Goal: Transaction & Acquisition: Obtain resource

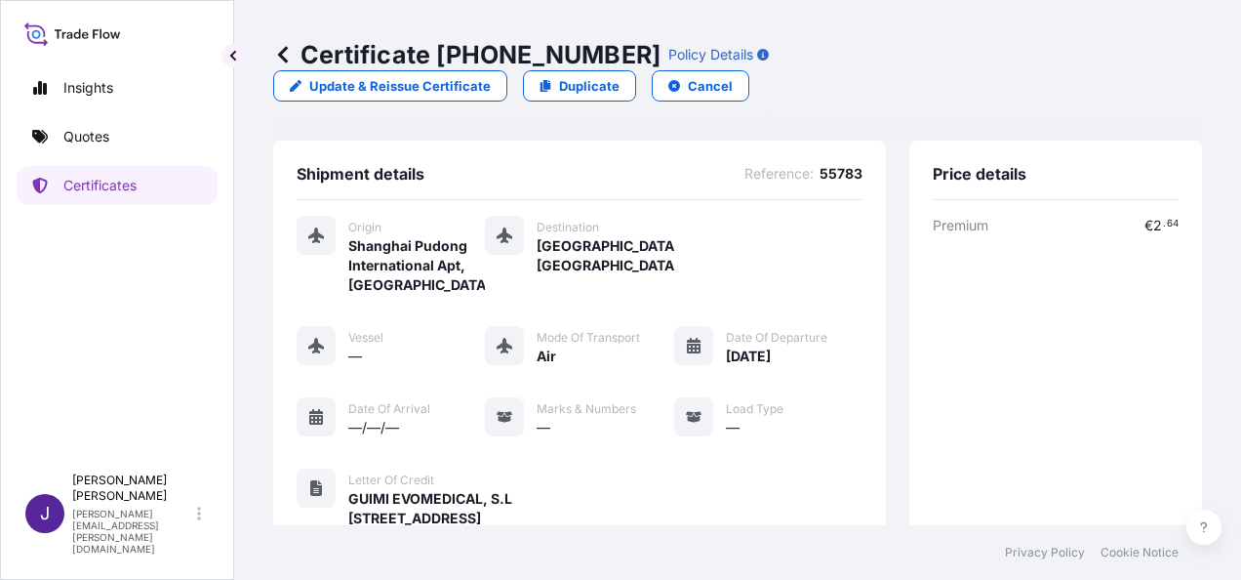
scroll to position [521, 0]
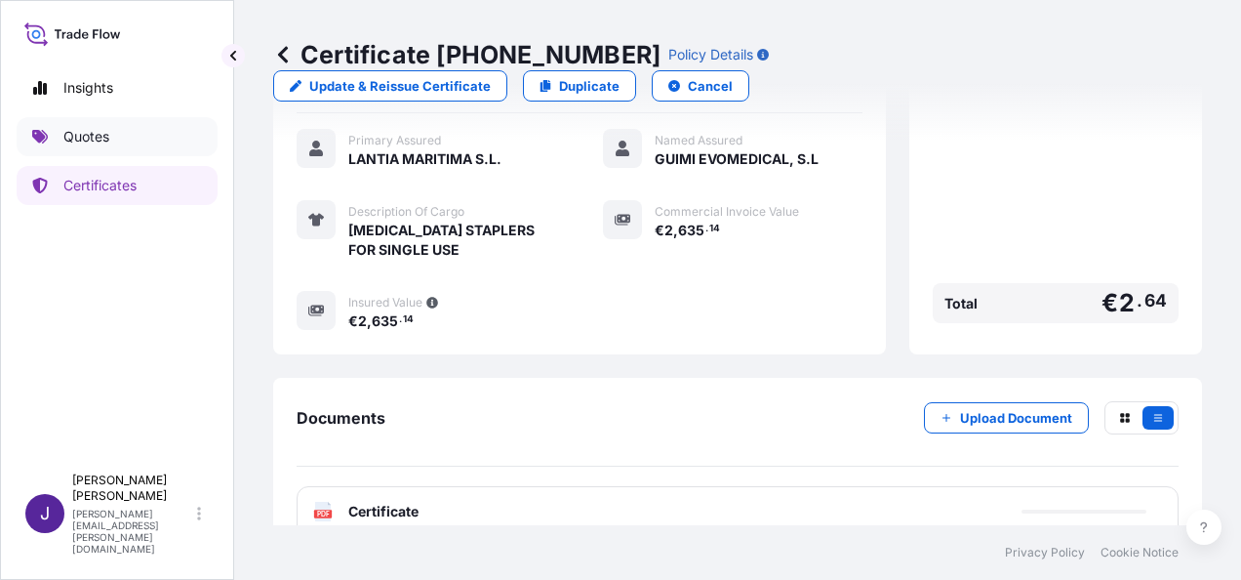
click at [97, 130] on p "Quotes" at bounding box center [86, 137] width 46 height 20
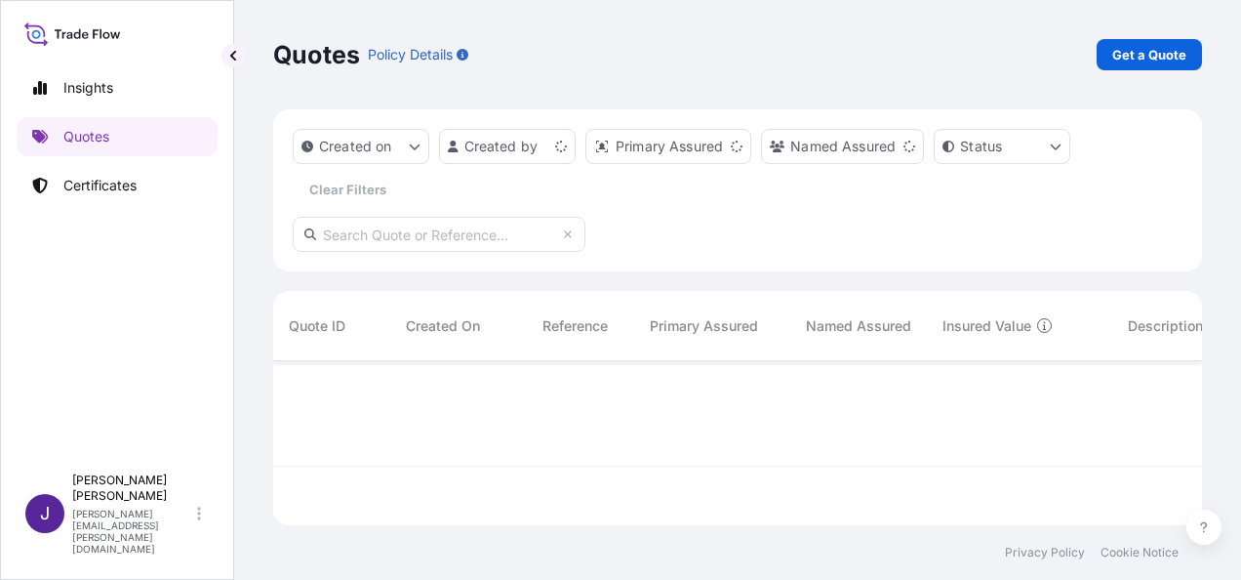
scroll to position [160, 914]
click at [1168, 59] on p "Get a Quote" at bounding box center [1150, 55] width 74 height 20
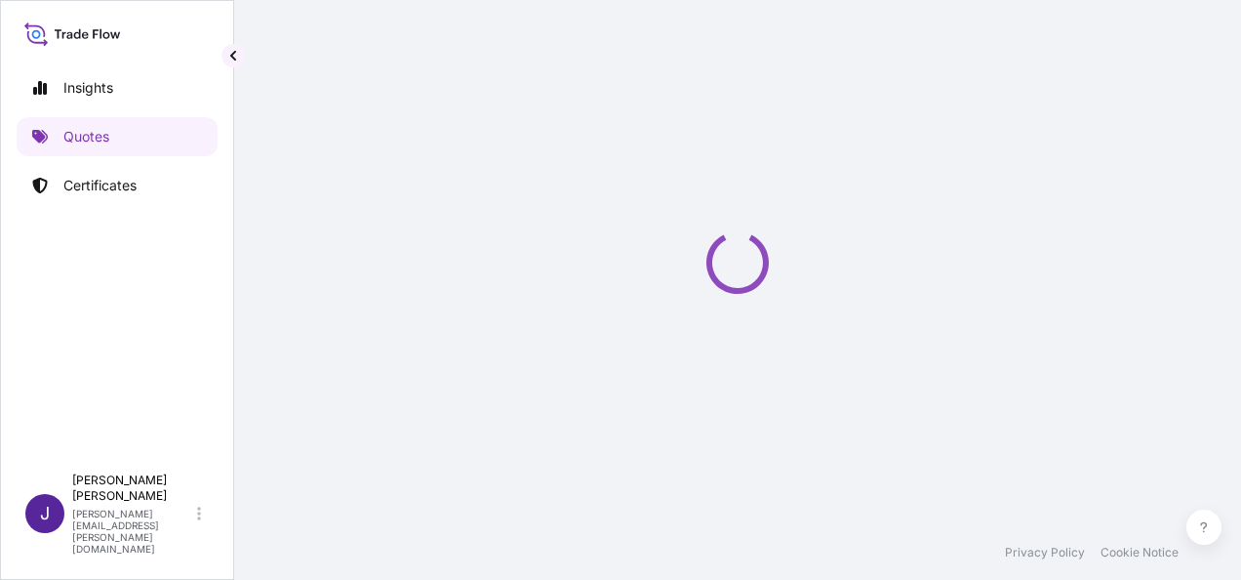
scroll to position [31, 0]
select select "Sea"
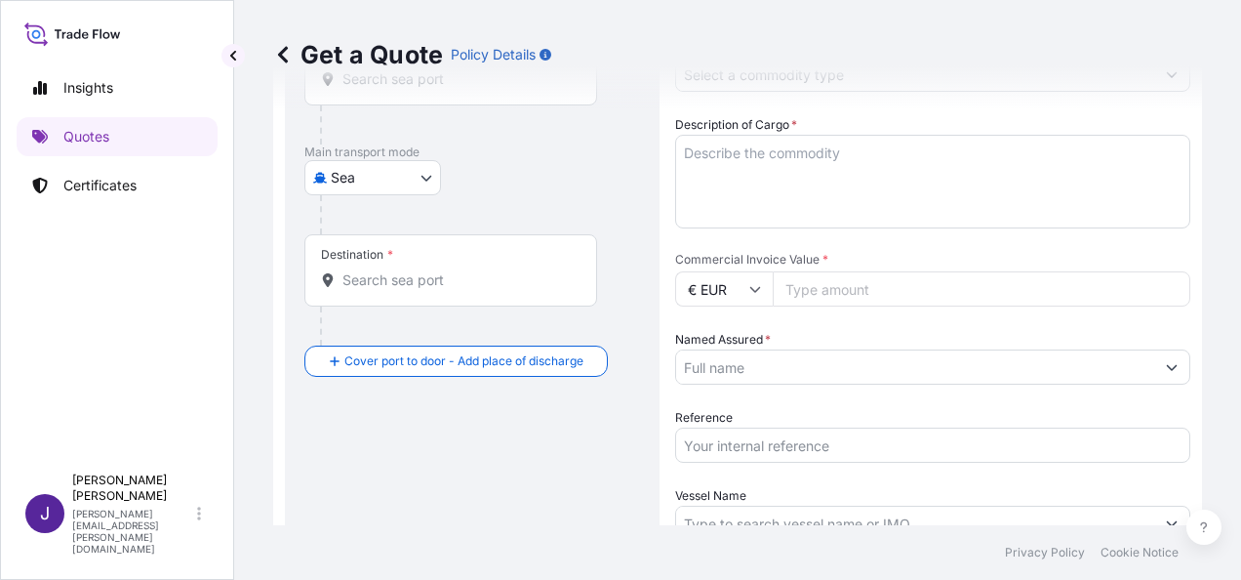
scroll to position [324, 0]
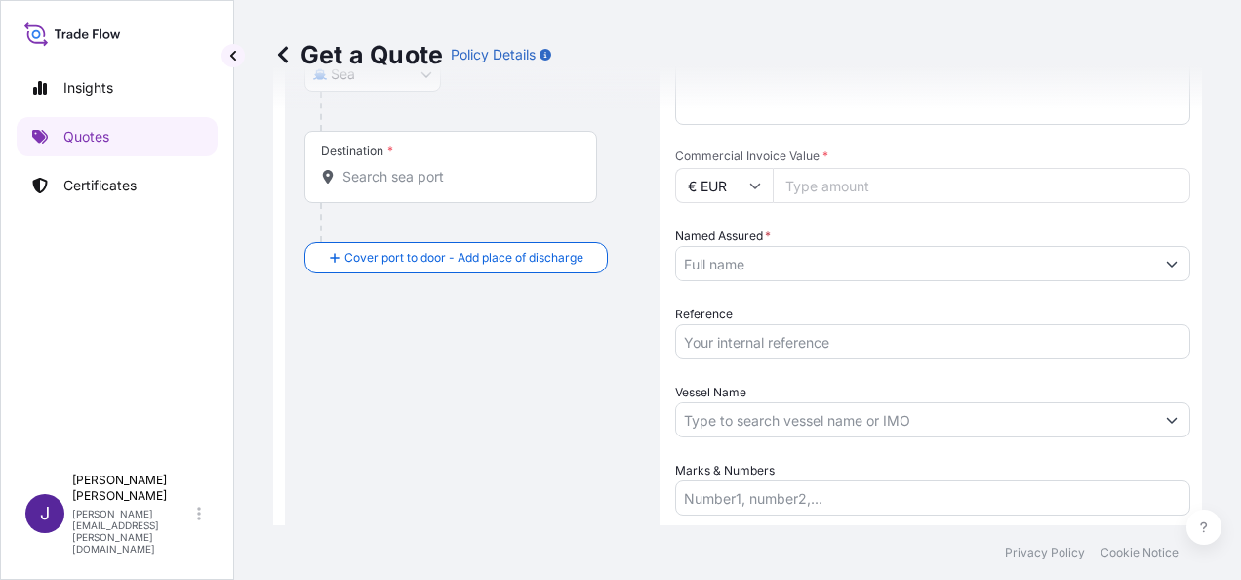
click at [760, 342] on input "Reference" at bounding box center [932, 341] width 515 height 35
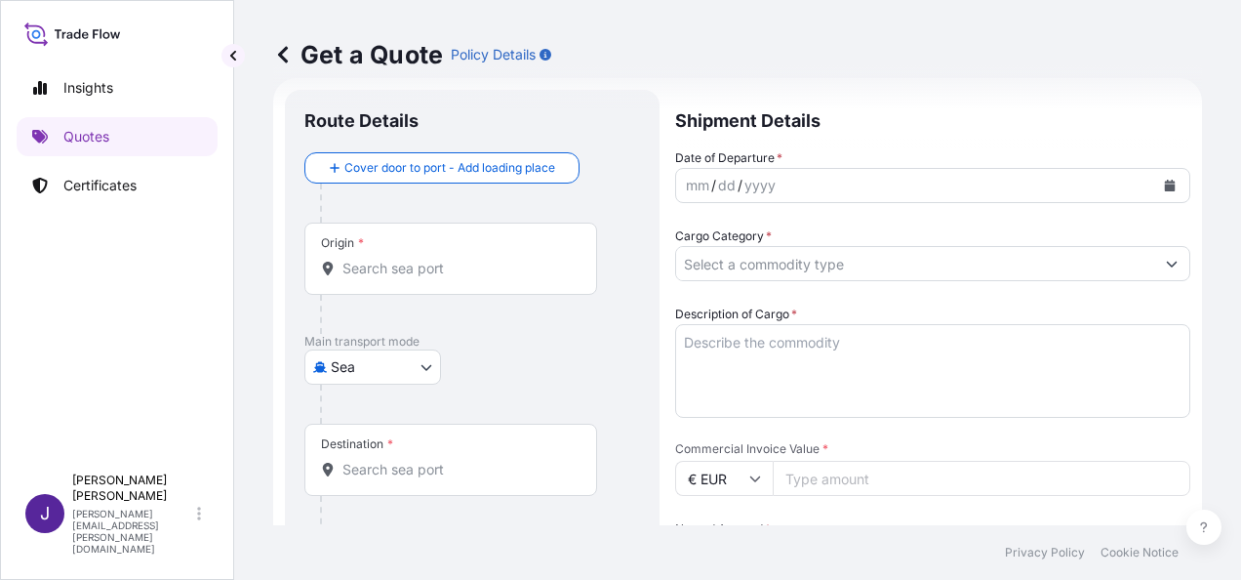
scroll to position [0, 0]
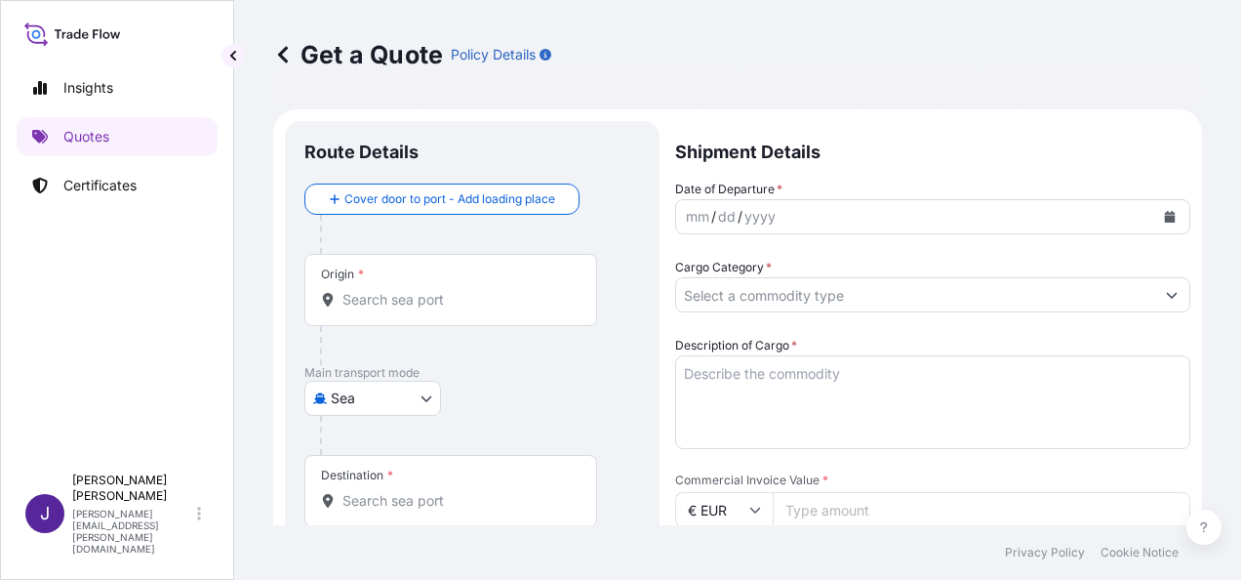
type input "53408"
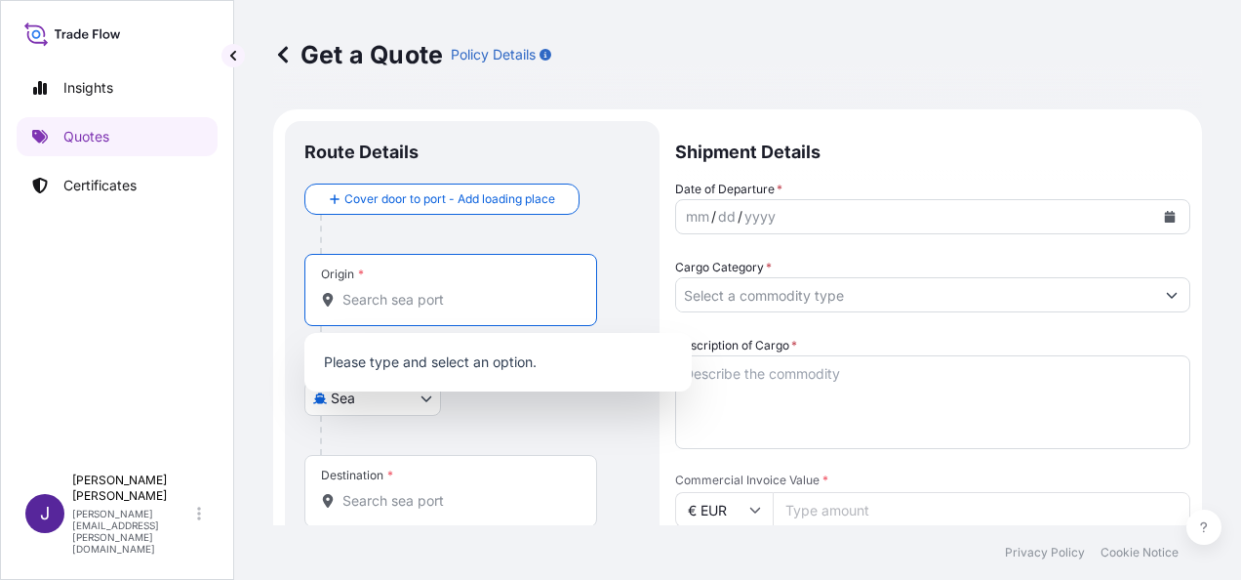
click at [515, 305] on input "Origin *" at bounding box center [458, 300] width 230 height 20
click at [493, 309] on div "Origin *" at bounding box center [451, 290] width 293 height 72
click at [493, 309] on input "Origin * Please select an origin" at bounding box center [458, 300] width 230 height 20
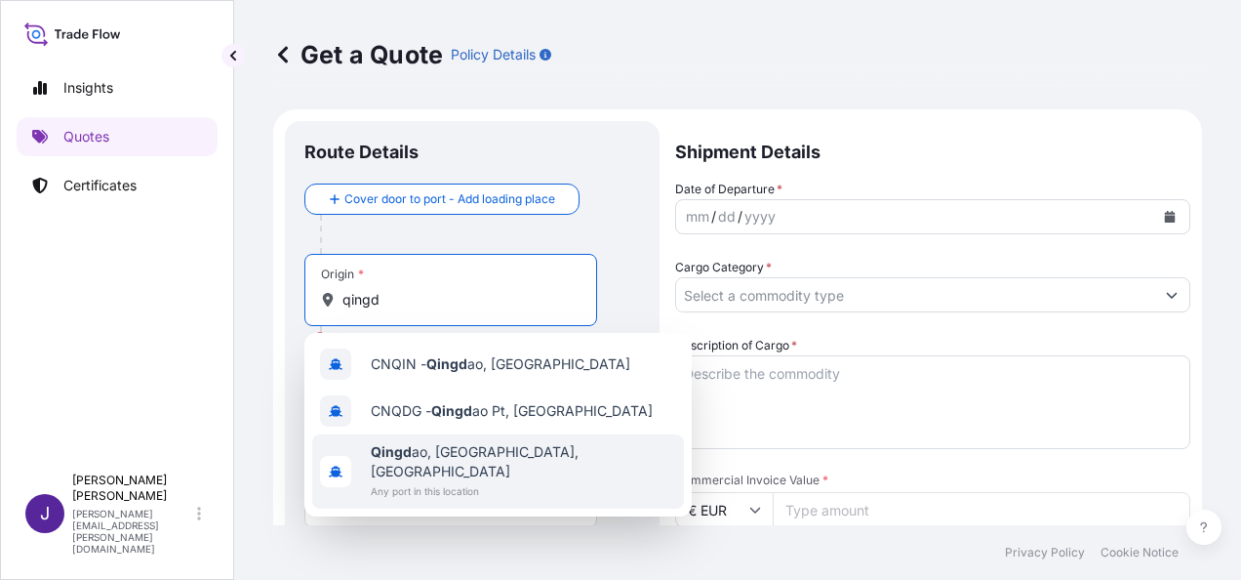
click at [498, 481] on span "Any port in this location" at bounding box center [523, 491] width 305 height 20
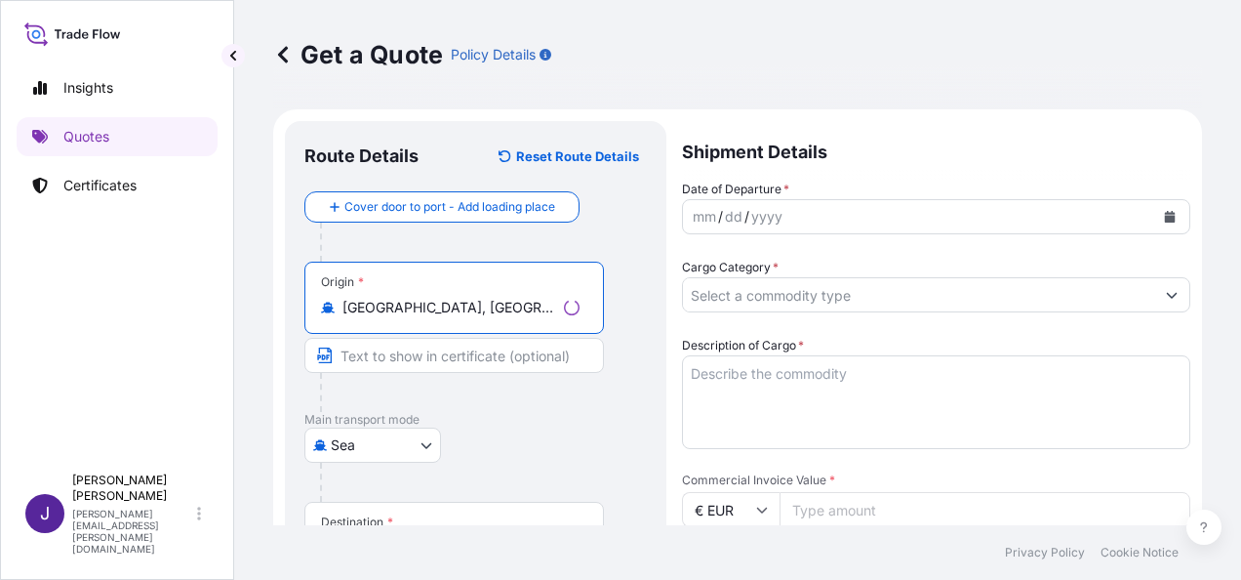
scroll to position [195, 0]
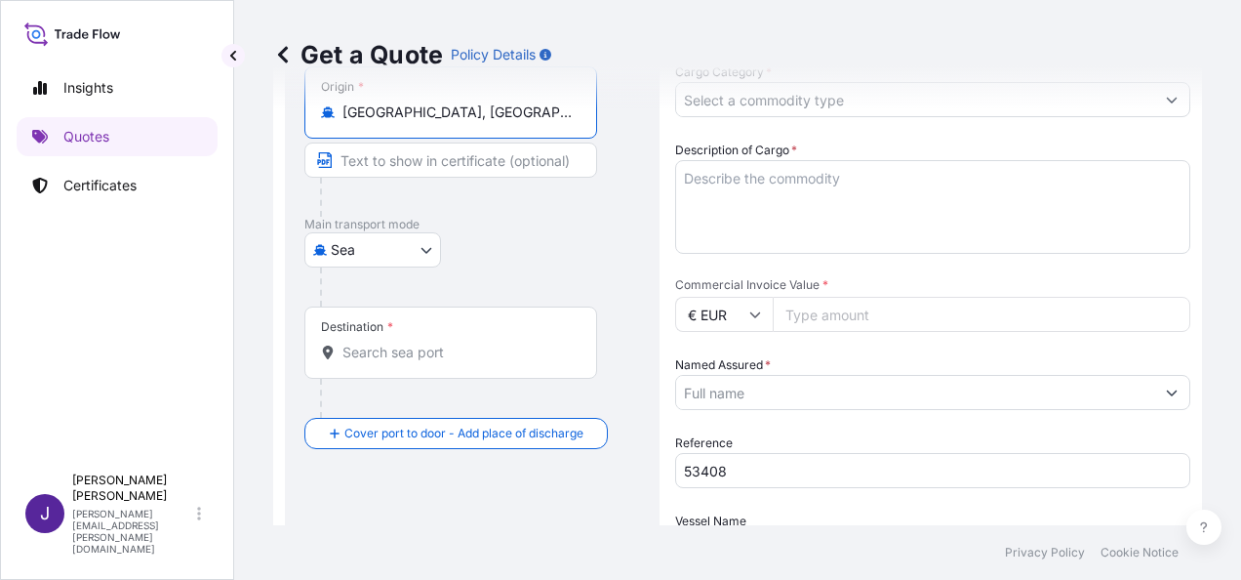
type input "[GEOGRAPHIC_DATA], [GEOGRAPHIC_DATA], [GEOGRAPHIC_DATA]"
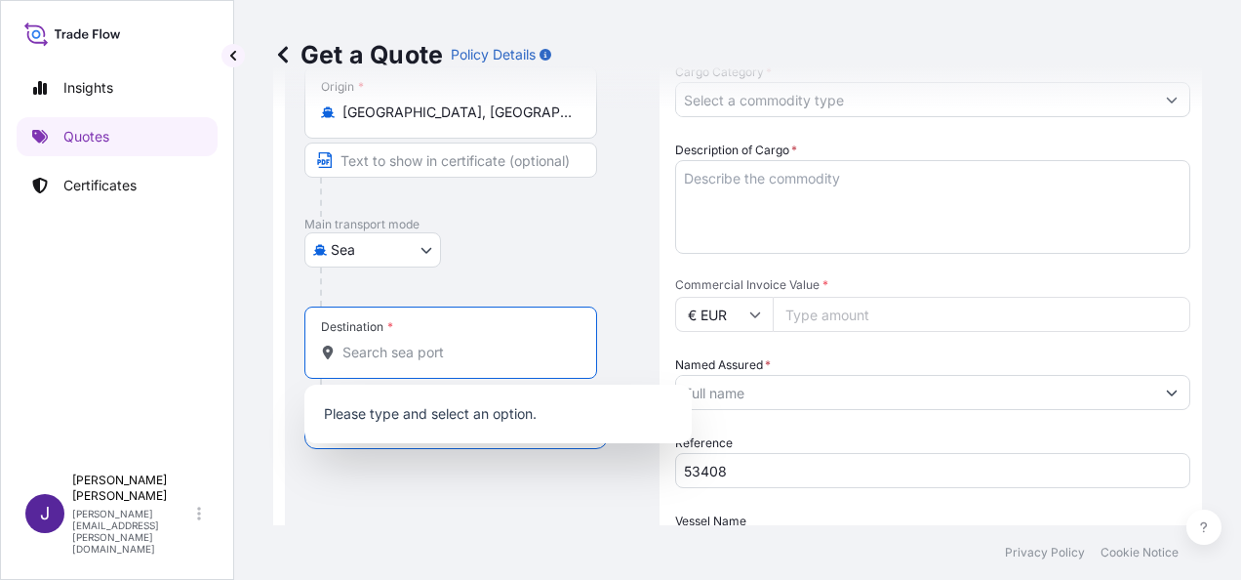
click at [461, 360] on input "Destination *" at bounding box center [458, 353] width 230 height 20
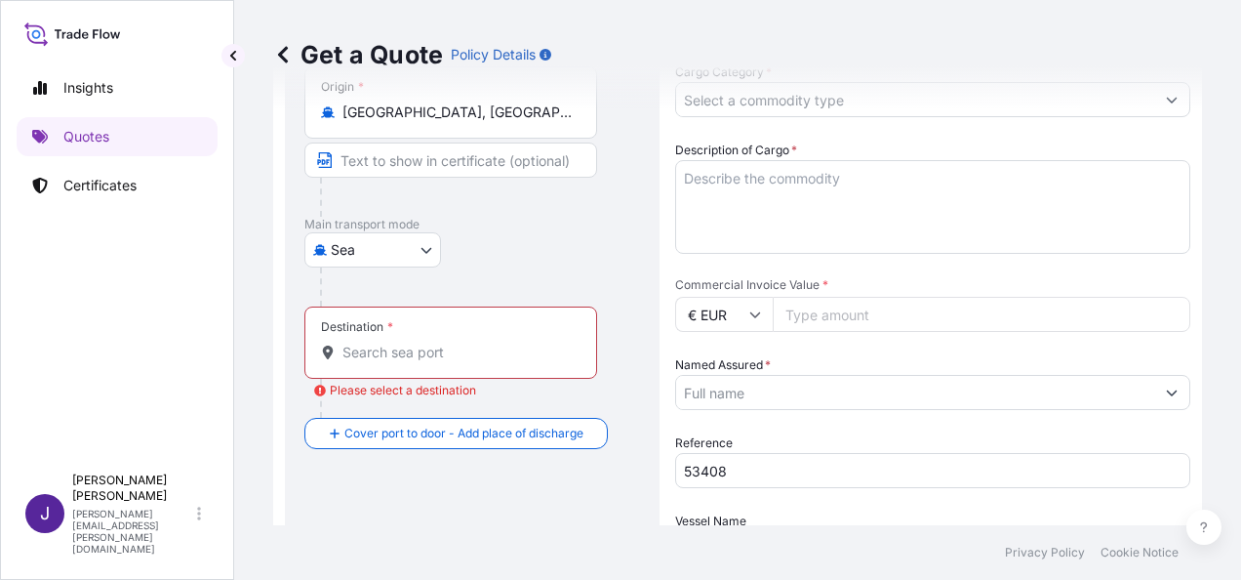
click at [508, 471] on div "Route Details Reset Route Details Cover door to port - Add loading place Place …" at bounding box center [473, 357] width 336 height 825
click at [496, 352] on input "Destination * Please select a destination" at bounding box center [458, 353] width 230 height 20
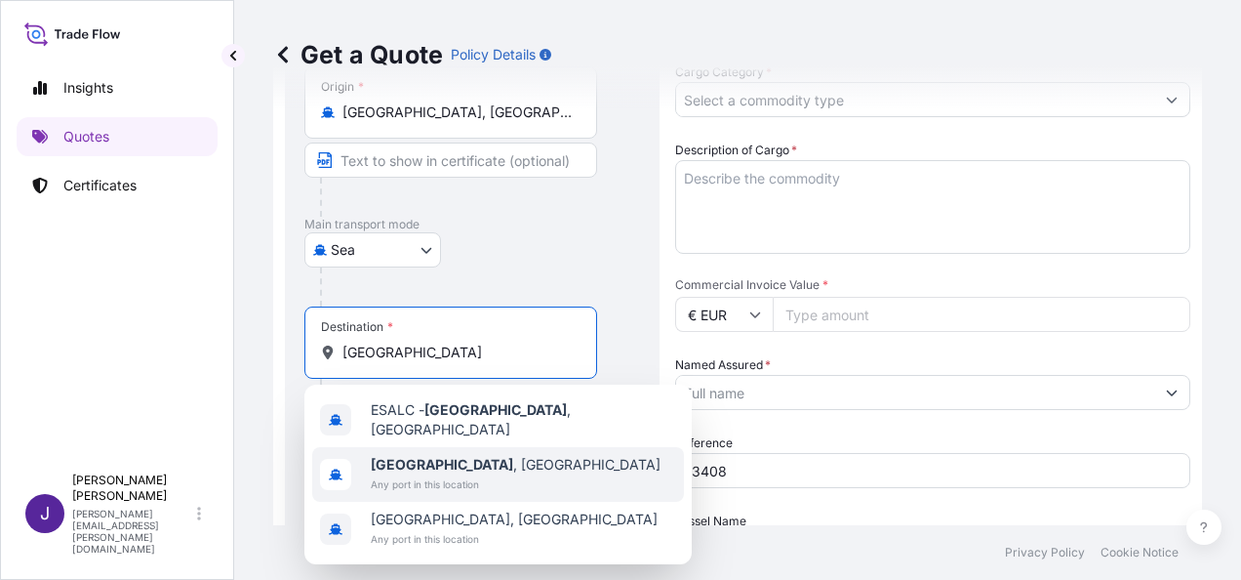
click at [419, 474] on span "Any port in this location" at bounding box center [516, 484] width 290 height 20
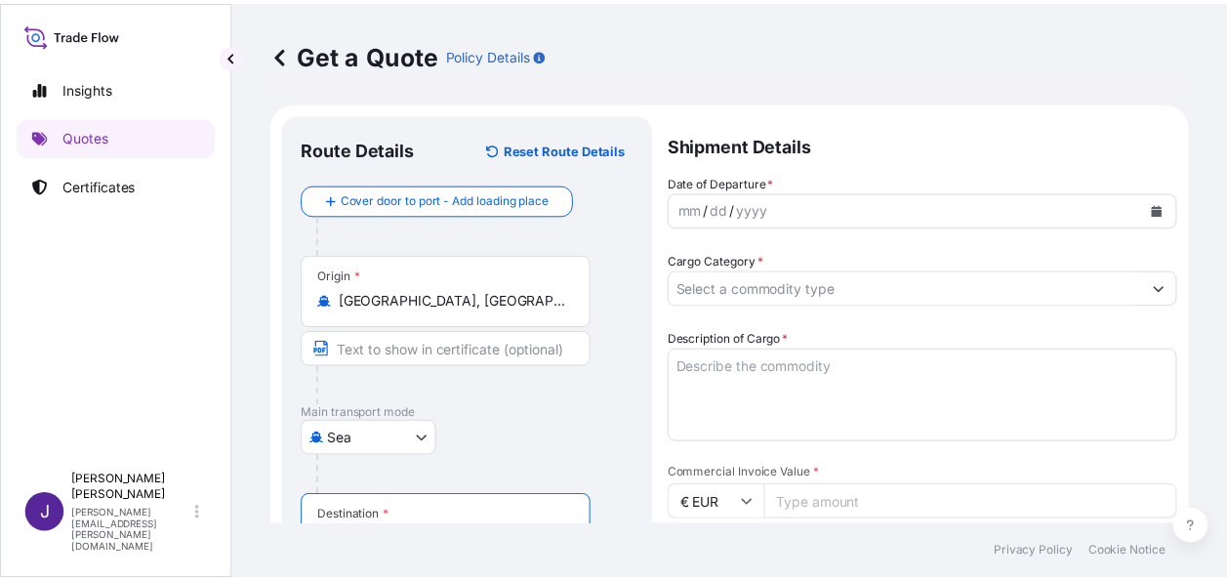
scroll to position [0, 0]
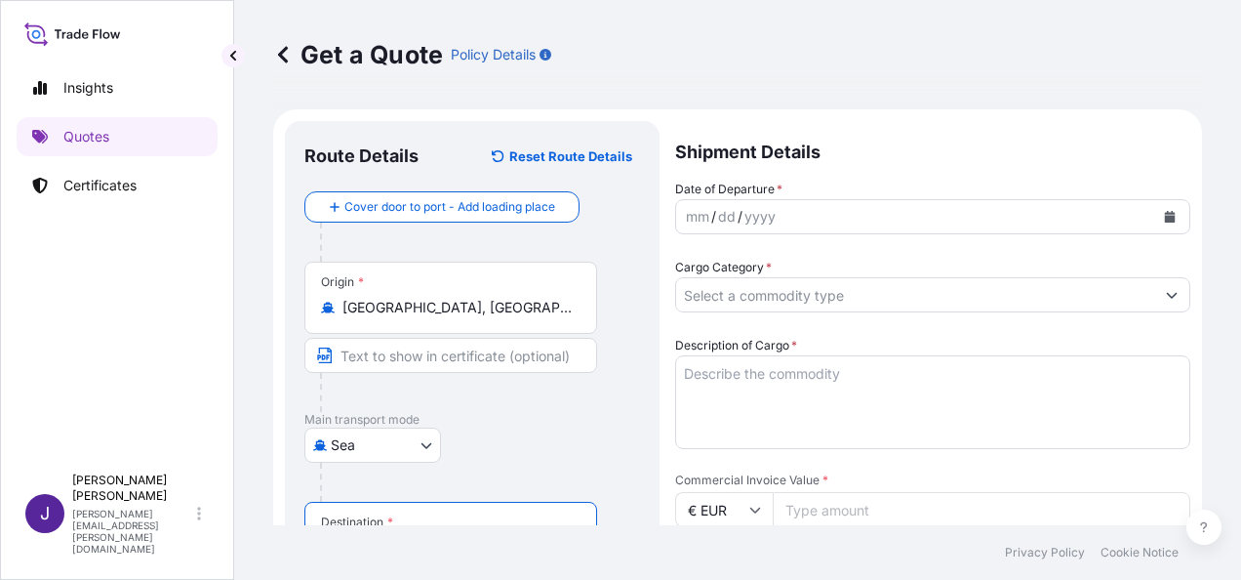
type input "[GEOGRAPHIC_DATA], [GEOGRAPHIC_DATA]"
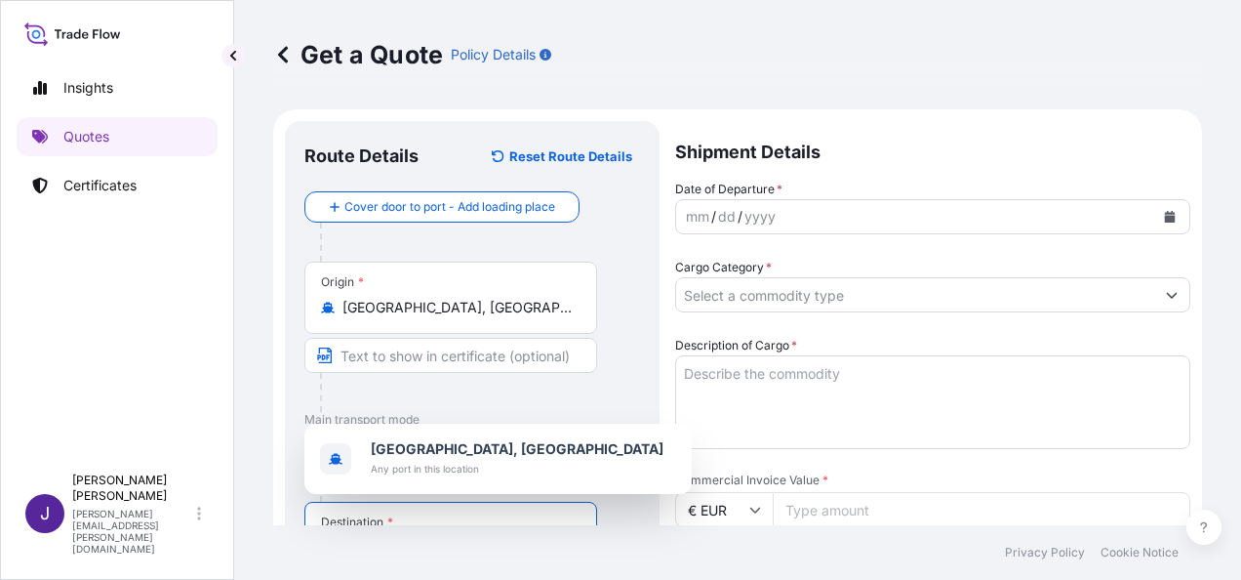
click at [1165, 216] on icon "Calendar" at bounding box center [1170, 217] width 11 height 12
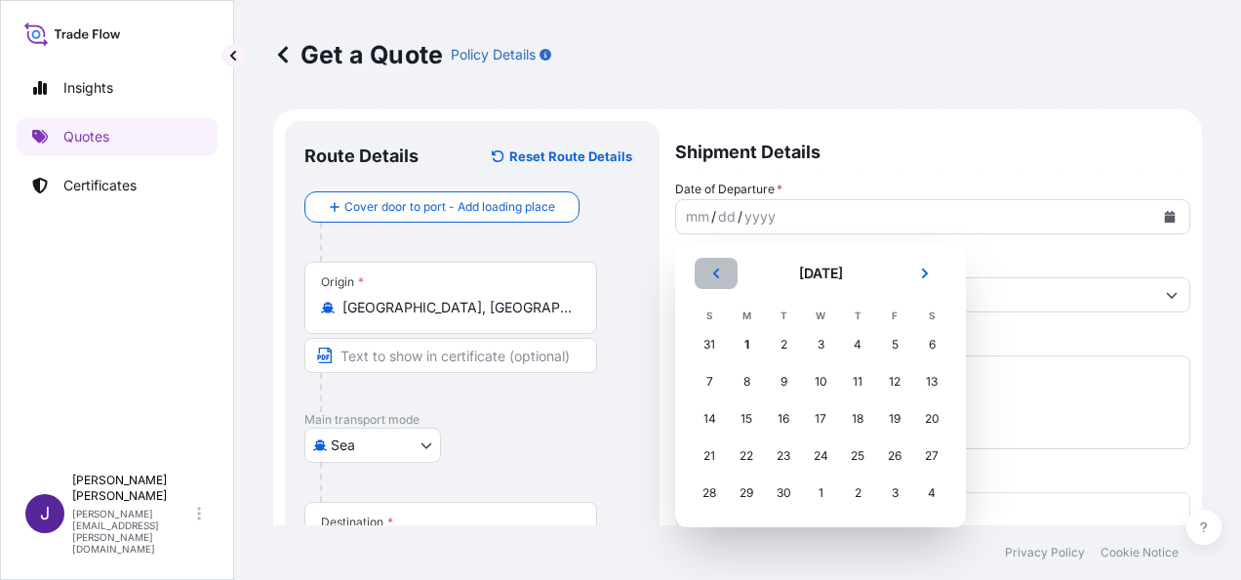
click at [726, 264] on button "Previous" at bounding box center [716, 273] width 43 height 31
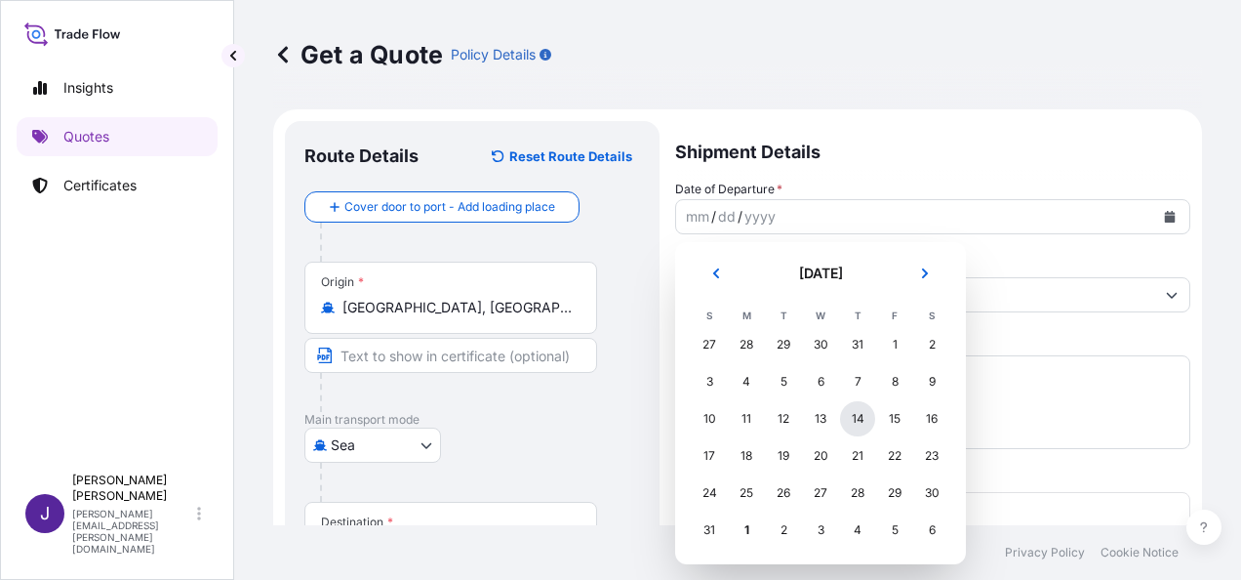
click at [863, 422] on div "14" at bounding box center [857, 418] width 35 height 35
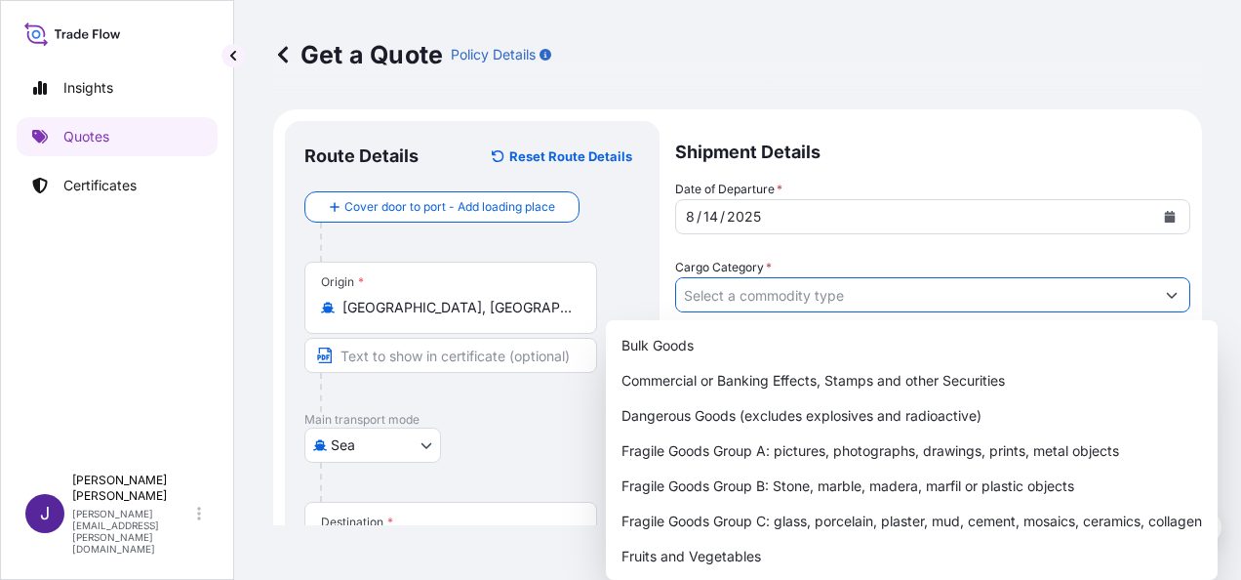
click at [837, 297] on input "Cargo Category *" at bounding box center [915, 294] width 478 height 35
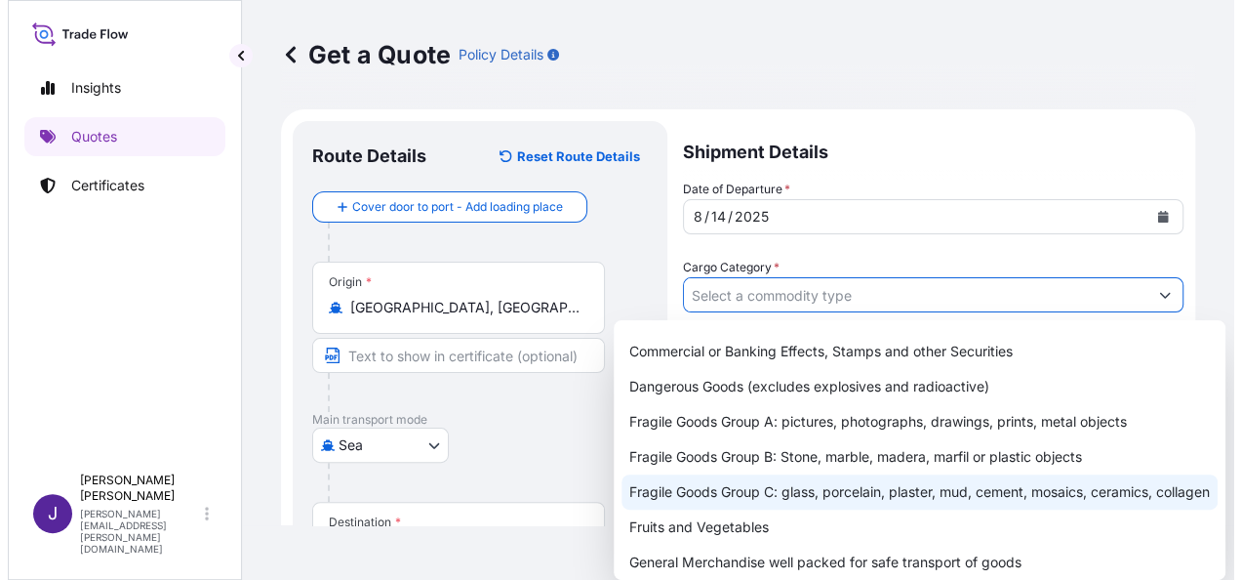
scroll to position [98, 0]
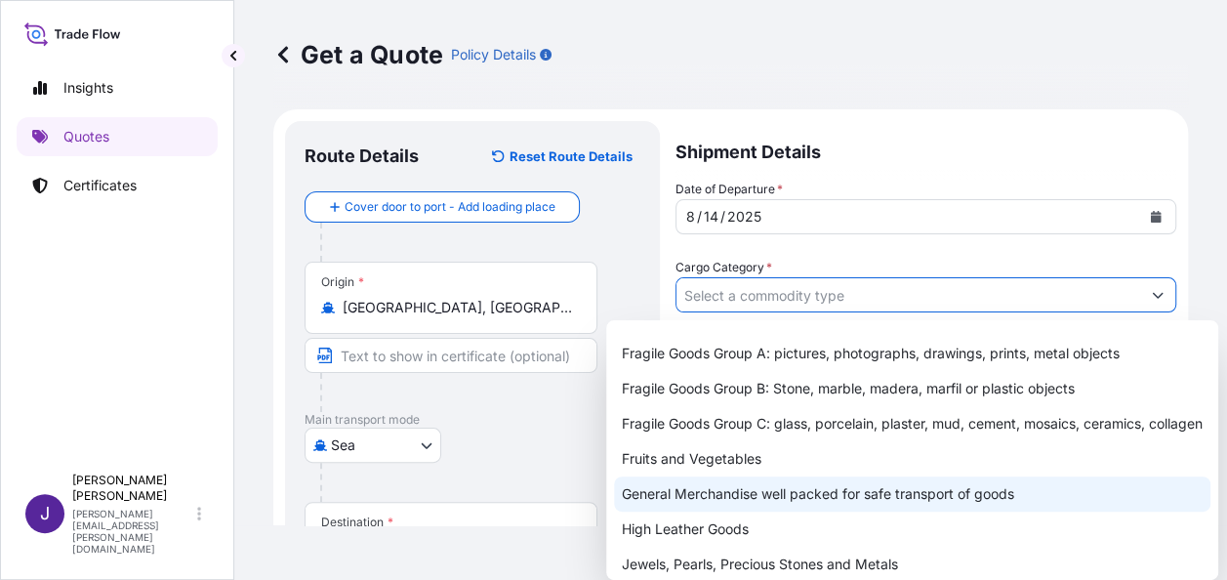
click at [767, 509] on div "General Merchandise well packed for safe transport of goods" at bounding box center [912, 493] width 596 height 35
type input "General Merchandise well packed for safe transport of goods"
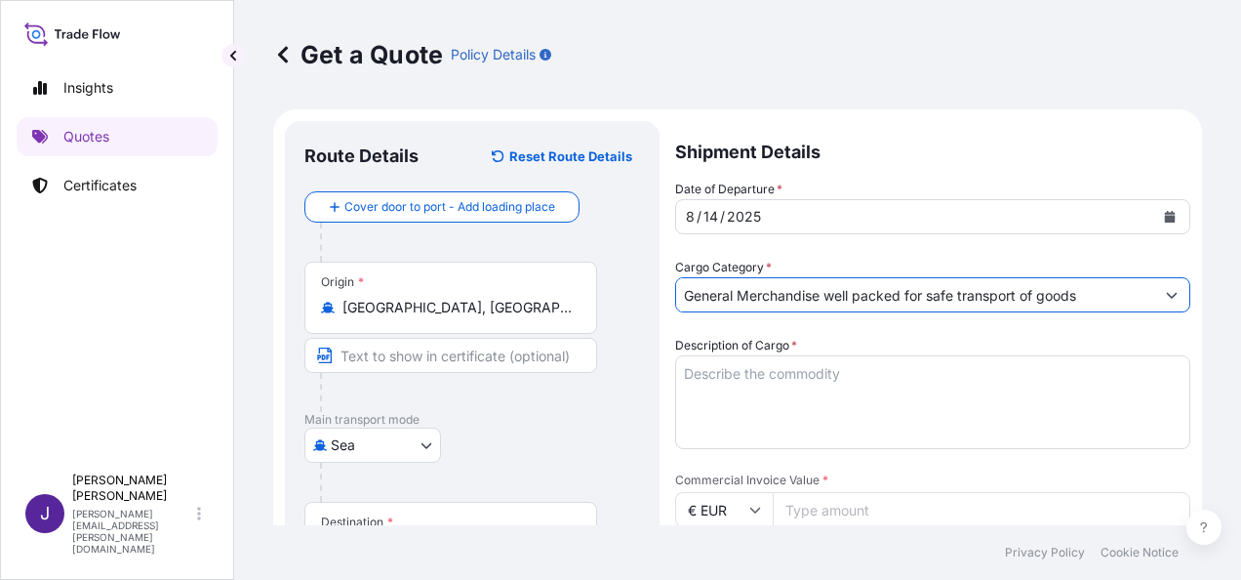
click at [780, 386] on textarea "Description of Cargo *" at bounding box center [932, 402] width 515 height 94
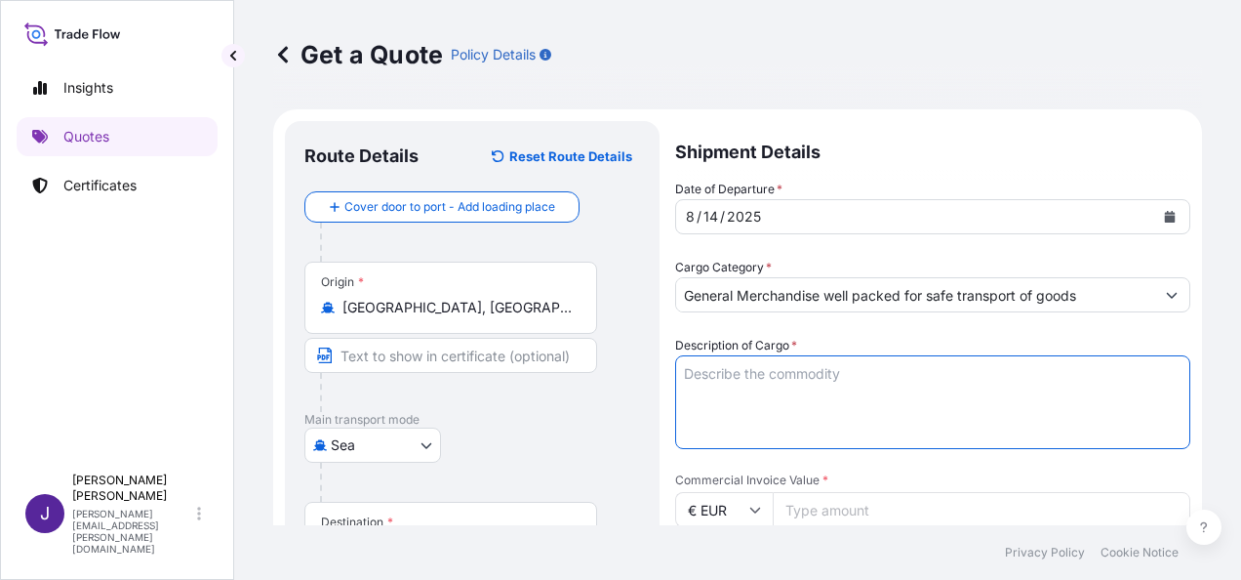
paste textarea "PRINTING MACHINE"
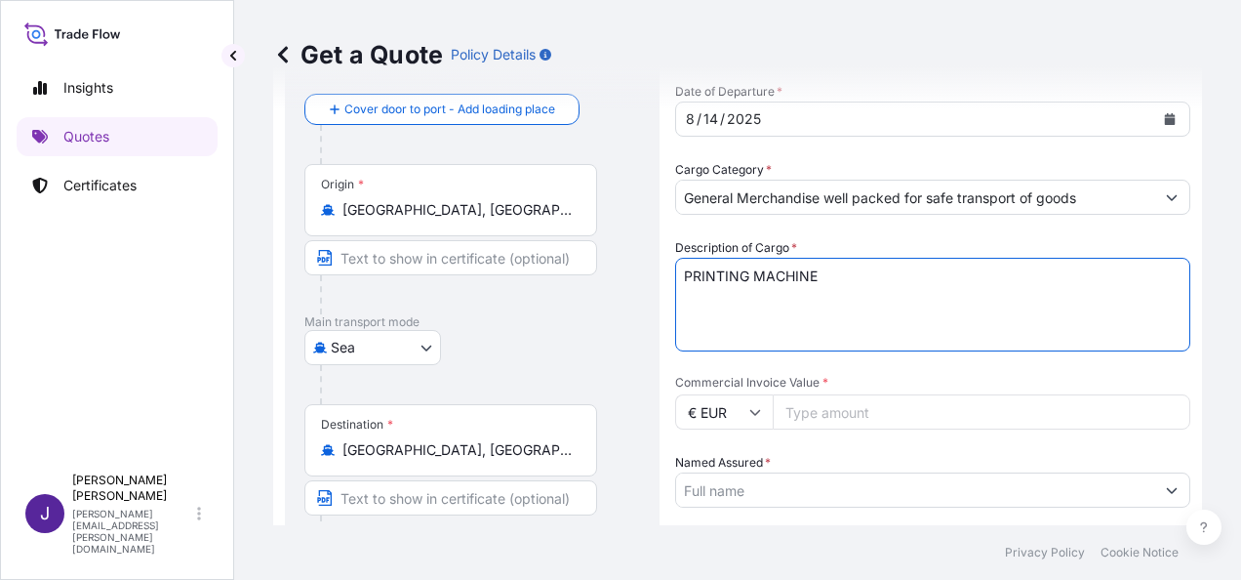
type textarea "PRINTING MACHINE"
click at [841, 412] on input "Commercial Invoice Value *" at bounding box center [982, 411] width 418 height 35
type input "2974.54"
click at [814, 485] on input "Named Assured *" at bounding box center [915, 489] width 478 height 35
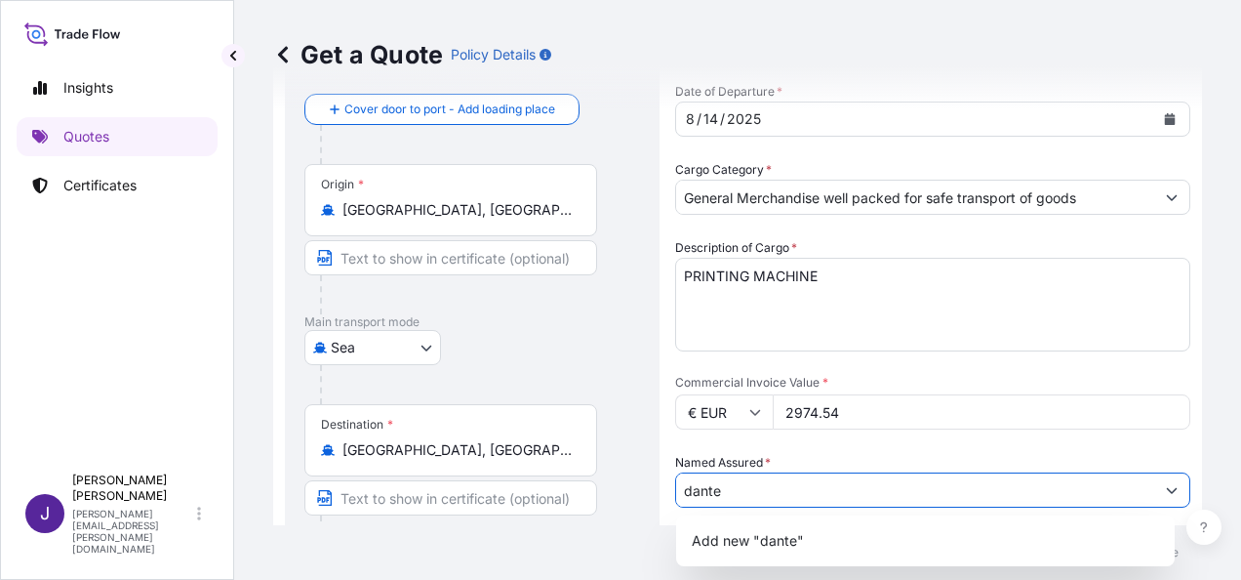
drag, startPoint x: 731, startPoint y: 492, endPoint x: 549, endPoint y: 504, distance: 182.9
click at [569, 477] on form "Route Details Reset Route Details Cover door to port - Add loading place Place …" at bounding box center [737, 455] width 929 height 887
paste input "[PERSON_NAME] ENVASES BC"
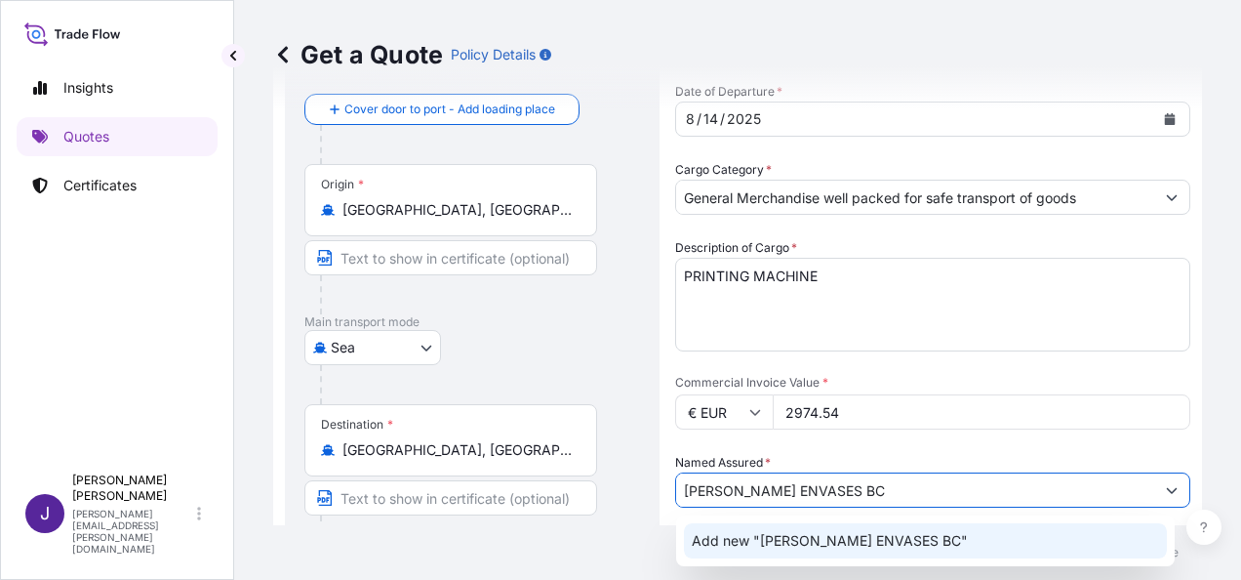
click at [840, 538] on span "Add new "[PERSON_NAME] ENVASES BC"" at bounding box center [830, 541] width 276 height 20
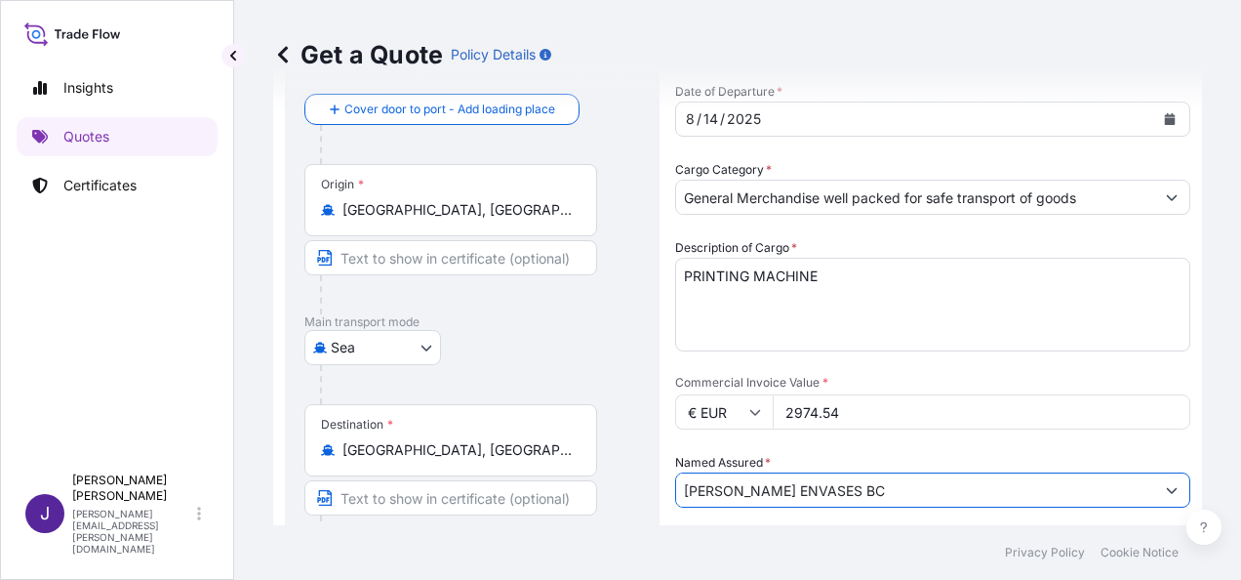
scroll to position [293, 0]
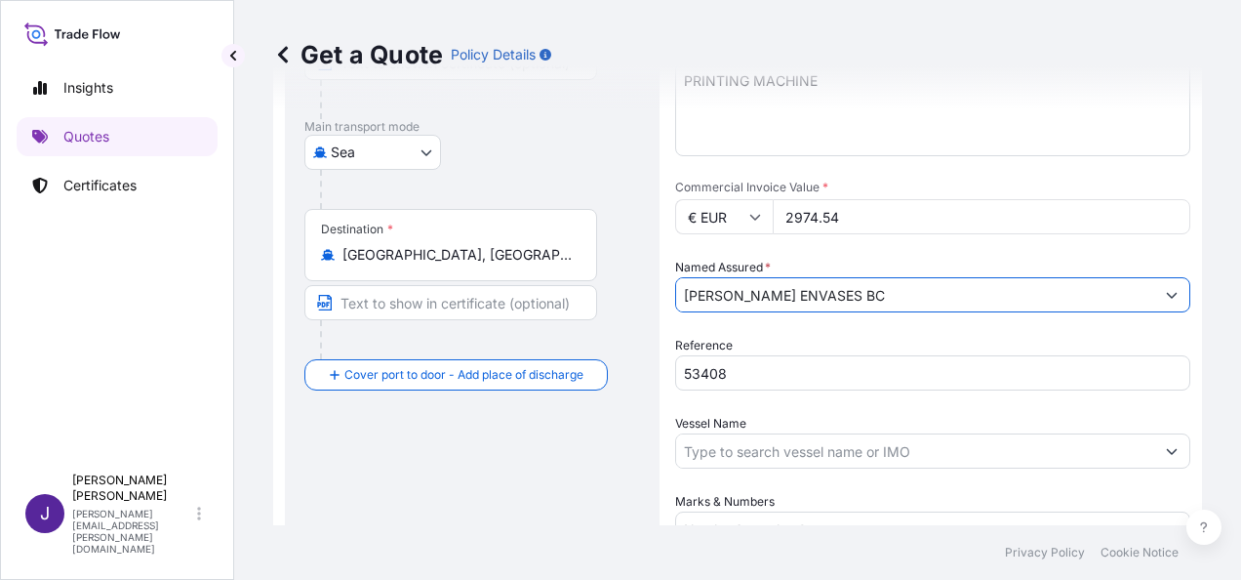
type input "[PERSON_NAME] ENVASES BC"
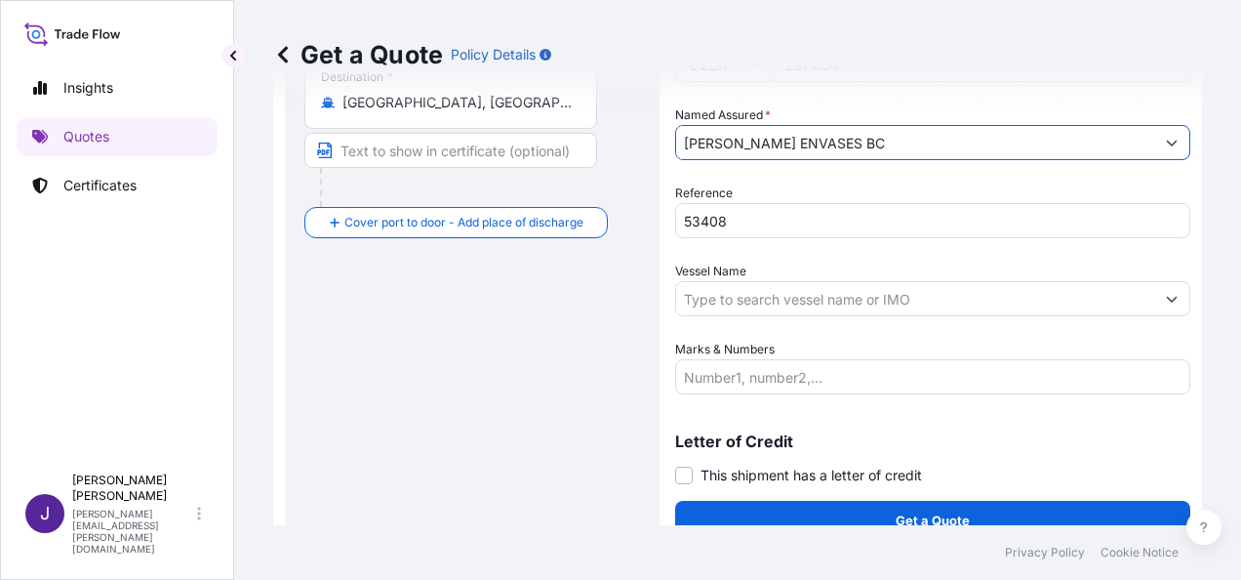
scroll to position [470, 0]
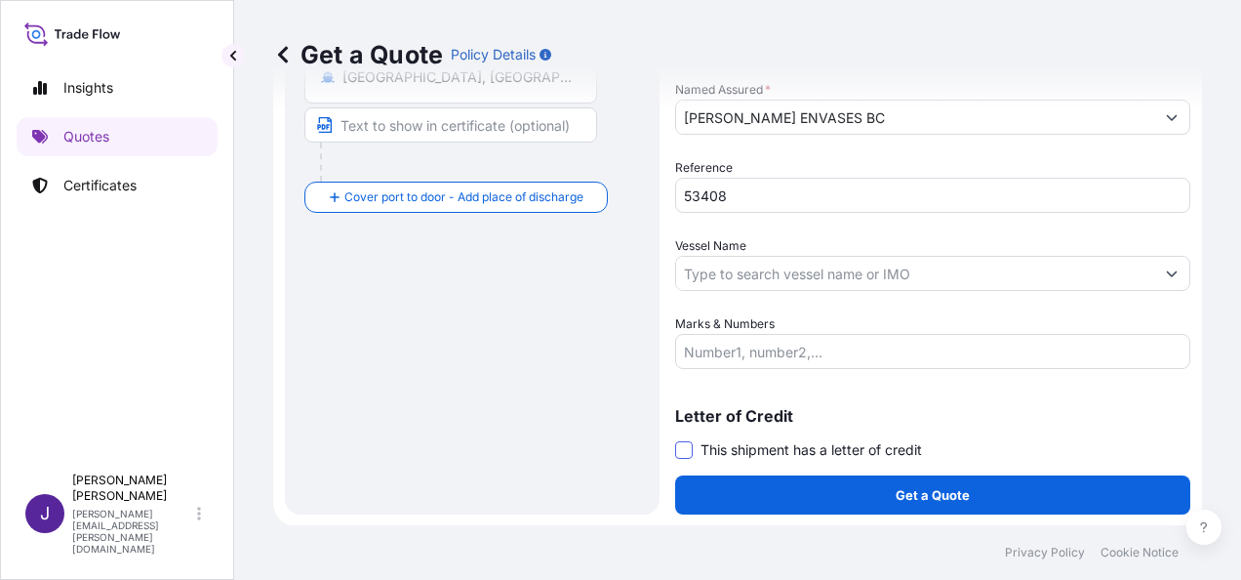
click at [681, 447] on span at bounding box center [684, 450] width 18 height 18
click at [675, 439] on input "This shipment has a letter of credit" at bounding box center [675, 439] width 0 height 0
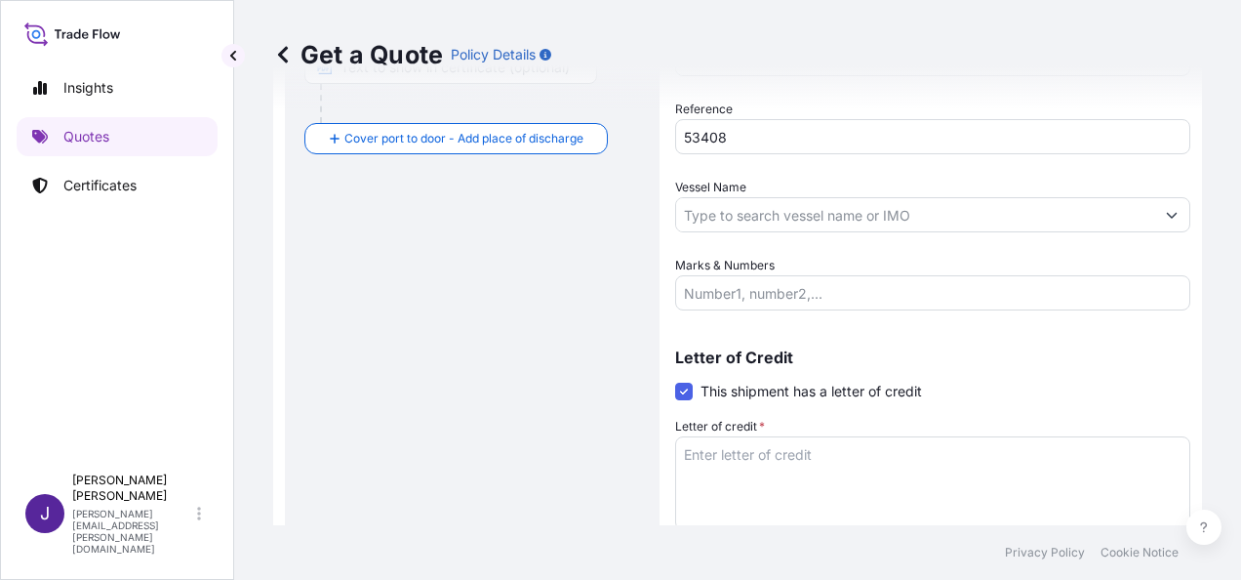
scroll to position [619, 0]
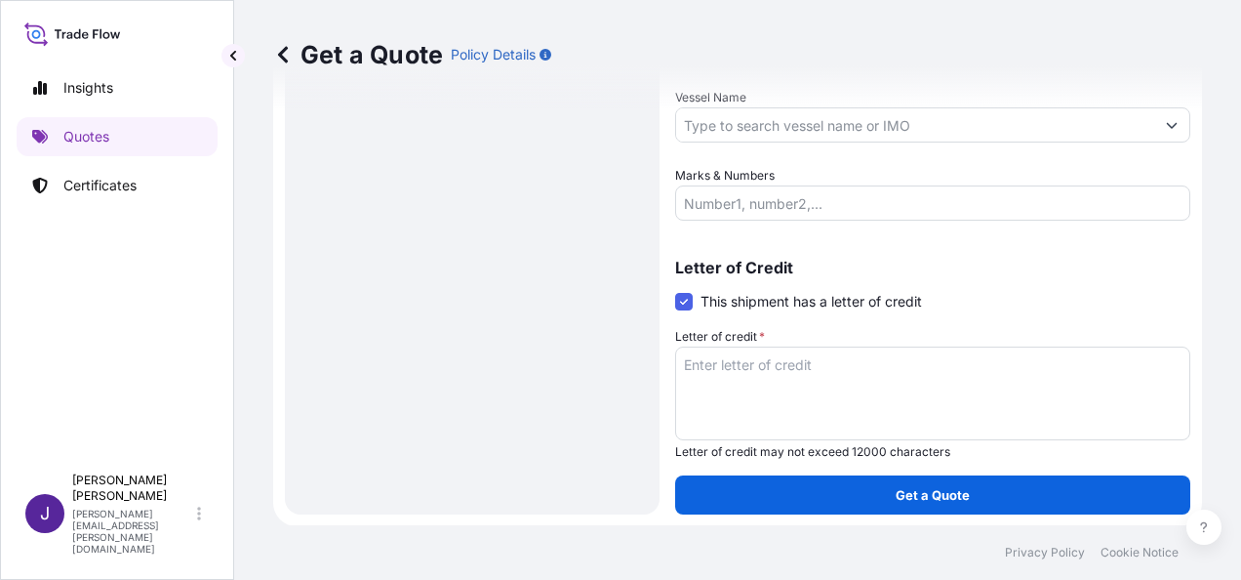
click at [806, 359] on textarea "Letter of credit *" at bounding box center [932, 393] width 515 height 94
paste textarea "[PERSON_NAME] ENVASES BC [STREET_ADDRESS]"
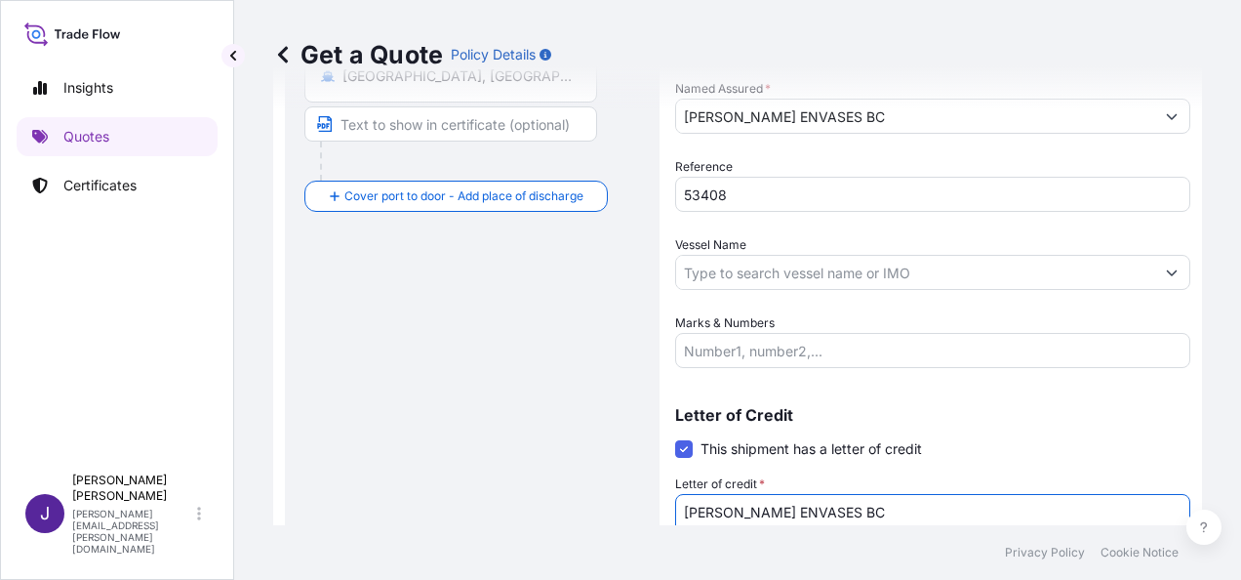
scroll to position [424, 0]
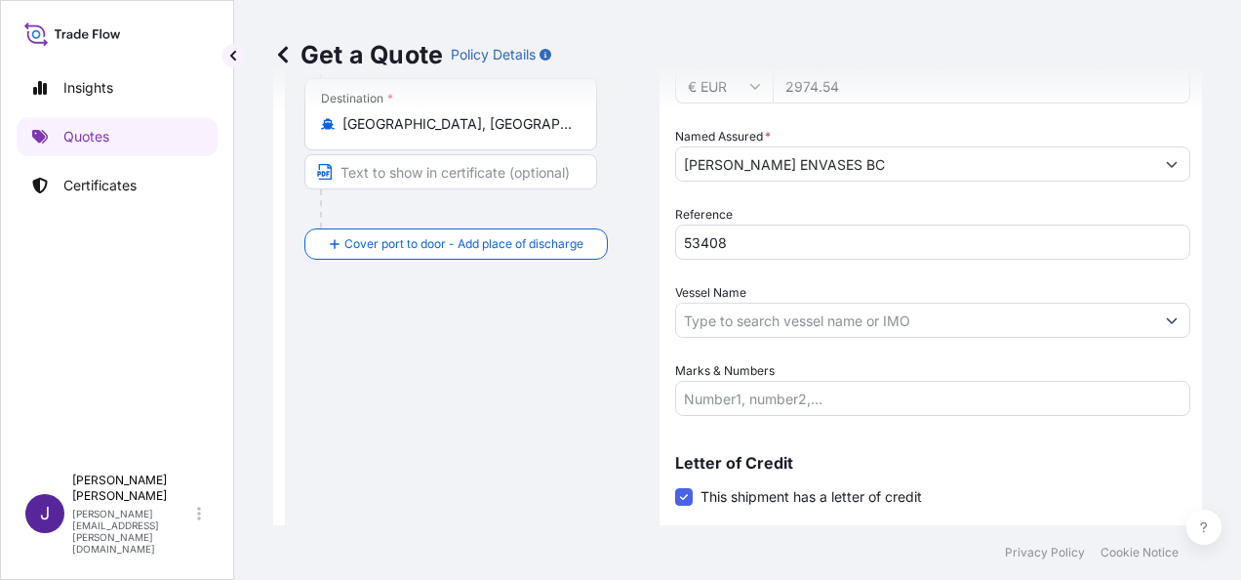
type textarea "[PERSON_NAME] ENVASES BC [STREET_ADDRESS]"
click at [826, 315] on input "Vessel Name" at bounding box center [915, 320] width 478 height 35
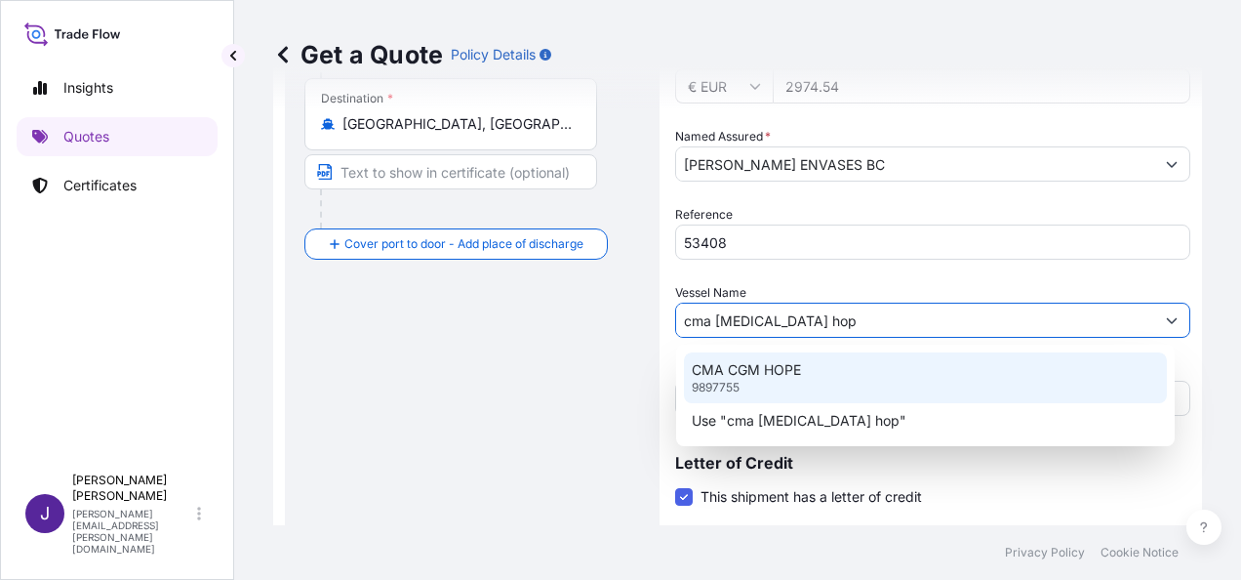
click at [792, 380] on div "CMA [MEDICAL_DATA] HOPE 9897755" at bounding box center [925, 377] width 483 height 51
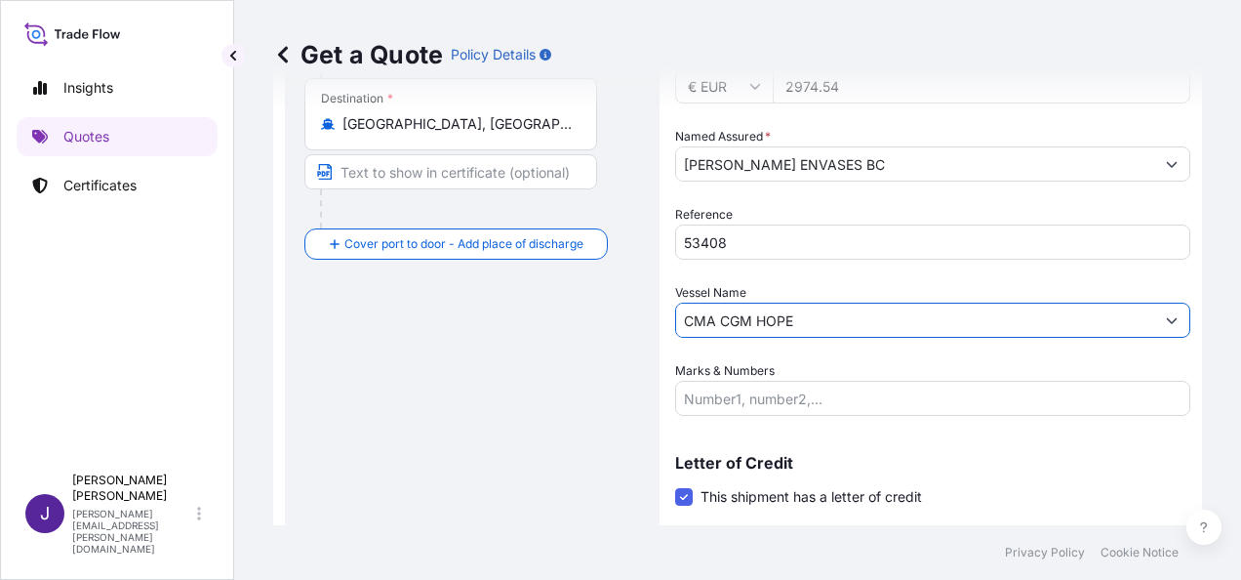
type input "CMA CGM HOPE"
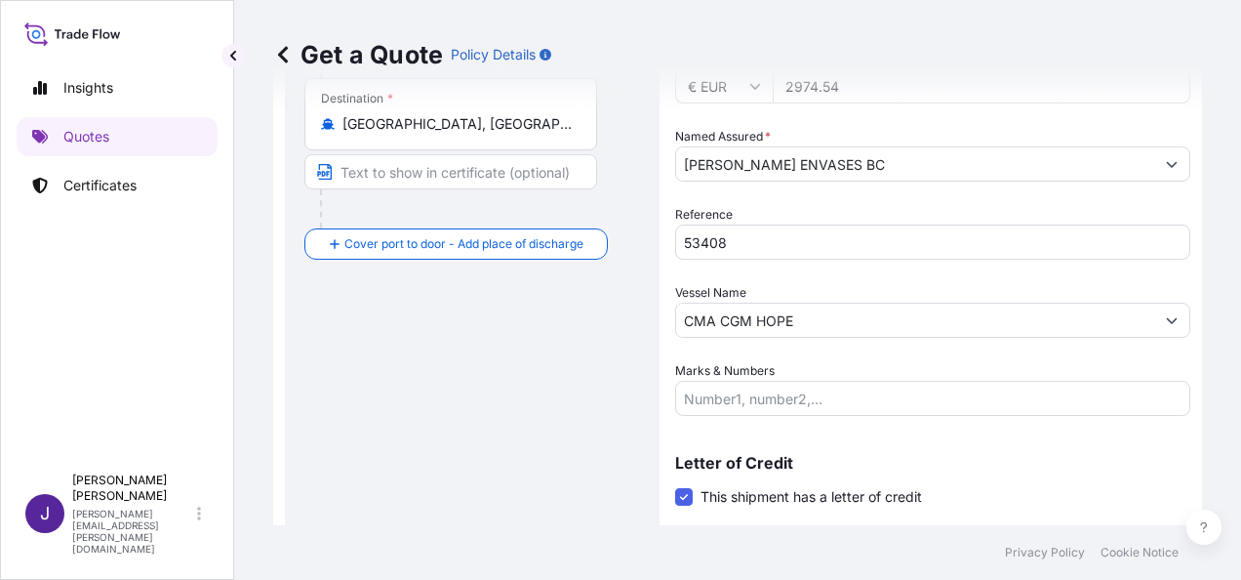
click at [370, 423] on div "Route Details Reset Route Details Cover door to port - Add loading place Place …" at bounding box center [473, 203] width 336 height 973
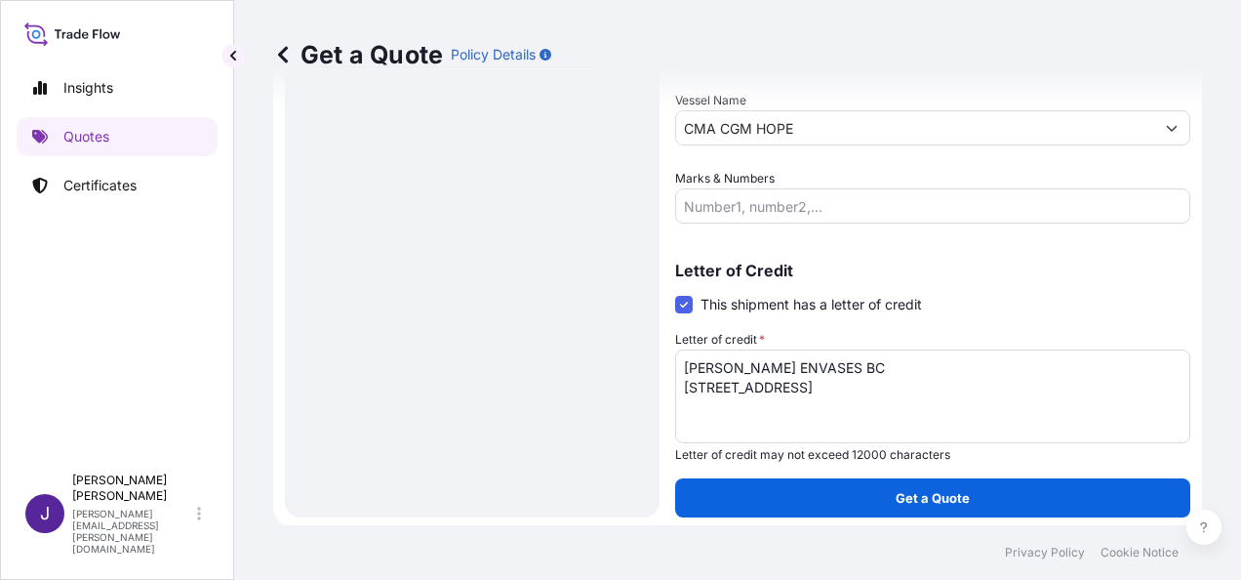
scroll to position [619, 0]
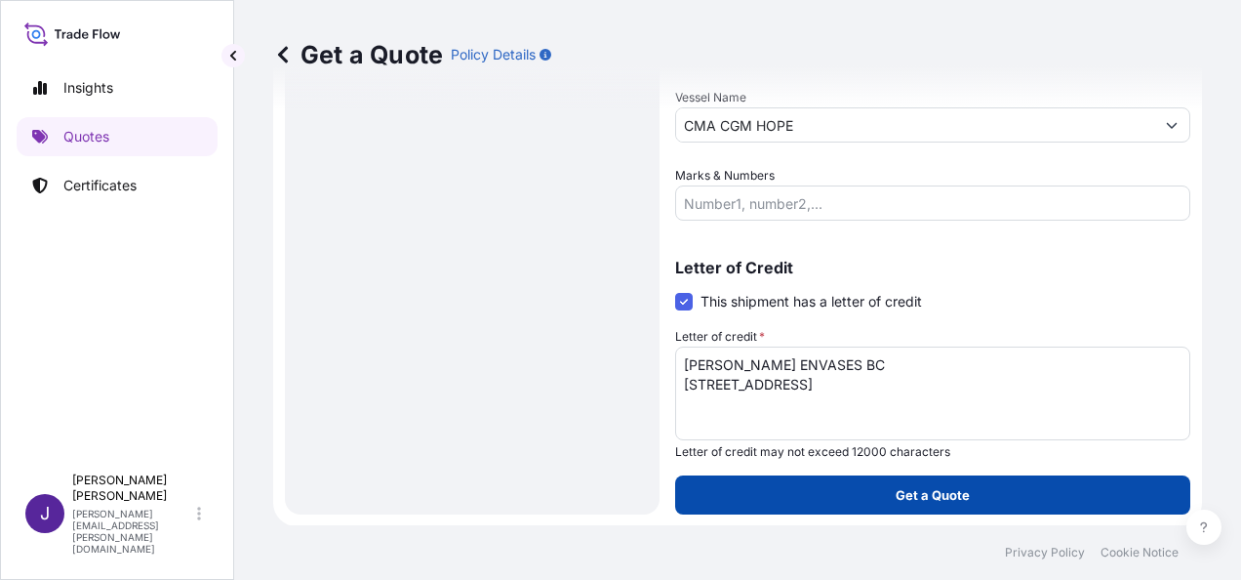
click at [926, 501] on p "Get a Quote" at bounding box center [933, 495] width 74 height 20
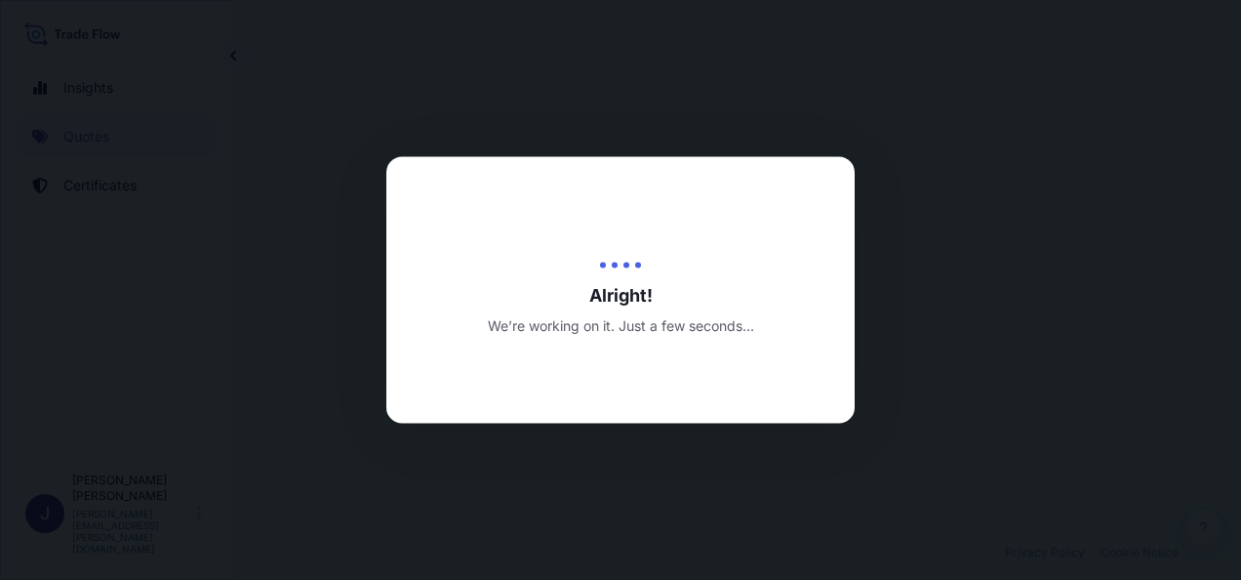
select select "Sea"
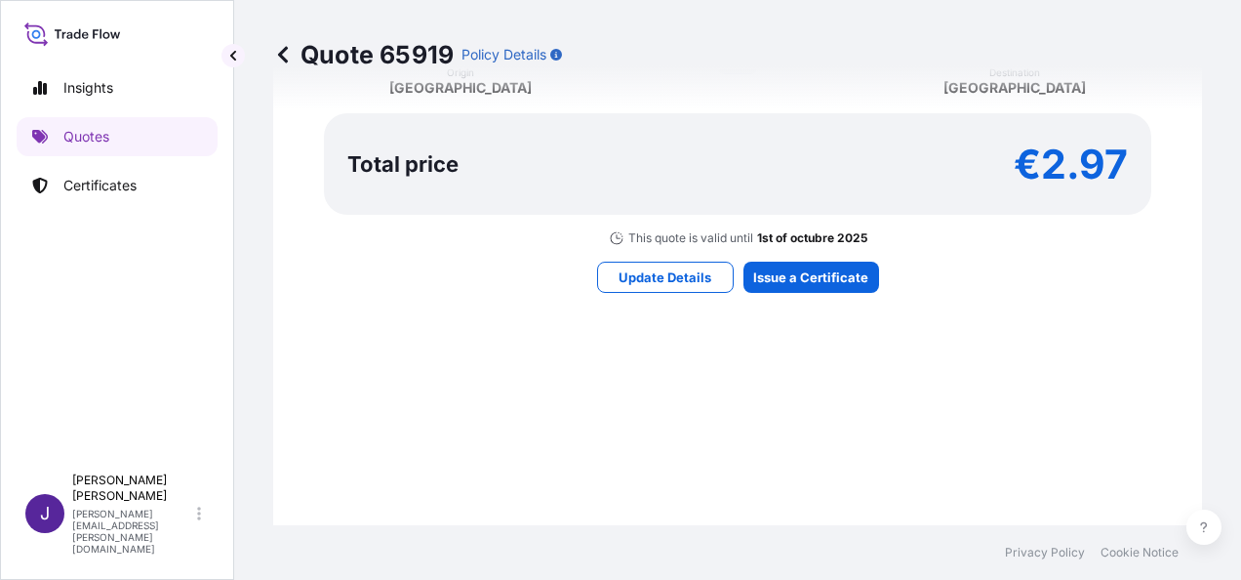
scroll to position [1651, 0]
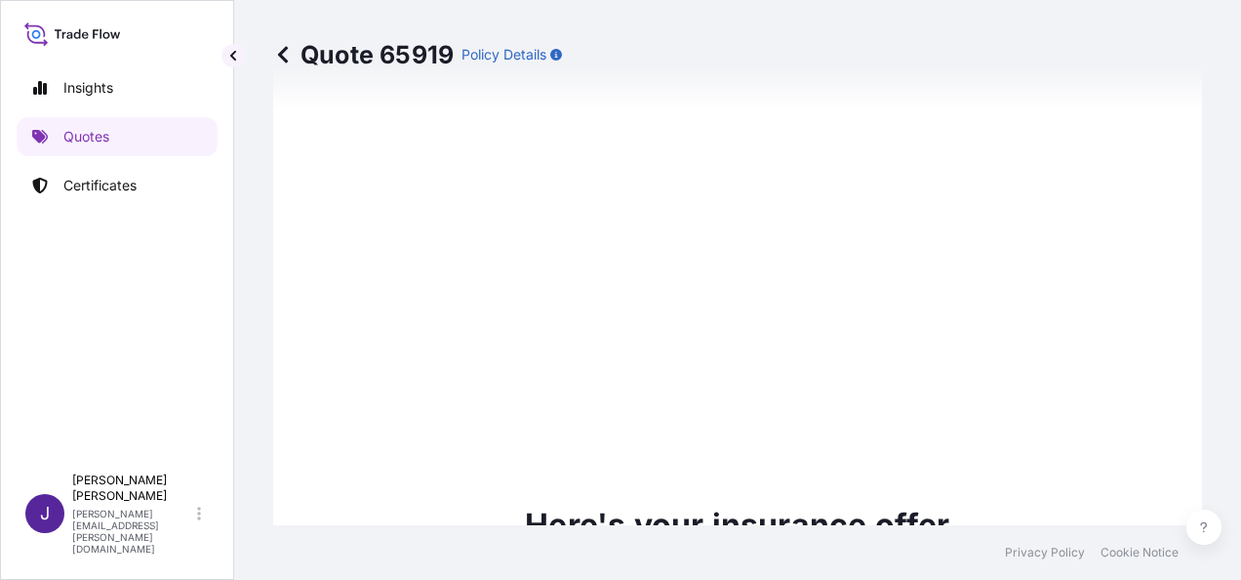
type input "[DATE]"
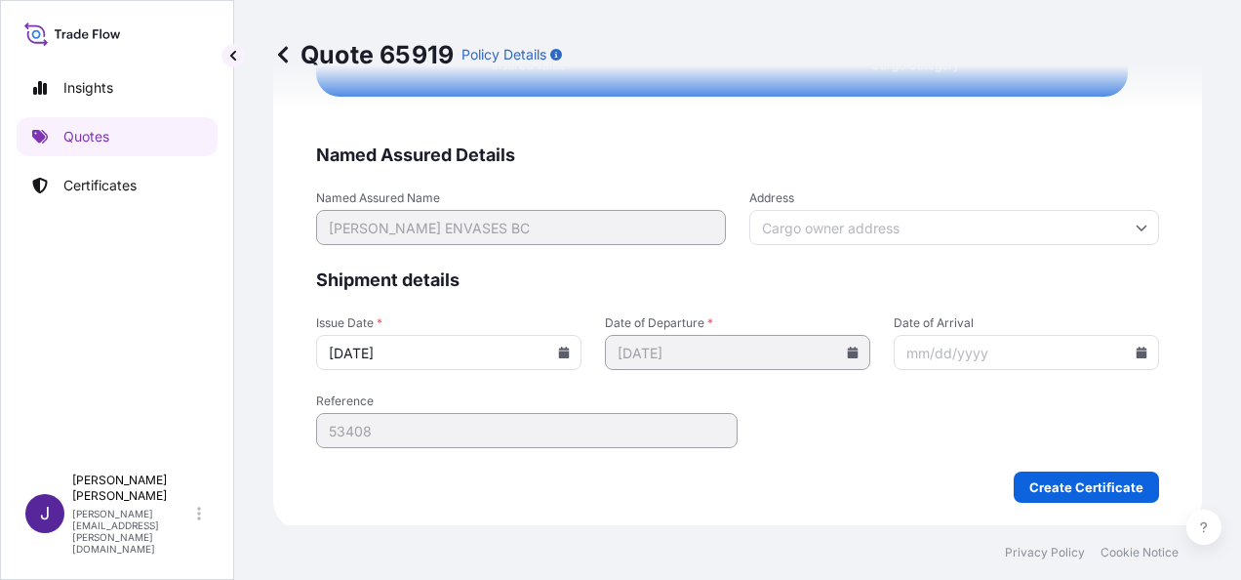
scroll to position [3930, 0]
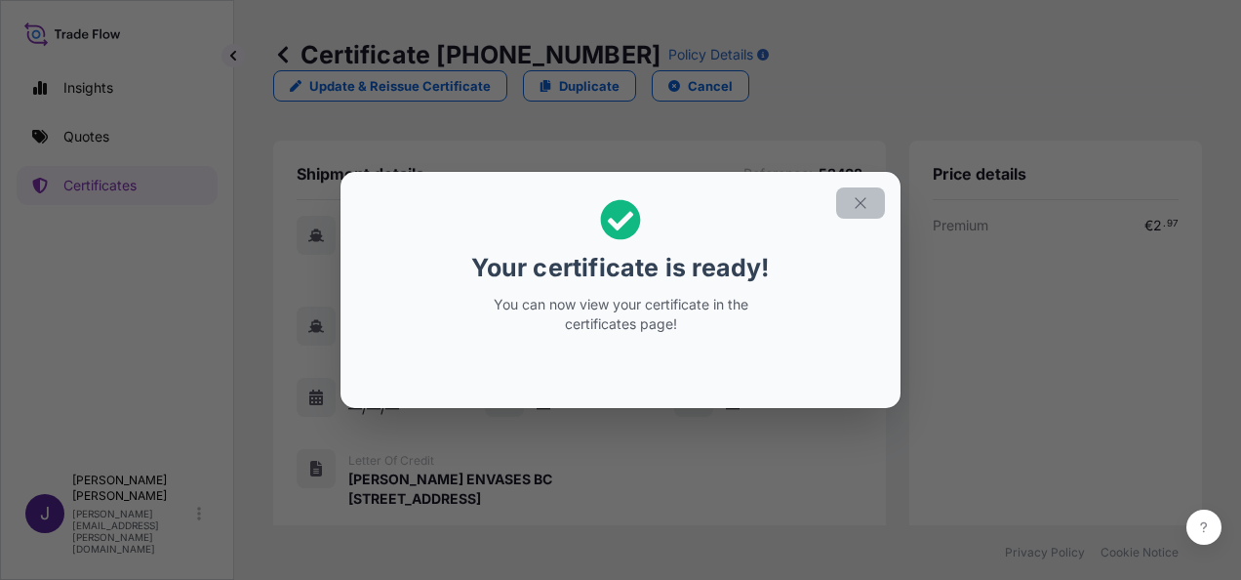
click at [861, 199] on icon "button" at bounding box center [861, 203] width 18 height 18
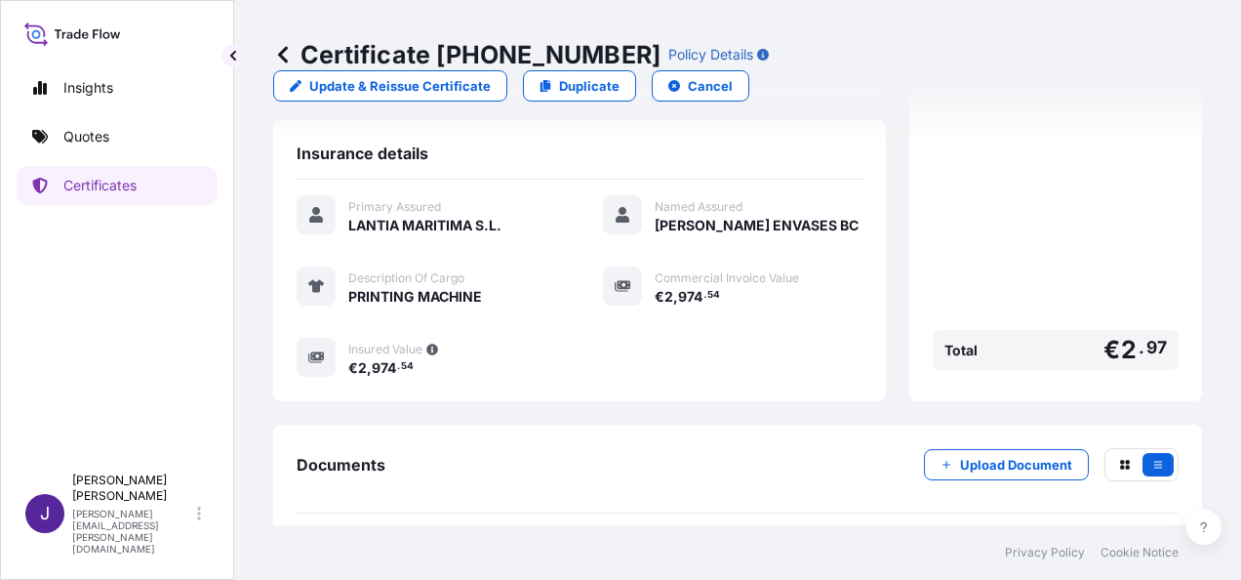
scroll to position [463, 0]
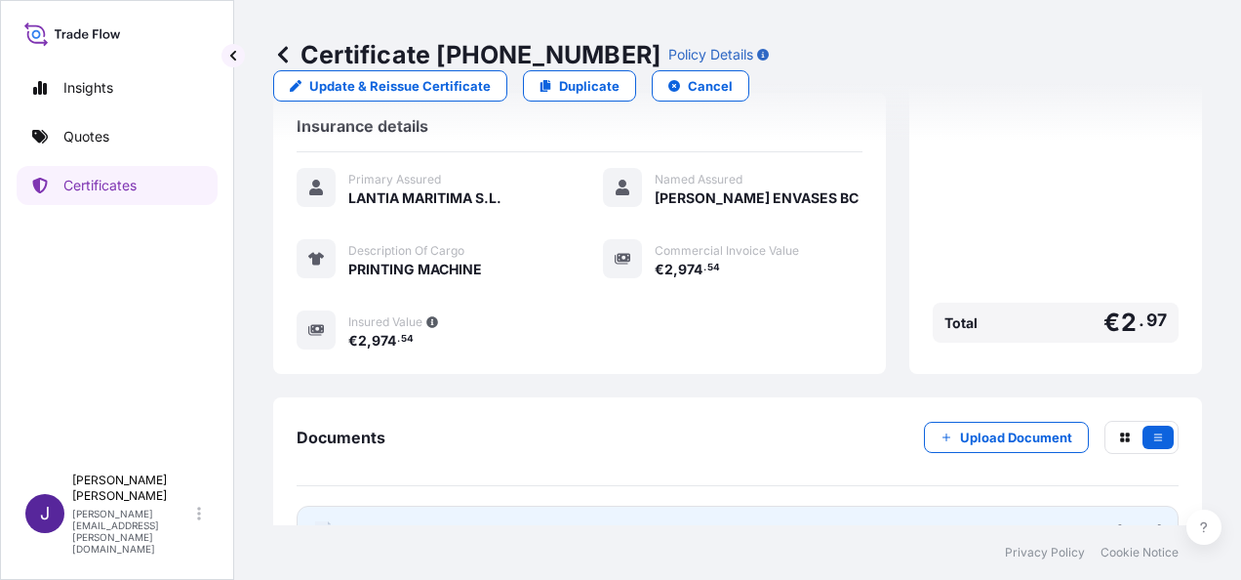
click at [540, 506] on link "PDF Certificate [DATE]" at bounding box center [738, 531] width 882 height 51
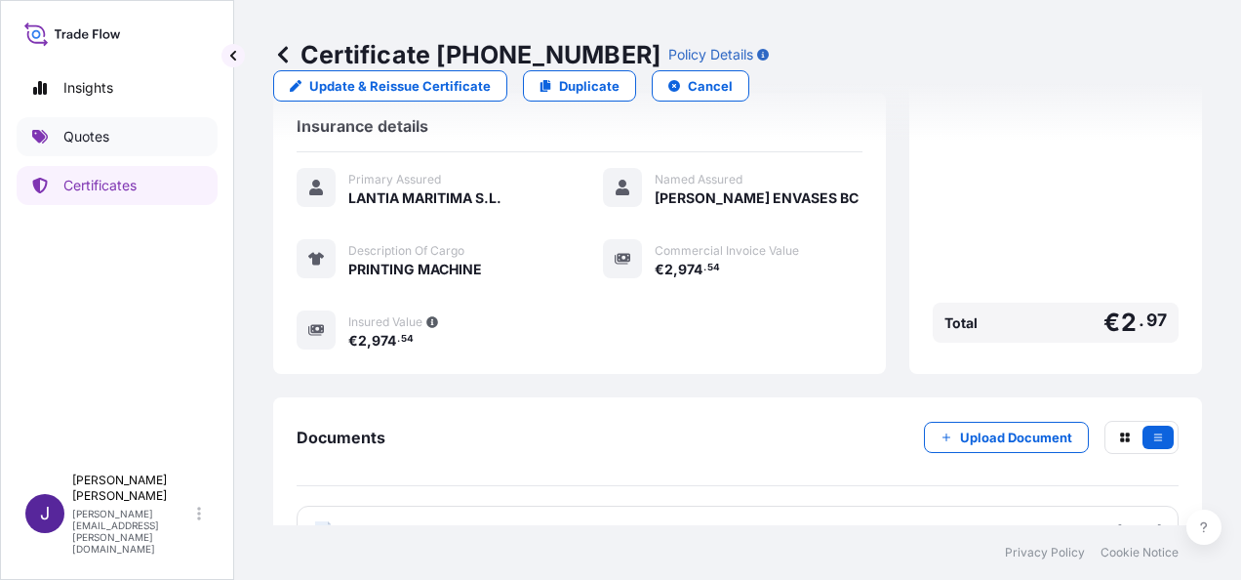
click at [68, 129] on p "Quotes" at bounding box center [86, 137] width 46 height 20
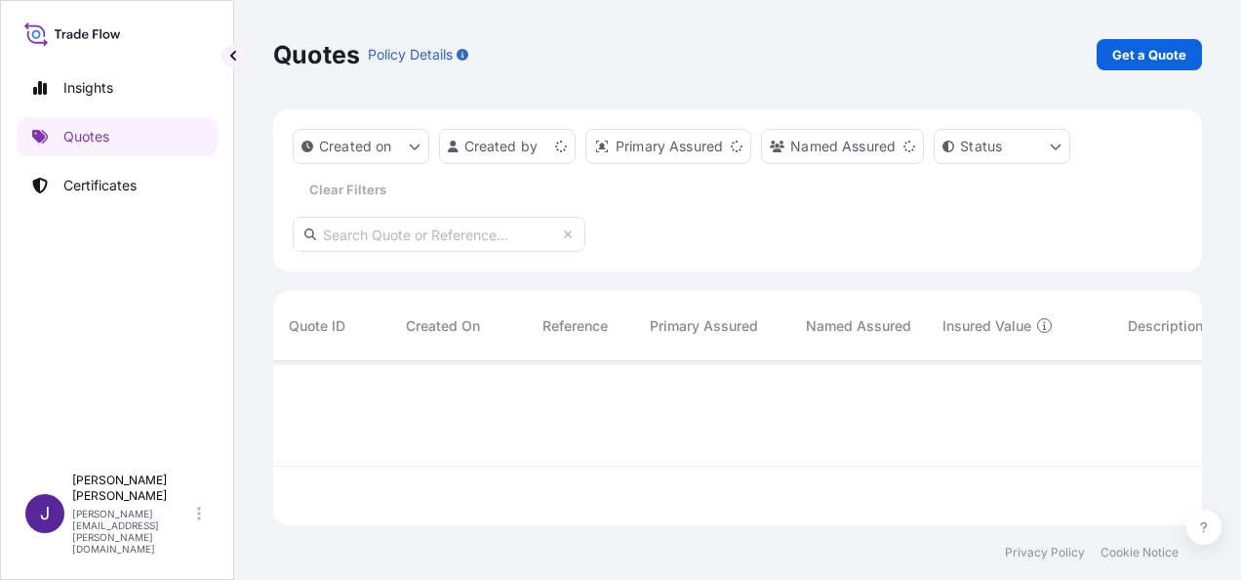
scroll to position [160, 914]
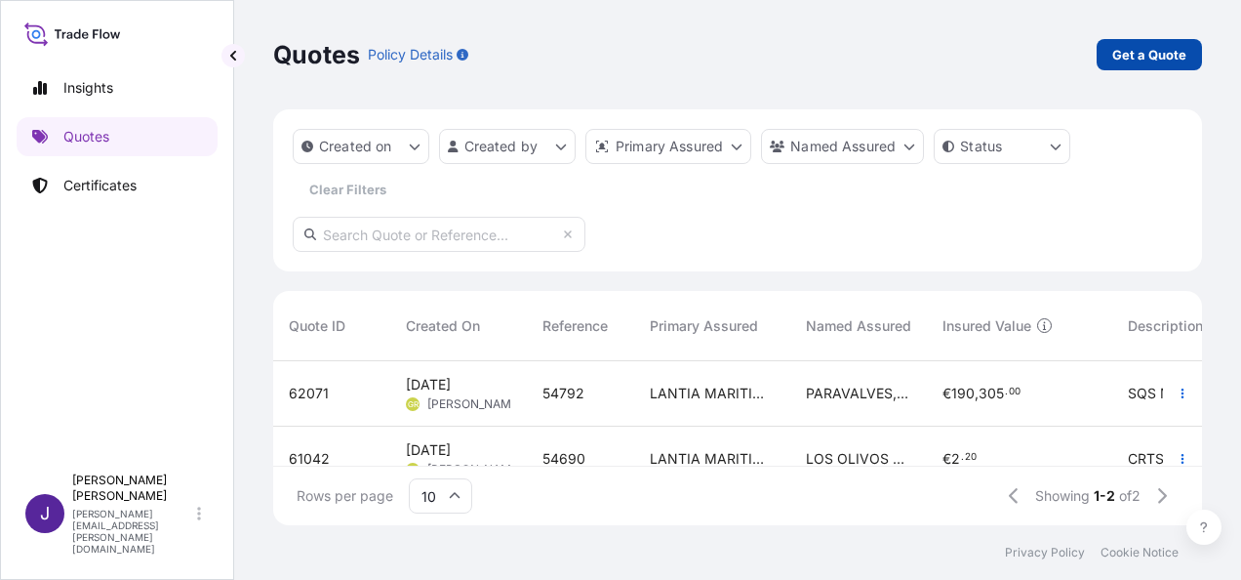
click at [1155, 58] on p "Get a Quote" at bounding box center [1150, 55] width 74 height 20
select select "Sea"
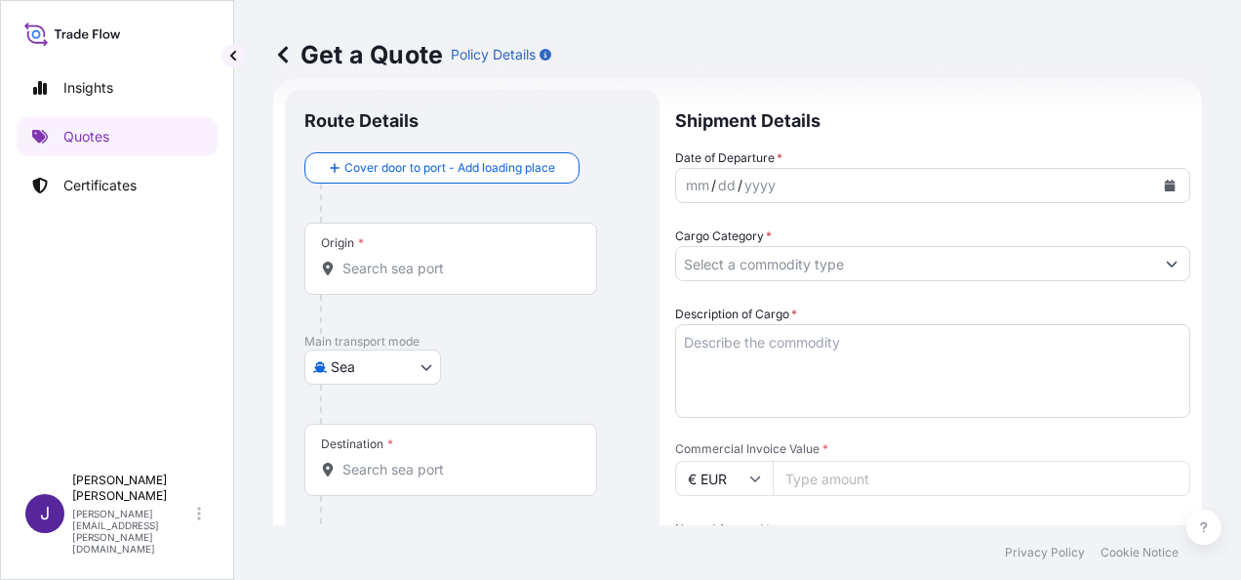
scroll to position [226, 0]
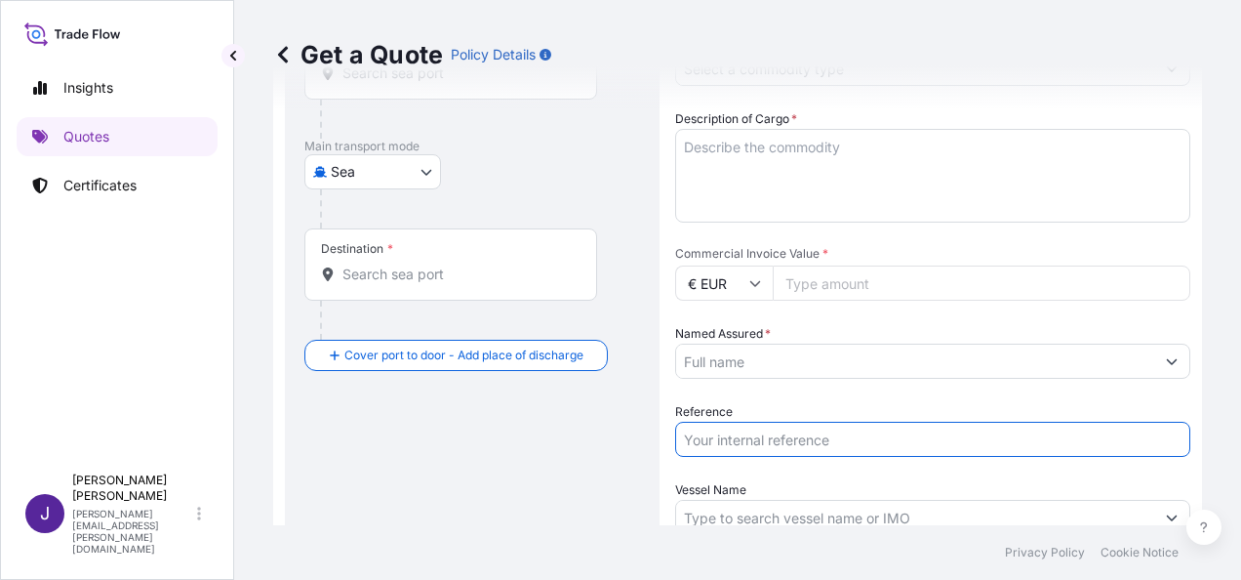
click at [759, 442] on input "Reference" at bounding box center [932, 439] width 515 height 35
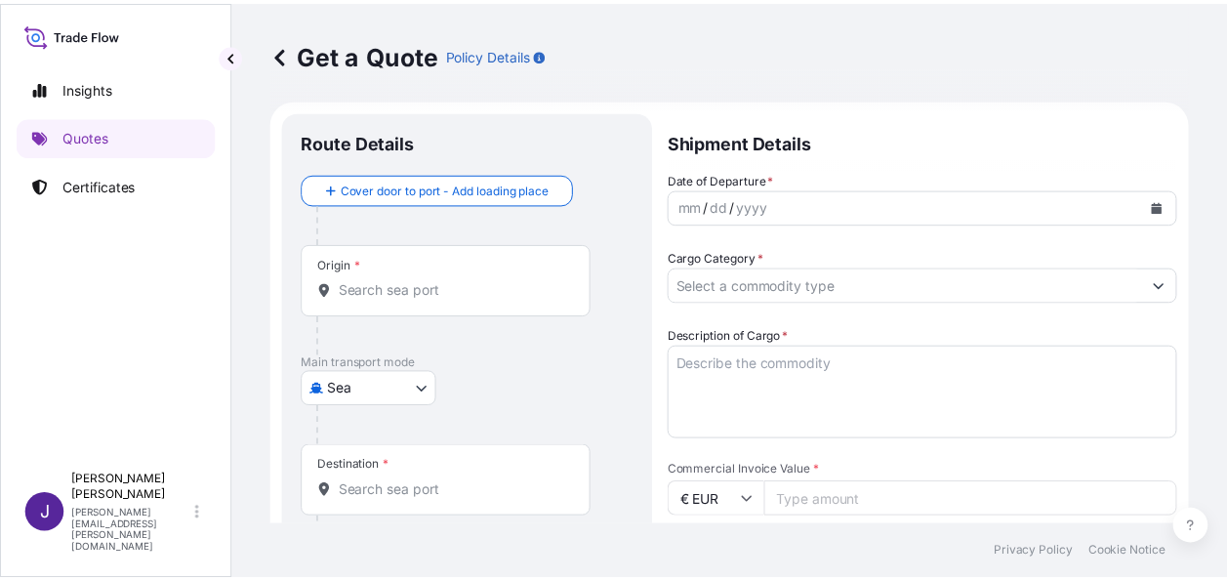
scroll to position [0, 0]
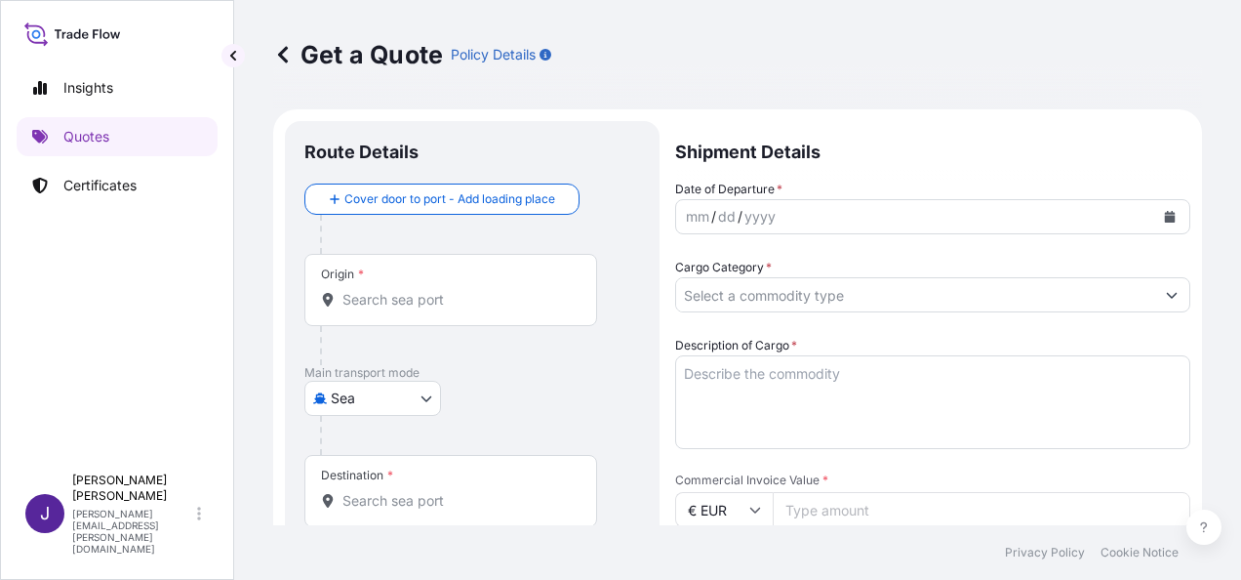
type input "55766"
click at [847, 377] on textarea "Description of Cargo *" at bounding box center [932, 402] width 515 height 94
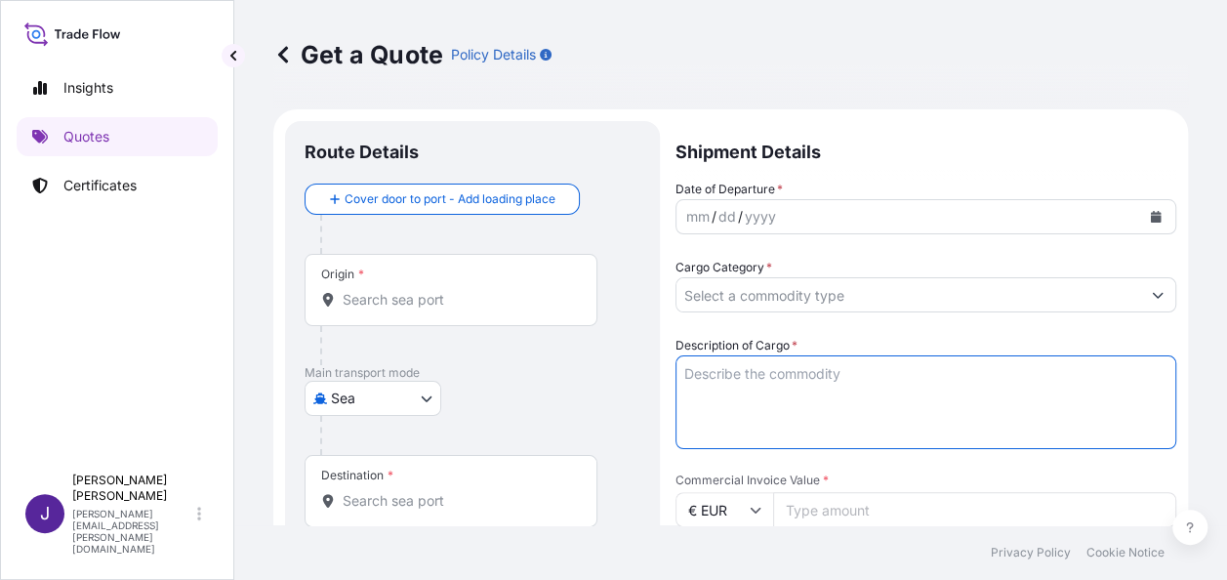
click at [834, 289] on input "Cargo Category *" at bounding box center [908, 294] width 464 height 35
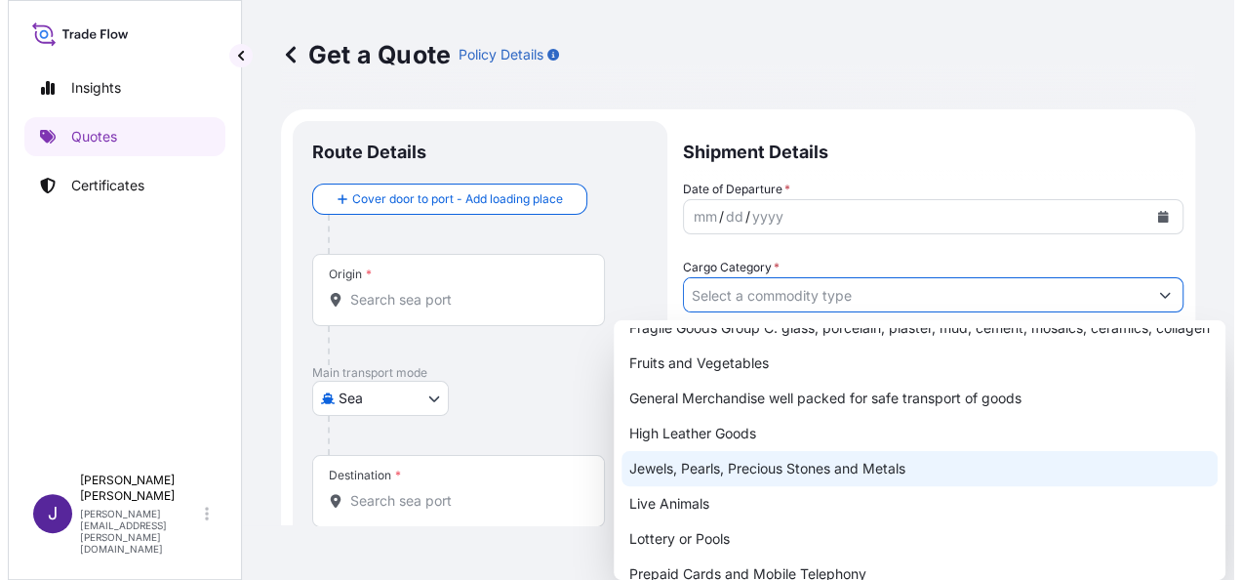
scroll to position [195, 0]
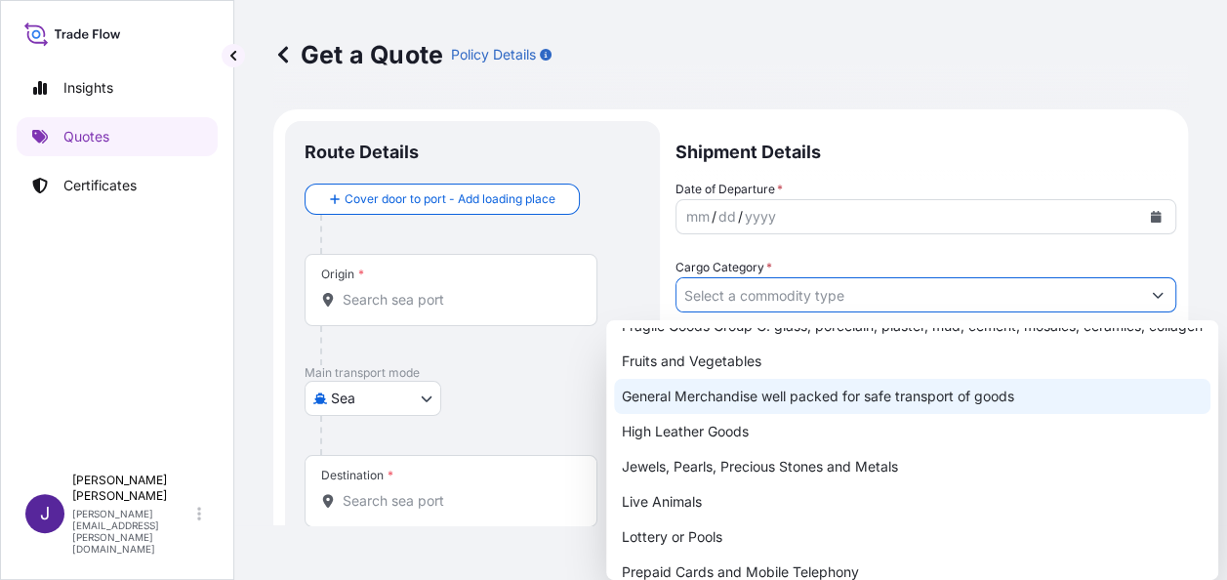
click at [709, 414] on div "General Merchandise well packed for safe transport of goods" at bounding box center [912, 396] width 596 height 35
type input "General Merchandise well packed for safe transport of goods"
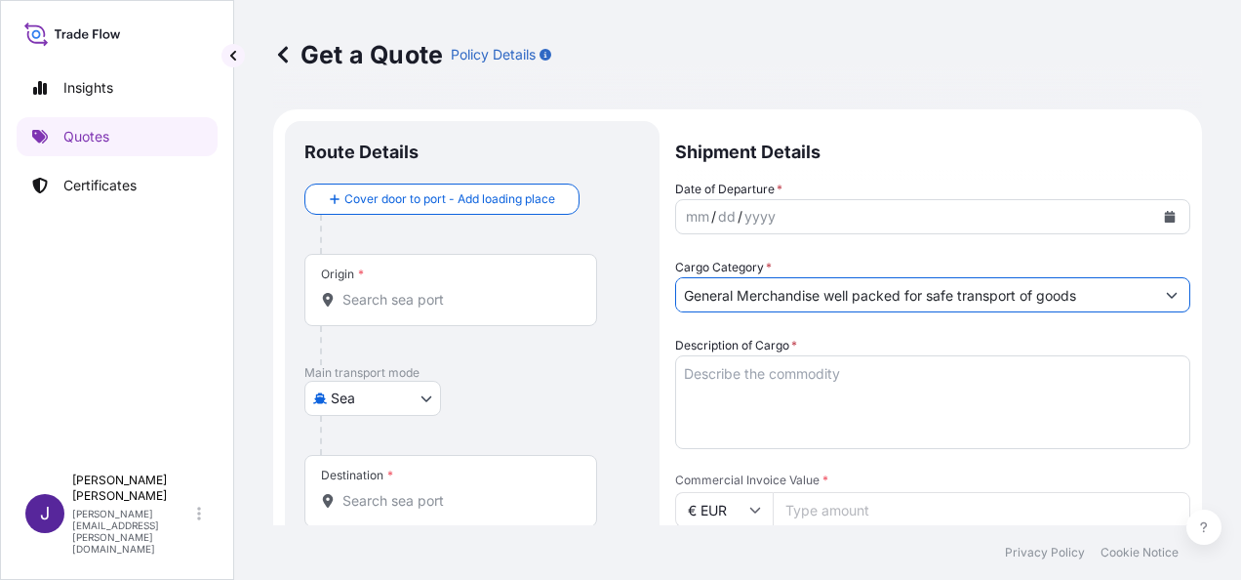
click at [478, 303] on input "Origin *" at bounding box center [458, 300] width 230 height 20
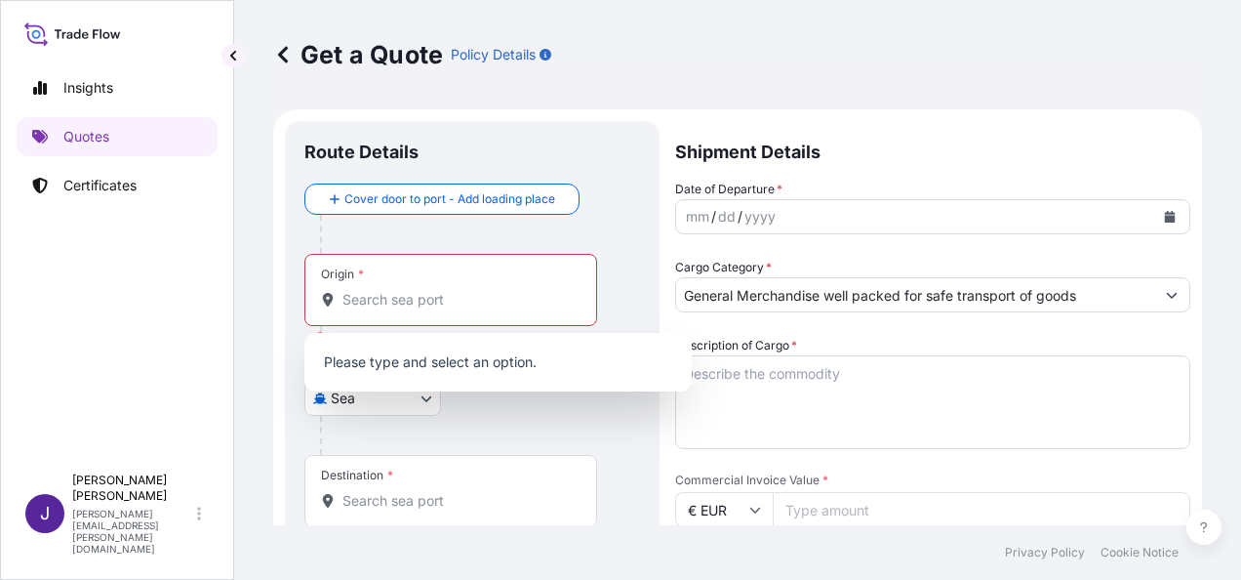
click at [536, 312] on div "Origin *" at bounding box center [451, 290] width 293 height 72
click at [536, 309] on input "Origin * Please select an origin" at bounding box center [458, 300] width 230 height 20
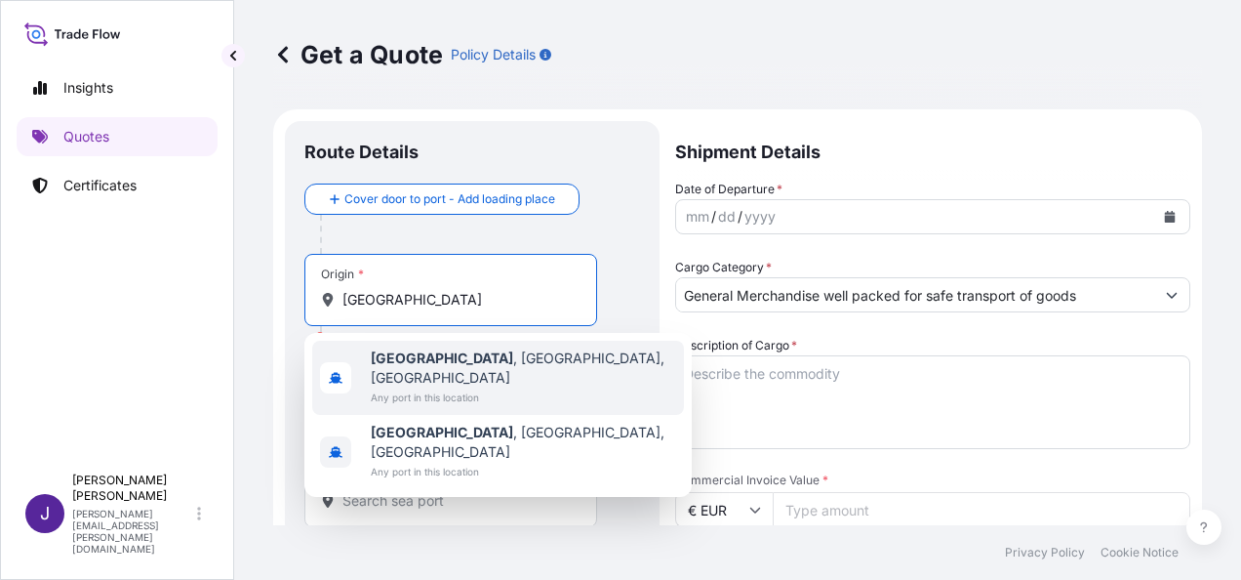
click at [537, 383] on div "[GEOGRAPHIC_DATA] , [GEOGRAPHIC_DATA], [GEOGRAPHIC_DATA] Any port in this locat…" at bounding box center [498, 378] width 372 height 74
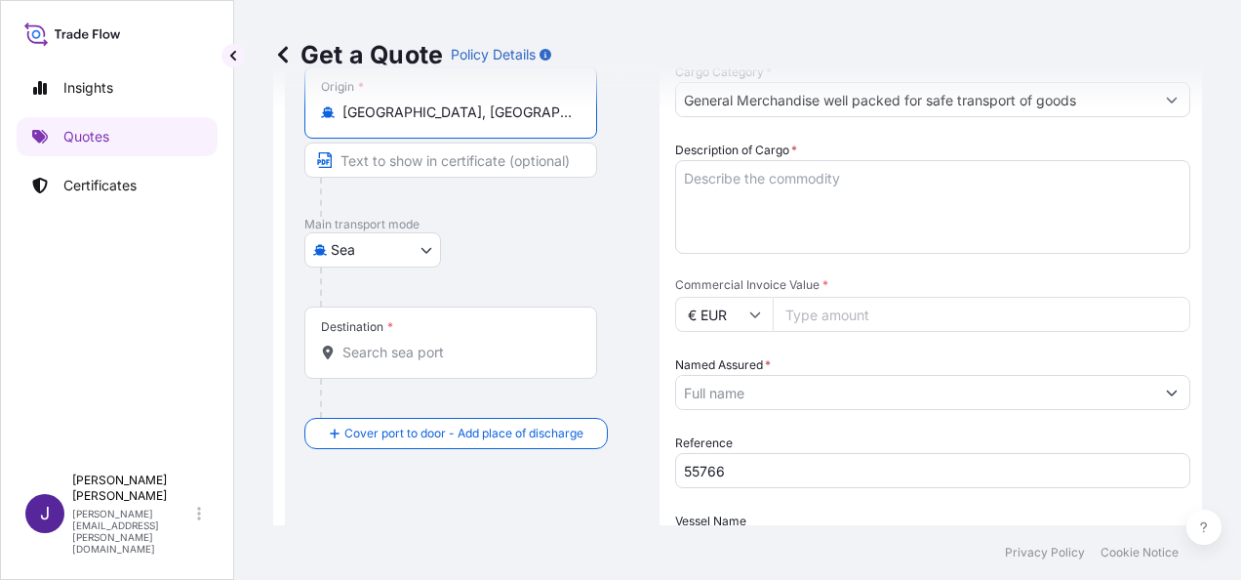
type input "[GEOGRAPHIC_DATA], [GEOGRAPHIC_DATA], [GEOGRAPHIC_DATA]"
click at [460, 362] on div "Destination *" at bounding box center [451, 342] width 293 height 72
click at [460, 362] on input "Destination *" at bounding box center [458, 353] width 230 height 20
click at [448, 360] on div "Destination *" at bounding box center [451, 342] width 293 height 72
click at [448, 360] on input "Destination * Please select a destination" at bounding box center [458, 353] width 230 height 20
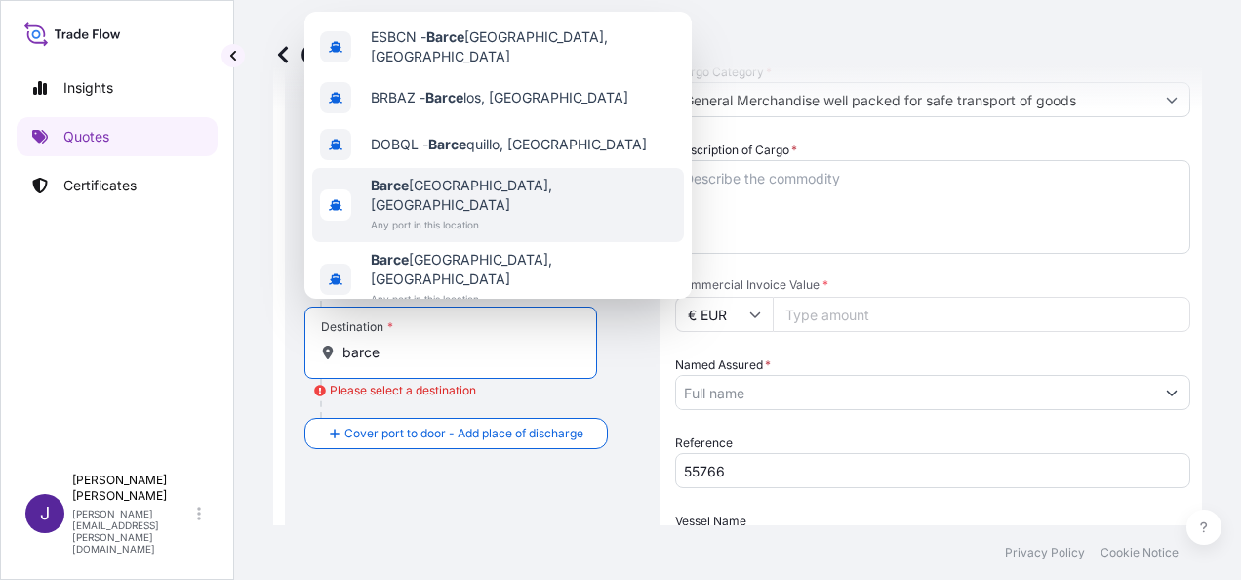
click at [474, 215] on span "Any port in this location" at bounding box center [523, 225] width 305 height 20
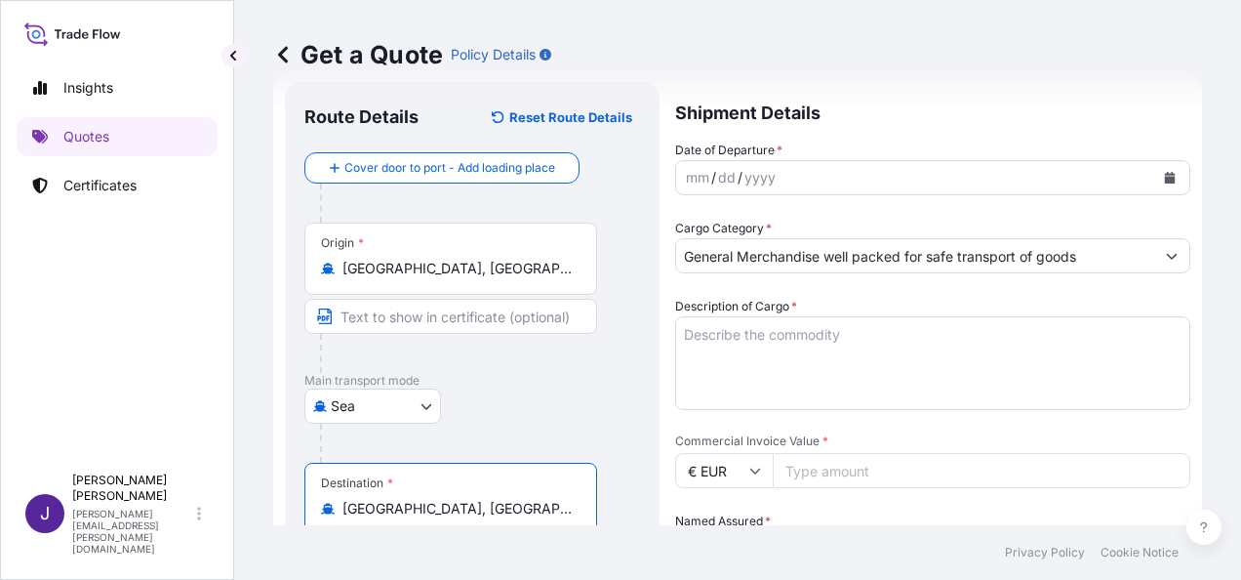
scroll to position [0, 0]
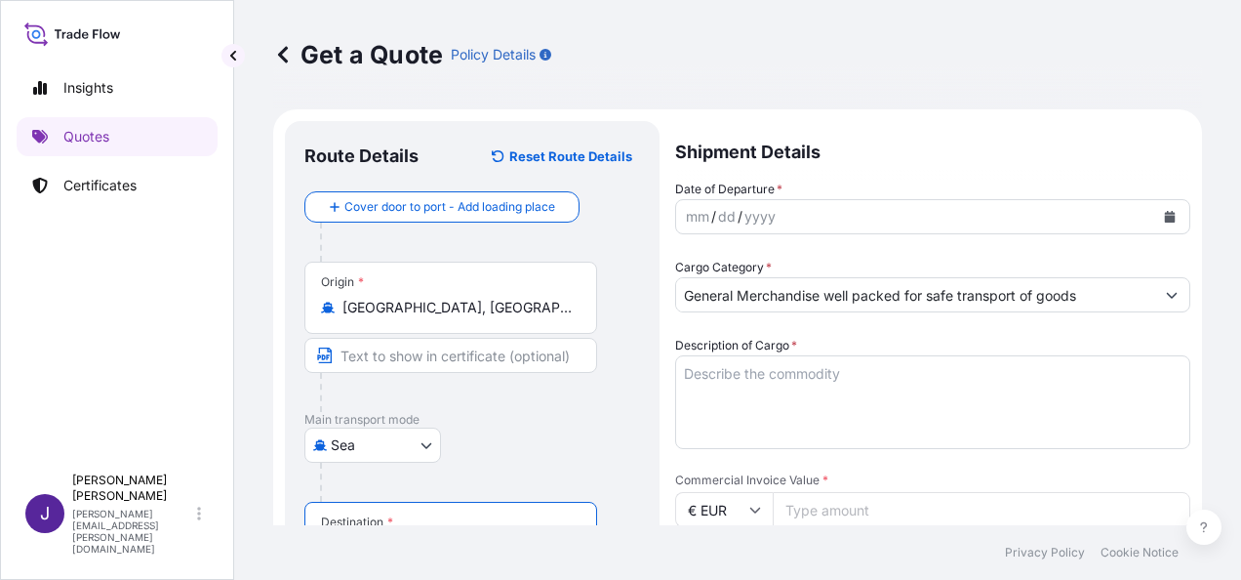
type input "[GEOGRAPHIC_DATA], [GEOGRAPHIC_DATA]"
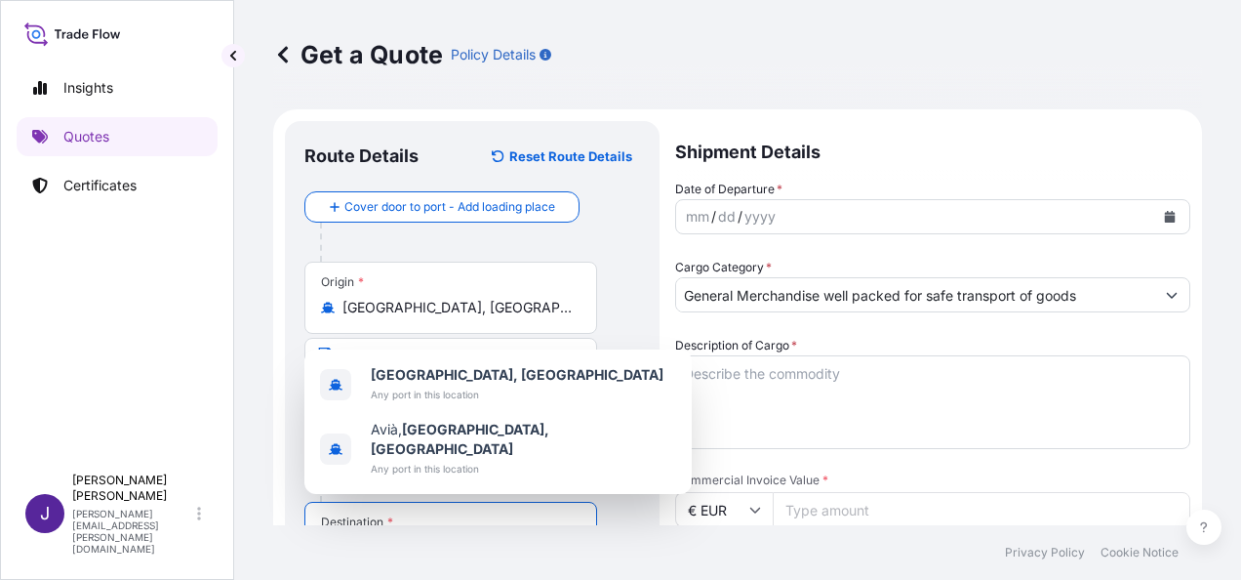
click at [1165, 214] on icon "Calendar" at bounding box center [1170, 217] width 11 height 12
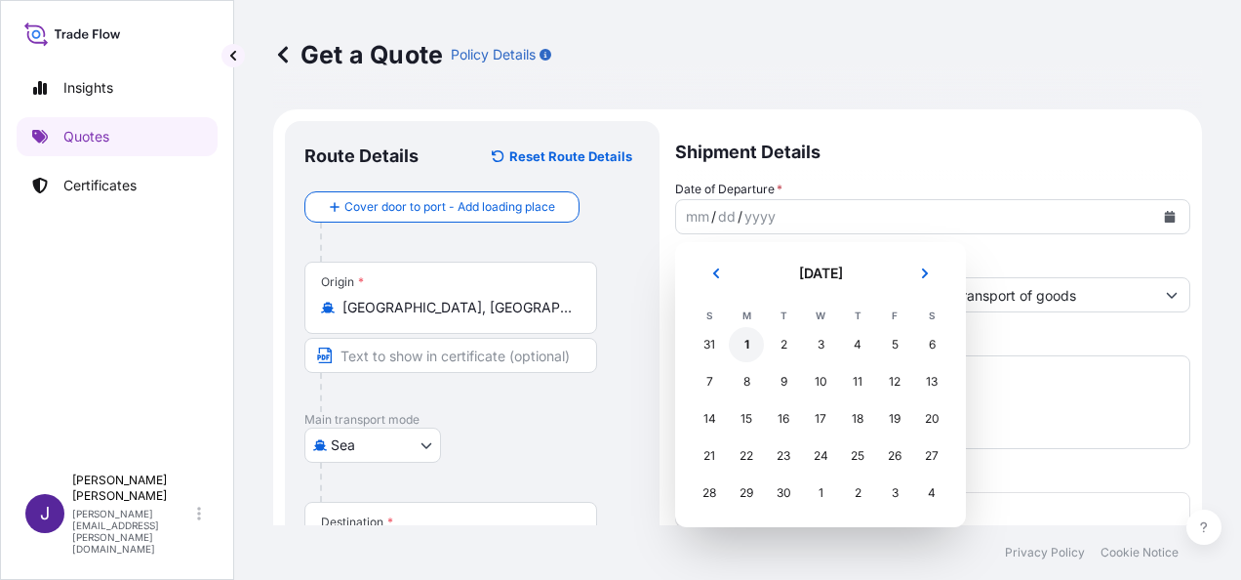
click at [752, 342] on div "1" at bounding box center [746, 344] width 35 height 35
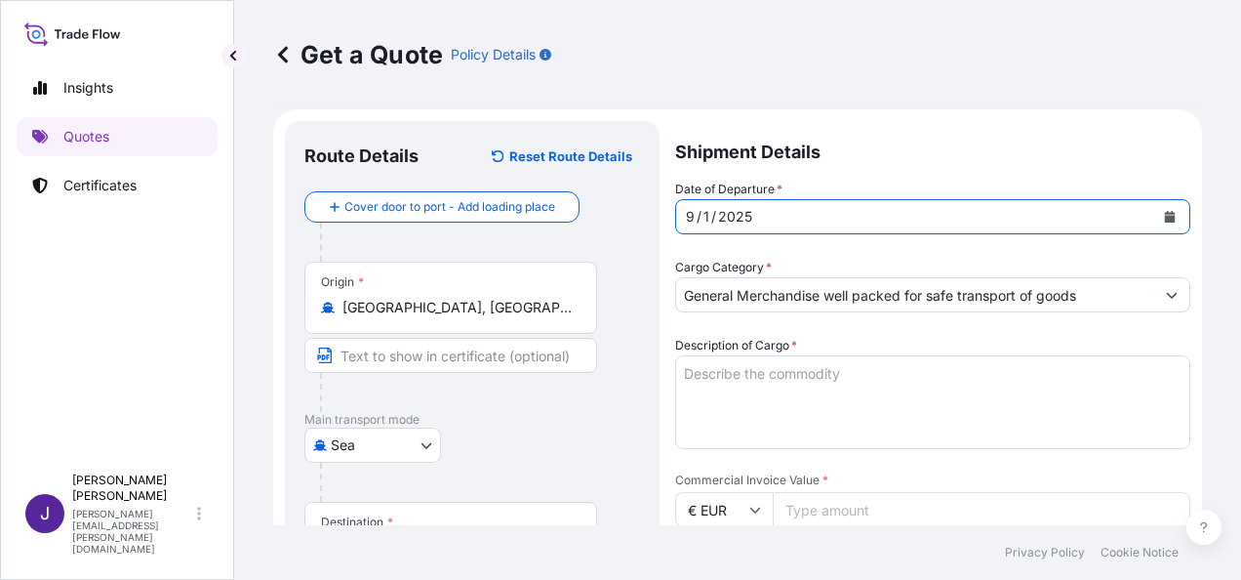
click at [915, 375] on textarea "Description of Cargo *" at bounding box center [932, 402] width 515 height 94
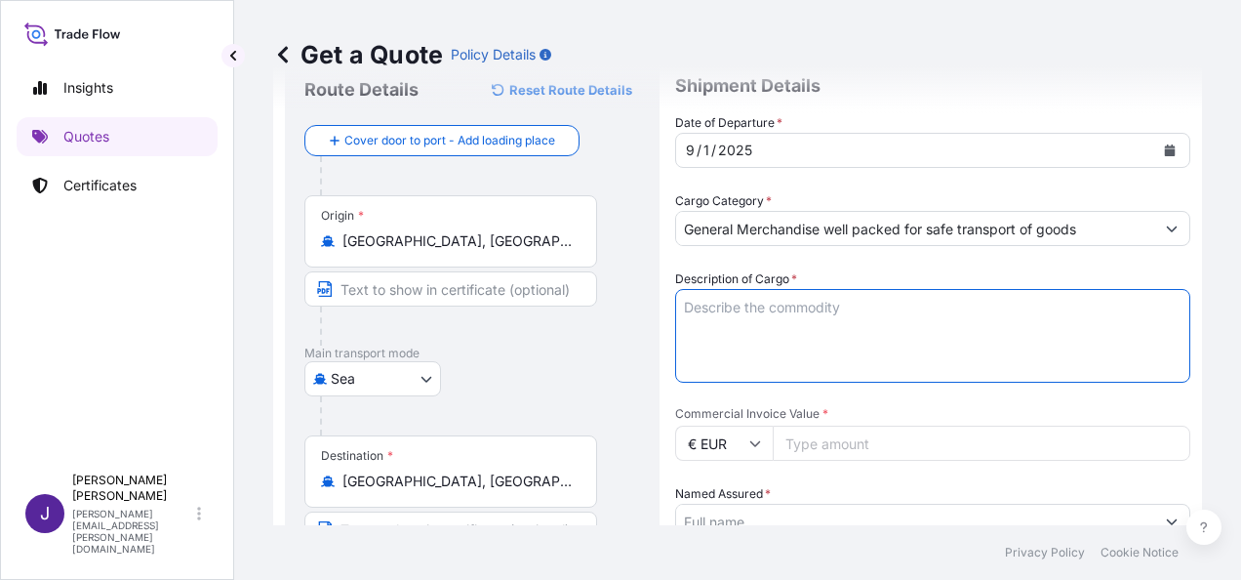
scroll to position [98, 0]
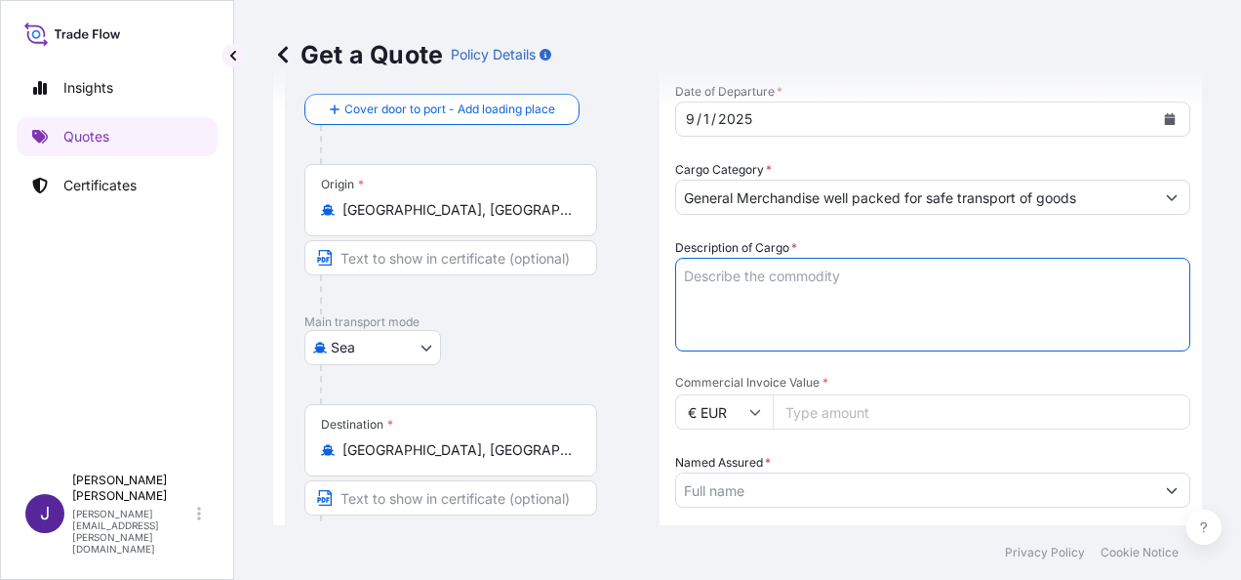
paste textarea "INSTRUMENTOS MEDICOS"
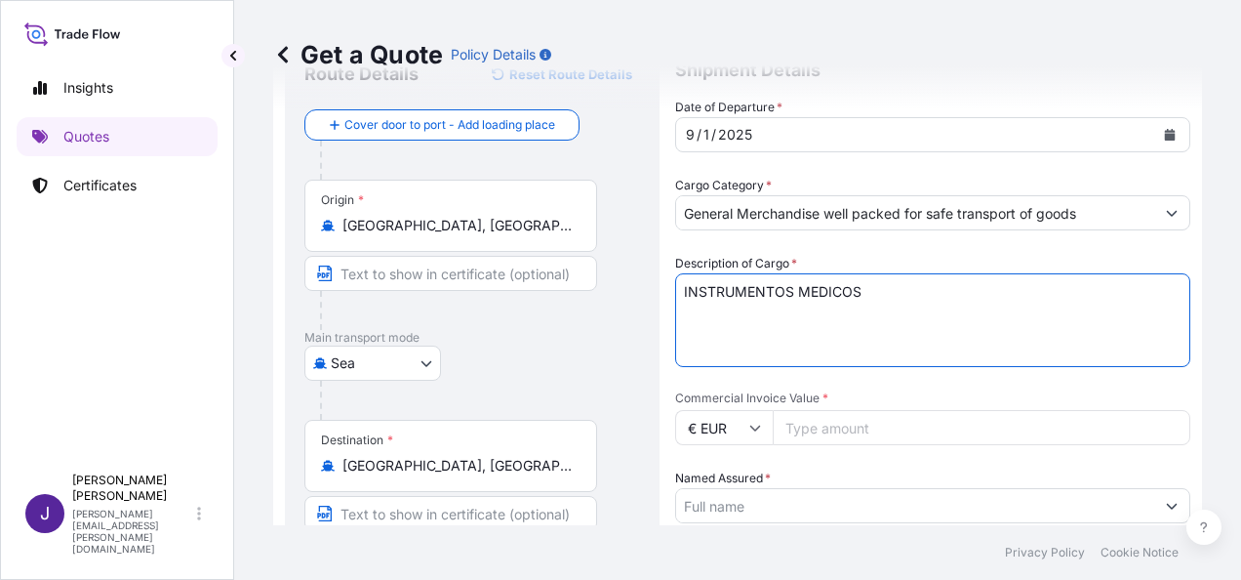
scroll to position [195, 0]
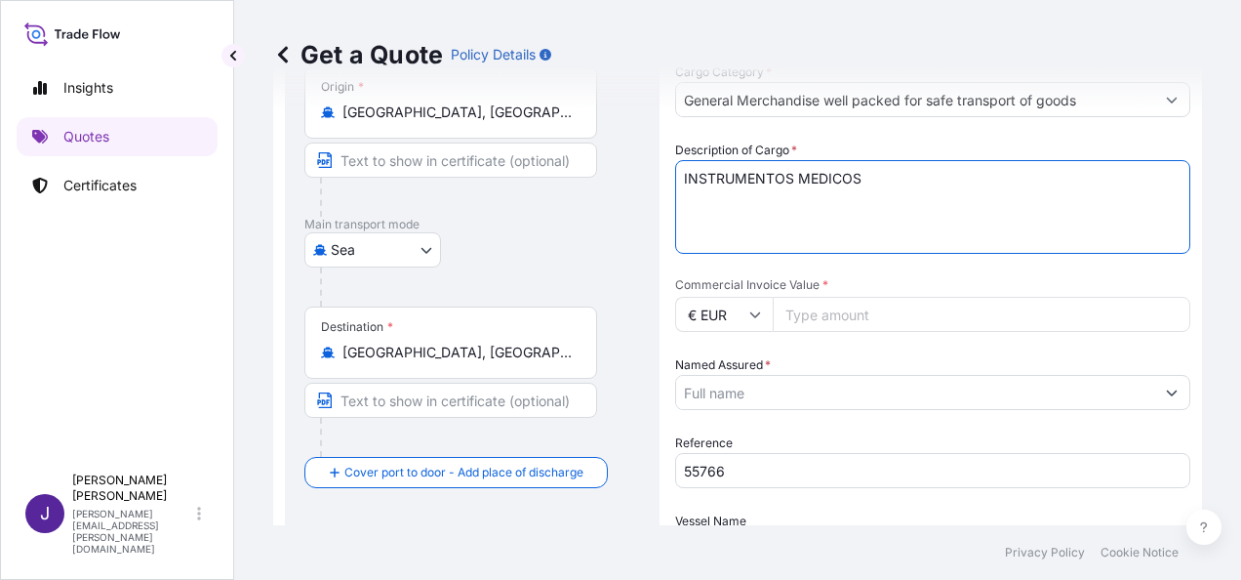
type textarea "INSTRUMENTOS MEDICOS"
click at [864, 317] on input "Commercial Invoice Value *" at bounding box center [982, 314] width 418 height 35
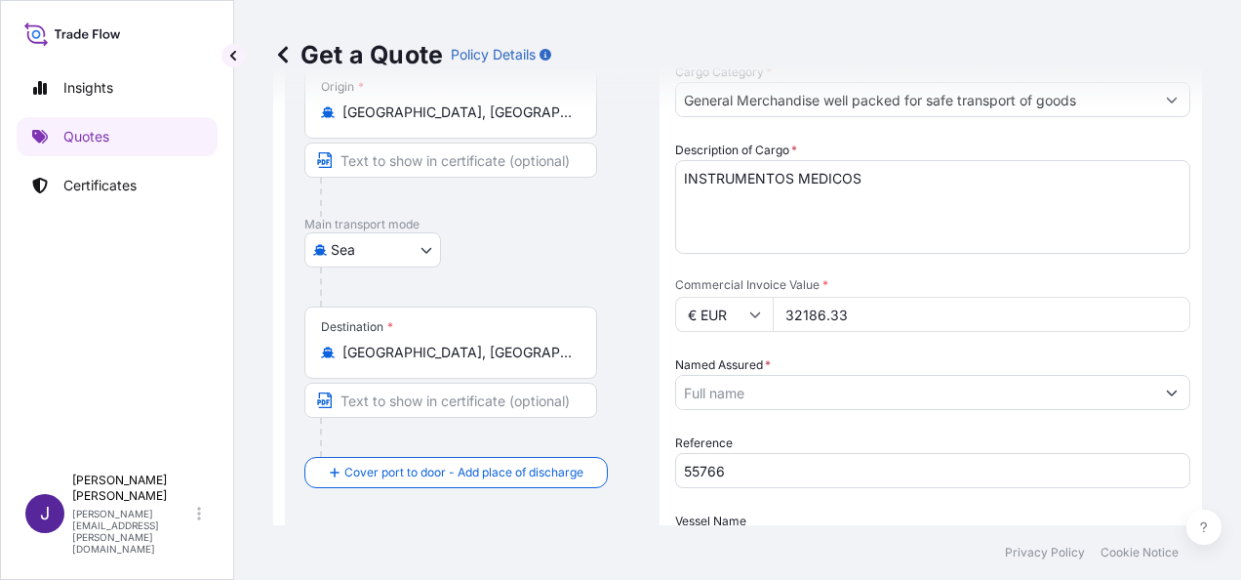
type input "32186.33"
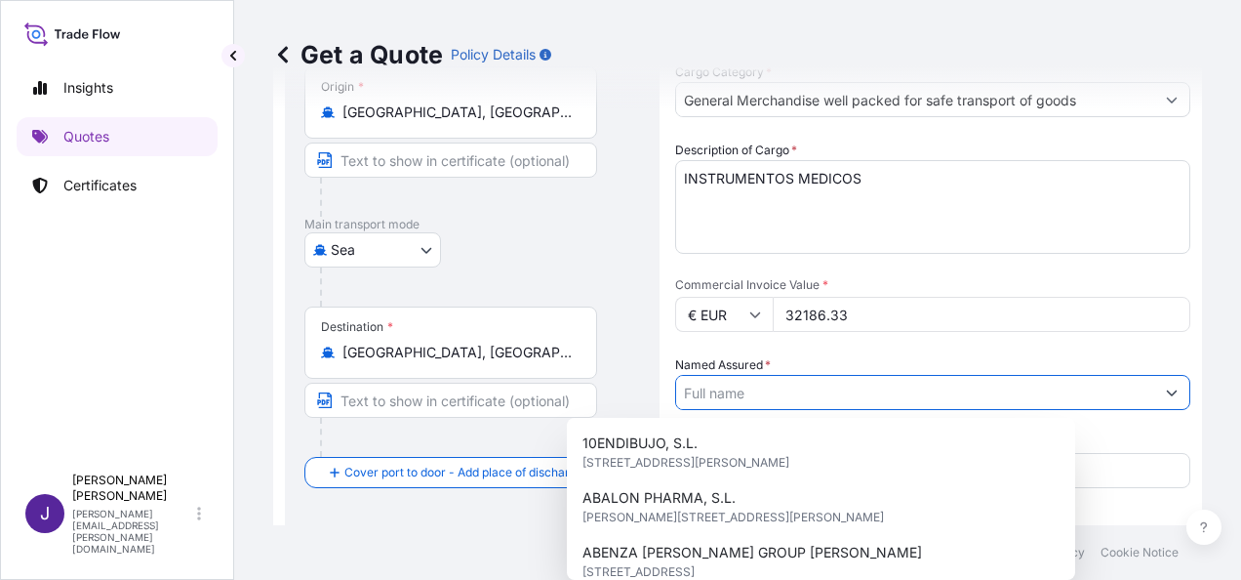
click at [801, 398] on input "Named Assured *" at bounding box center [915, 392] width 478 height 35
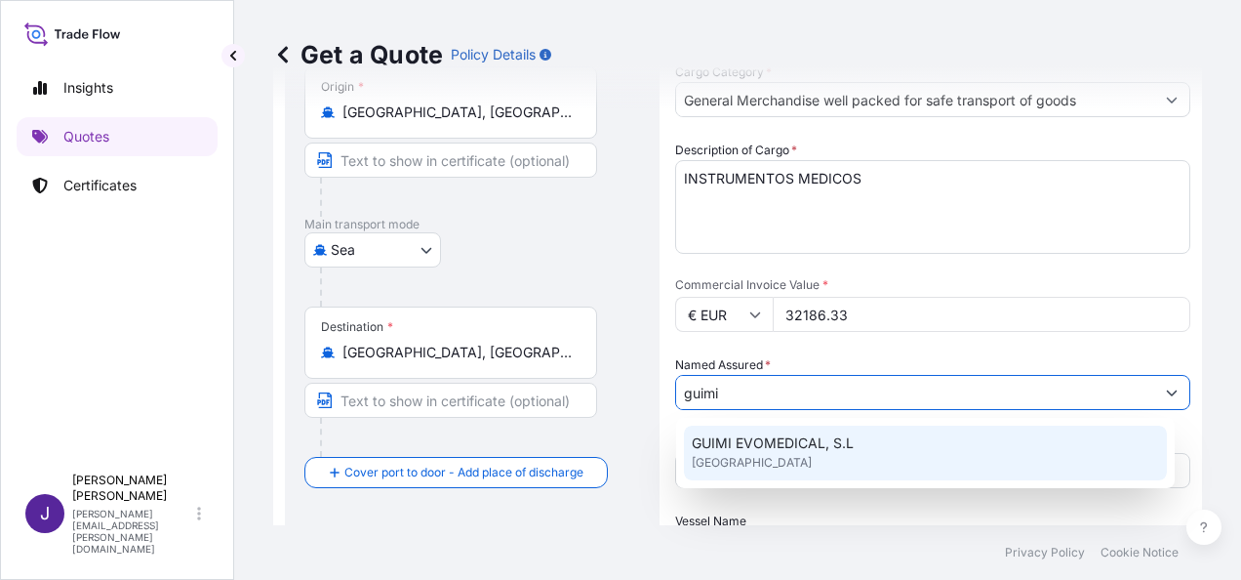
click at [830, 441] on span "GUIMI EVOMEDICAL, S.L" at bounding box center [773, 443] width 162 height 20
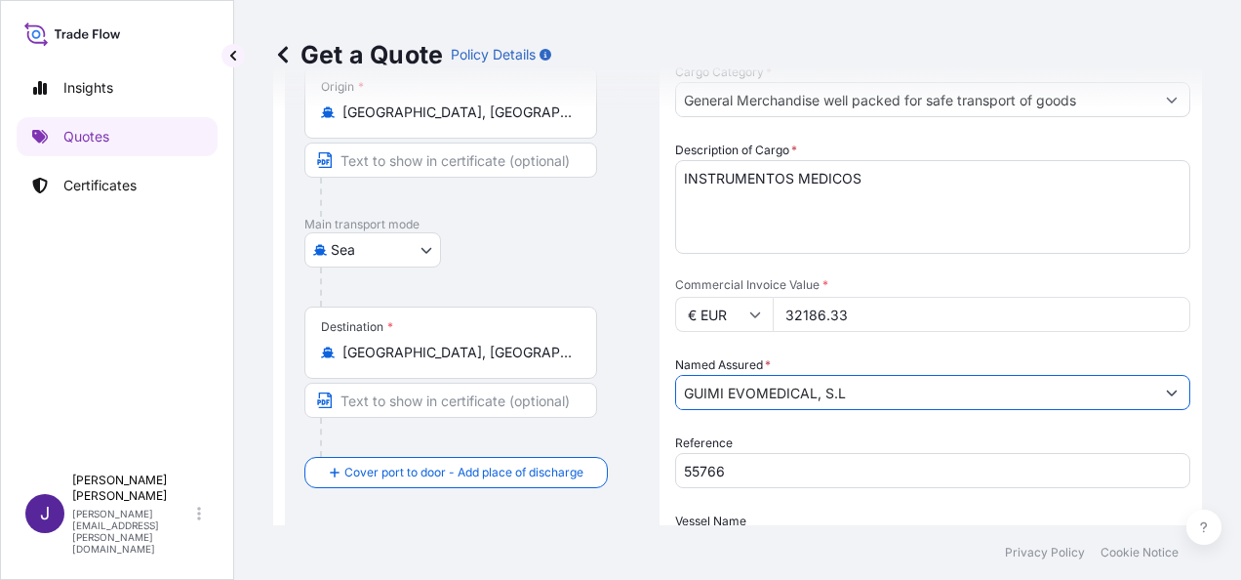
type input "GUIMI EVOMEDICAL, S.L"
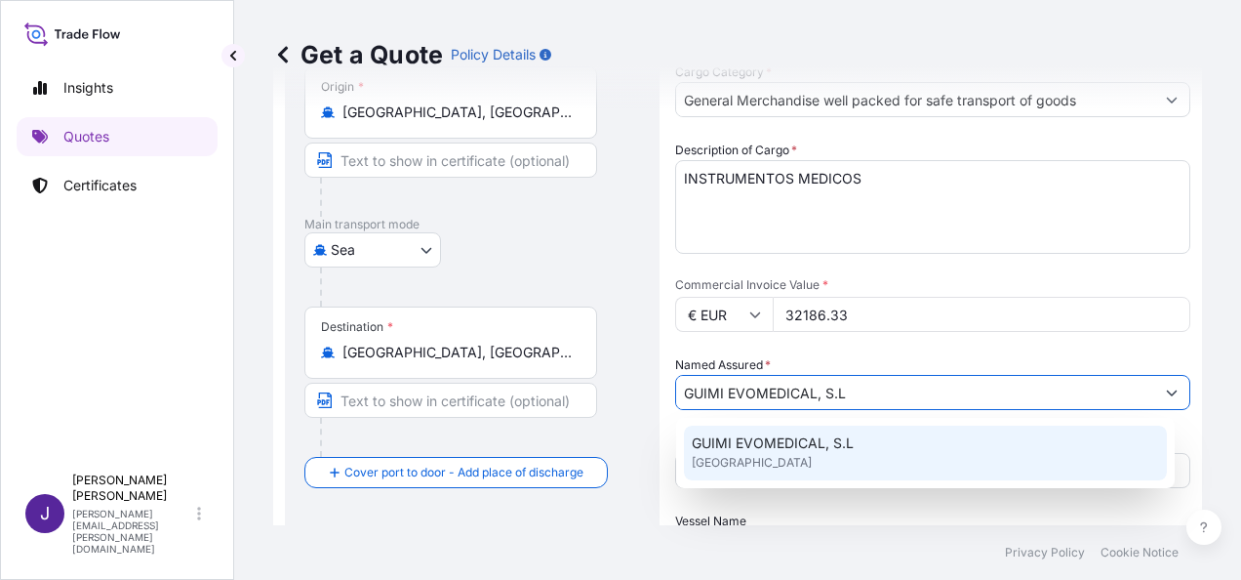
click at [811, 456] on div "GUIMI EVOMEDICAL, S.L [GEOGRAPHIC_DATA]" at bounding box center [925, 453] width 483 height 55
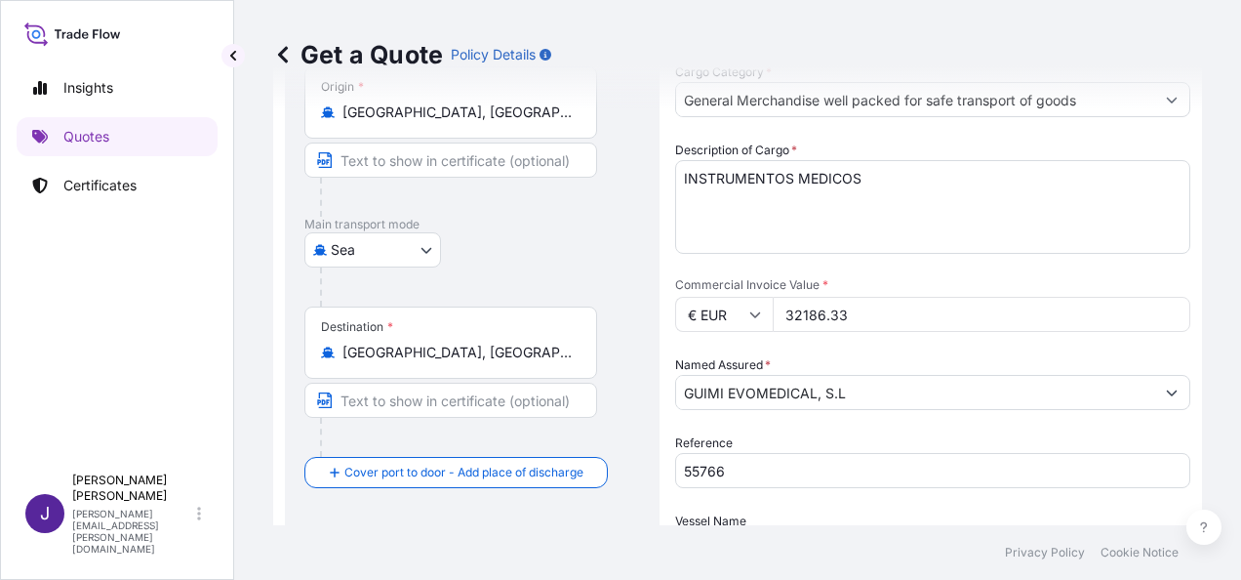
click at [721, 494] on div "Date of Departure * [DATE] Cargo Category * General Merchandise well packed for…" at bounding box center [932, 314] width 515 height 660
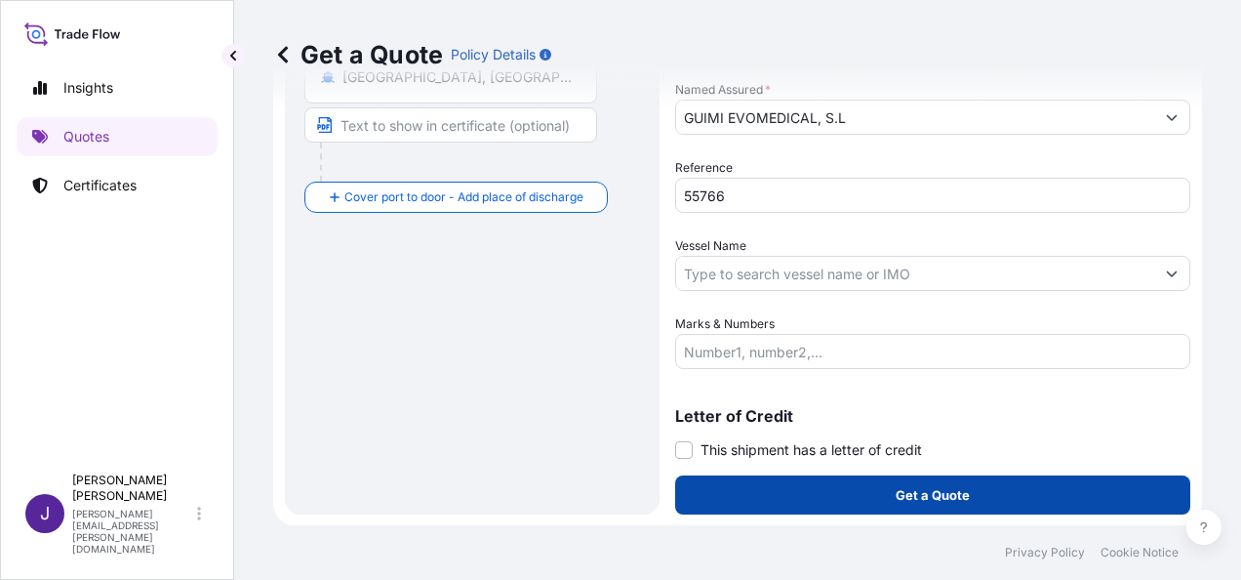
scroll to position [470, 0]
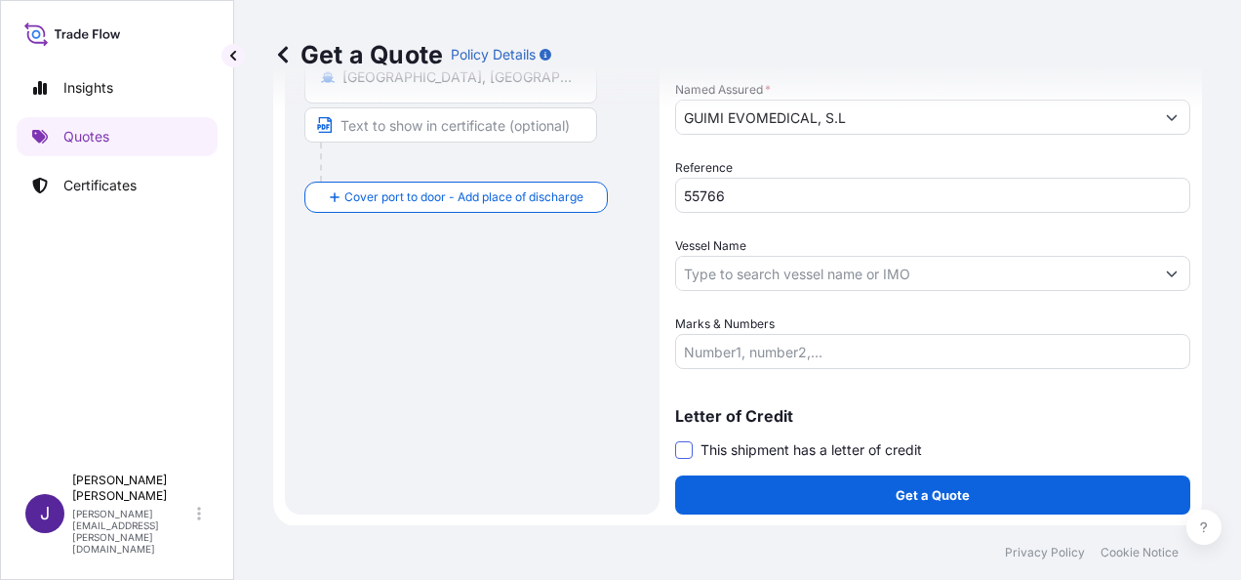
click at [685, 447] on span at bounding box center [684, 450] width 18 height 18
click at [675, 439] on input "This shipment has a letter of credit" at bounding box center [675, 439] width 0 height 0
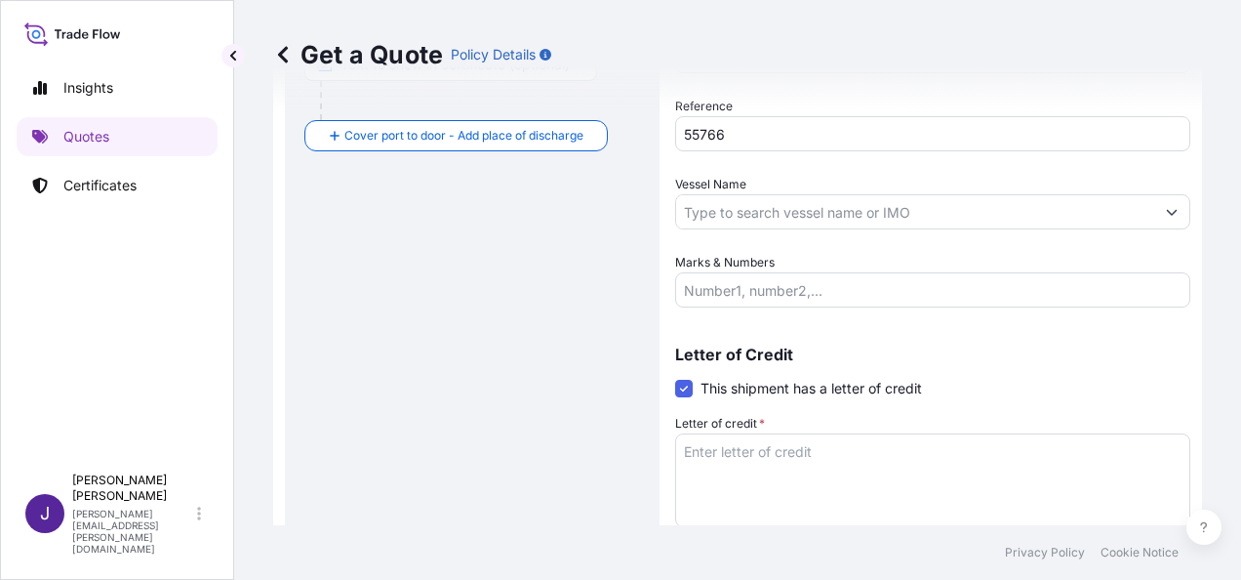
scroll to position [619, 0]
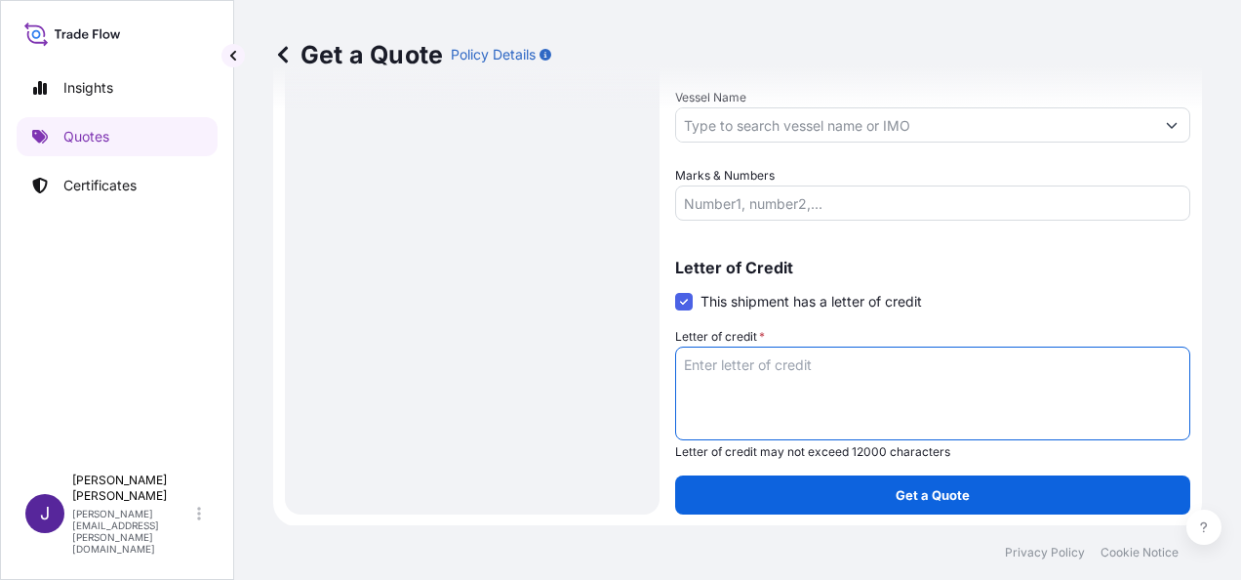
paste textarea "GUIMI EVOMEDICAL, S.L [STREET_ADDRESS]"
type textarea "GUIMI EVOMEDICAL, S.L [STREET_ADDRESS]"
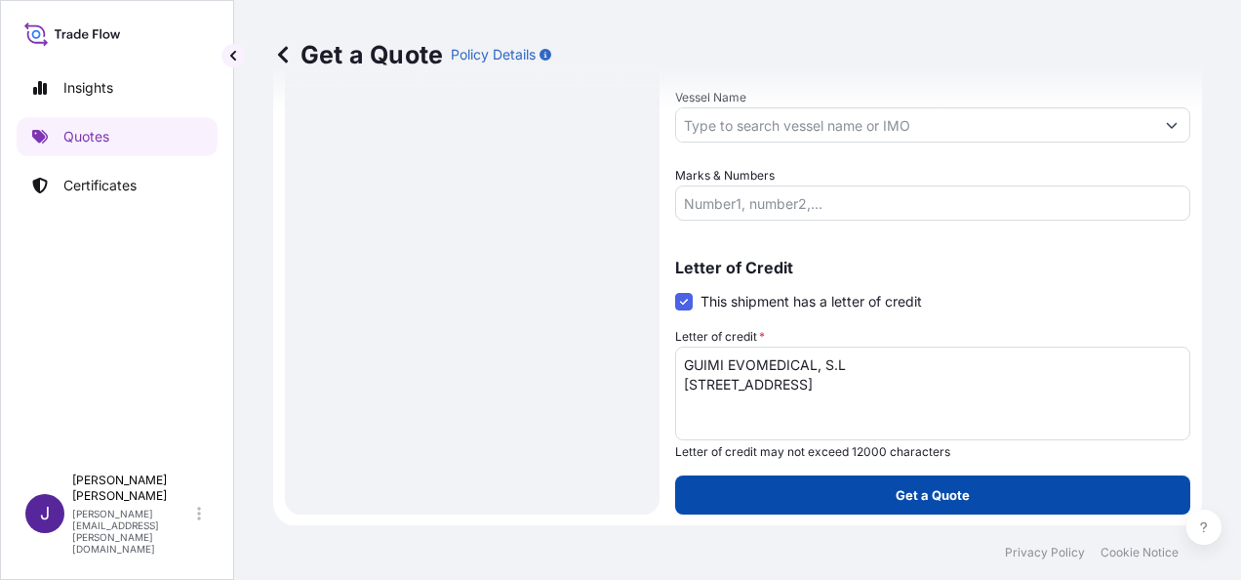
click at [935, 494] on p "Get a Quote" at bounding box center [933, 495] width 74 height 20
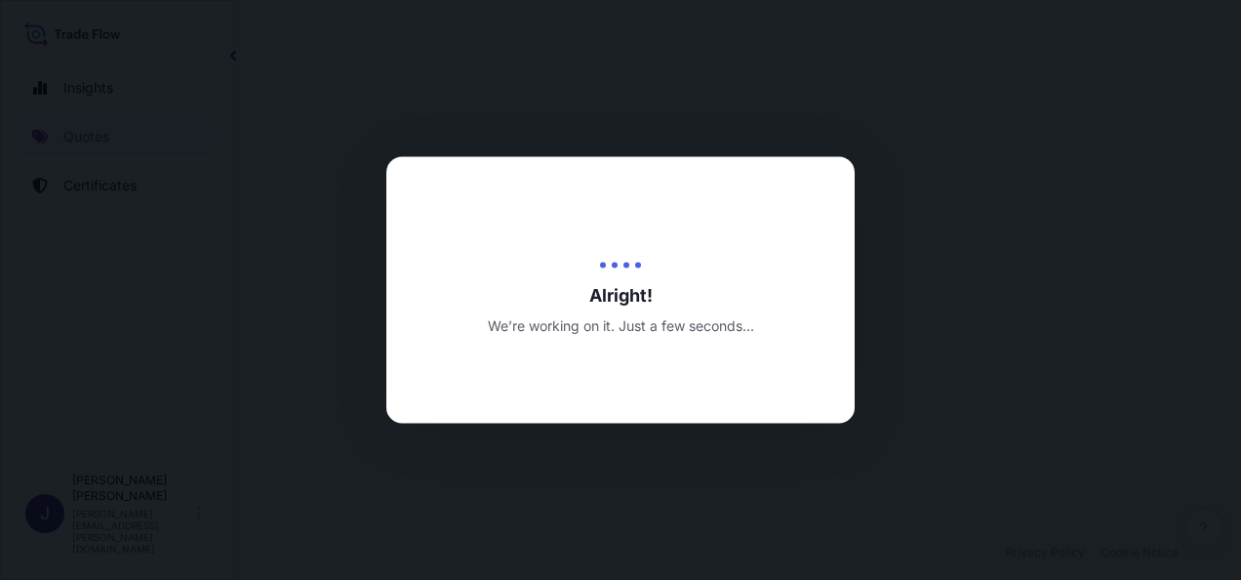
select select "Sea"
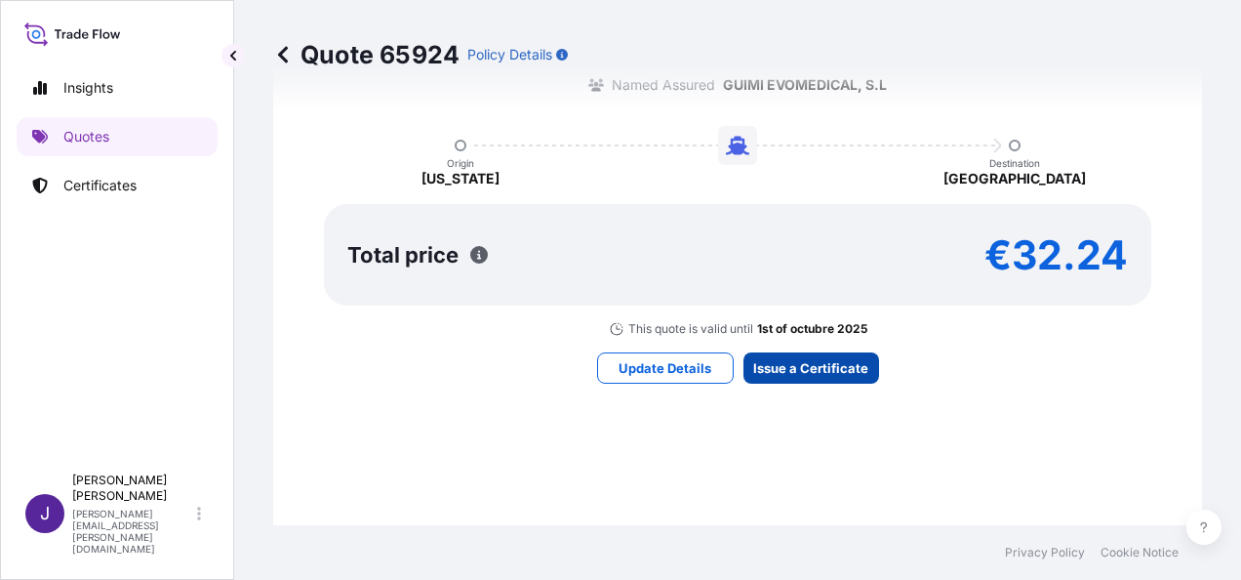
scroll to position [1749, 0]
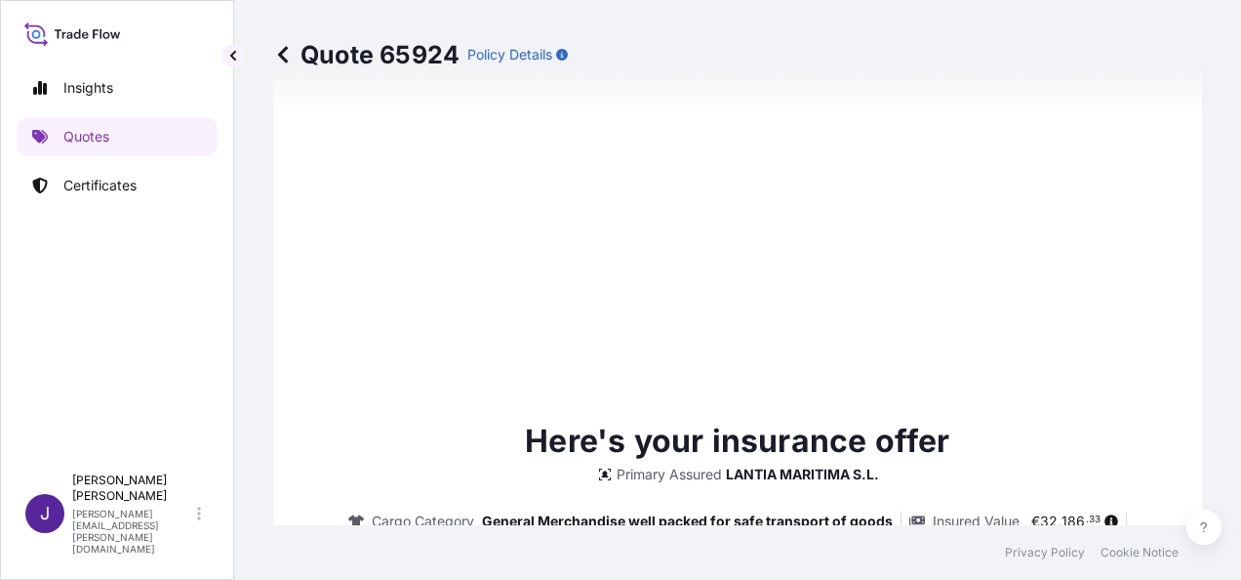
type input "[DATE]"
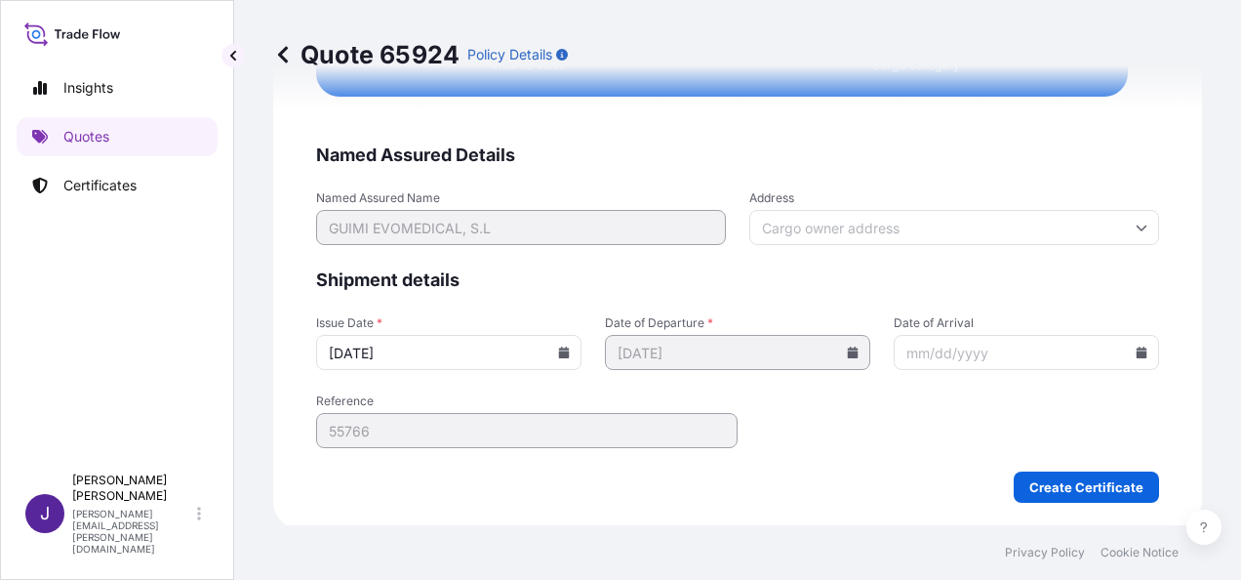
scroll to position [3985, 0]
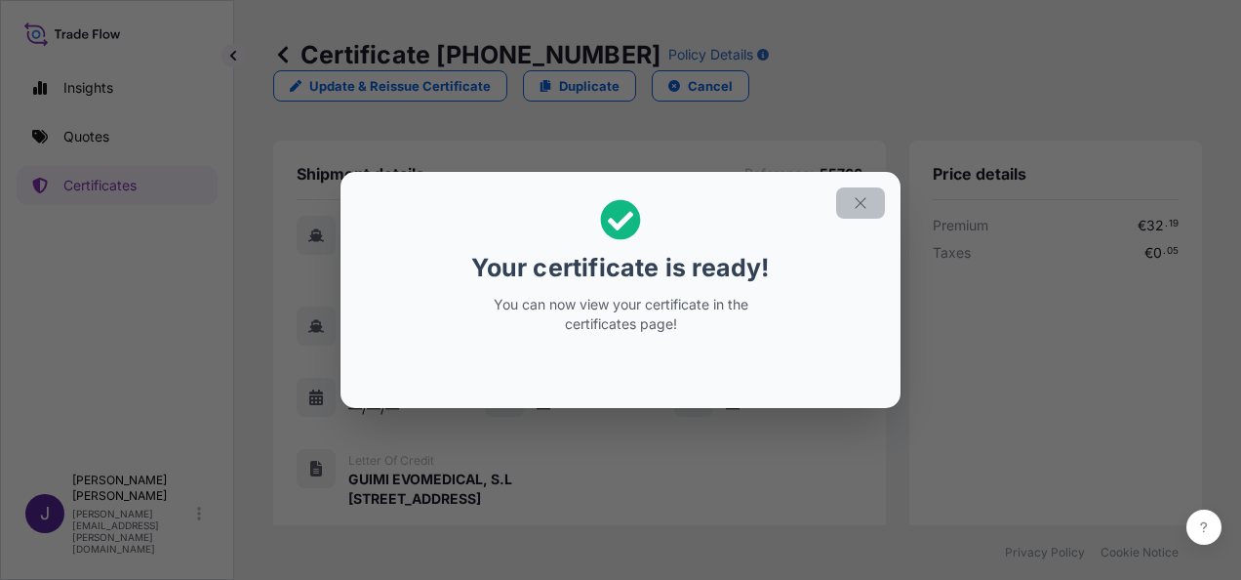
click at [864, 207] on icon "button" at bounding box center [861, 203] width 18 height 18
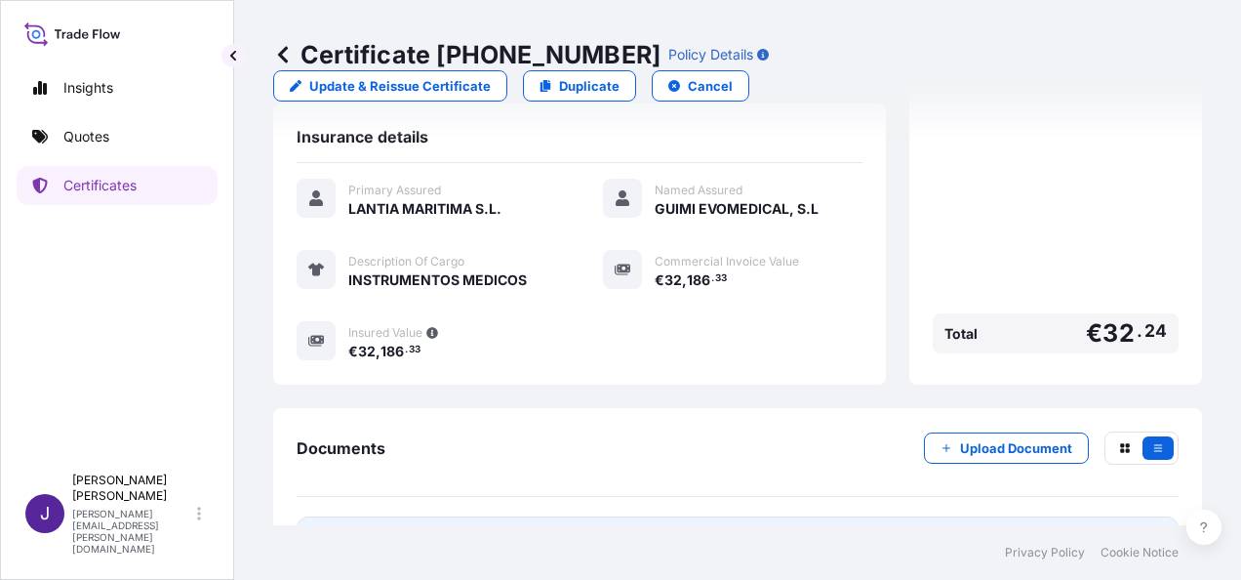
scroll to position [482, 0]
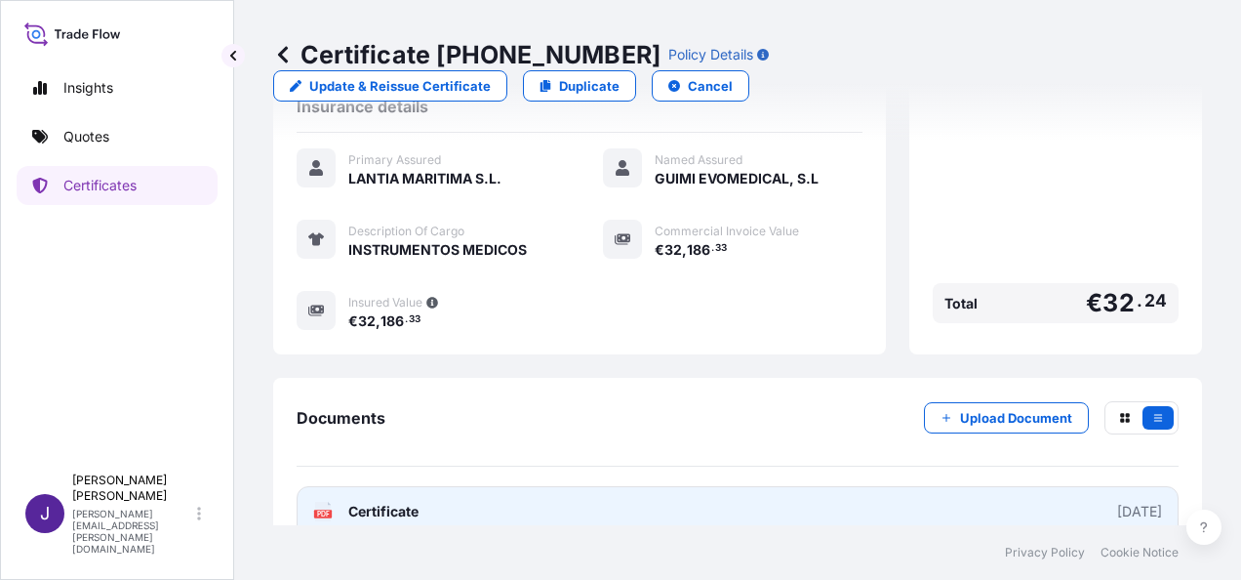
click at [422, 486] on link "PDF Certificate [DATE]" at bounding box center [738, 511] width 882 height 51
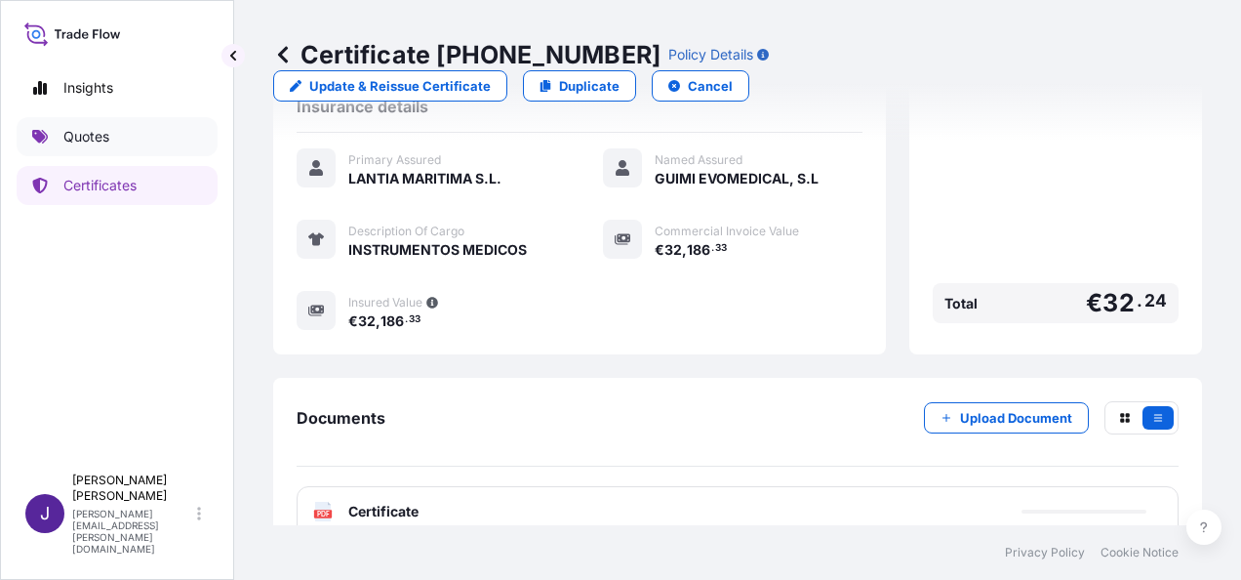
click at [84, 129] on p "Quotes" at bounding box center [86, 137] width 46 height 20
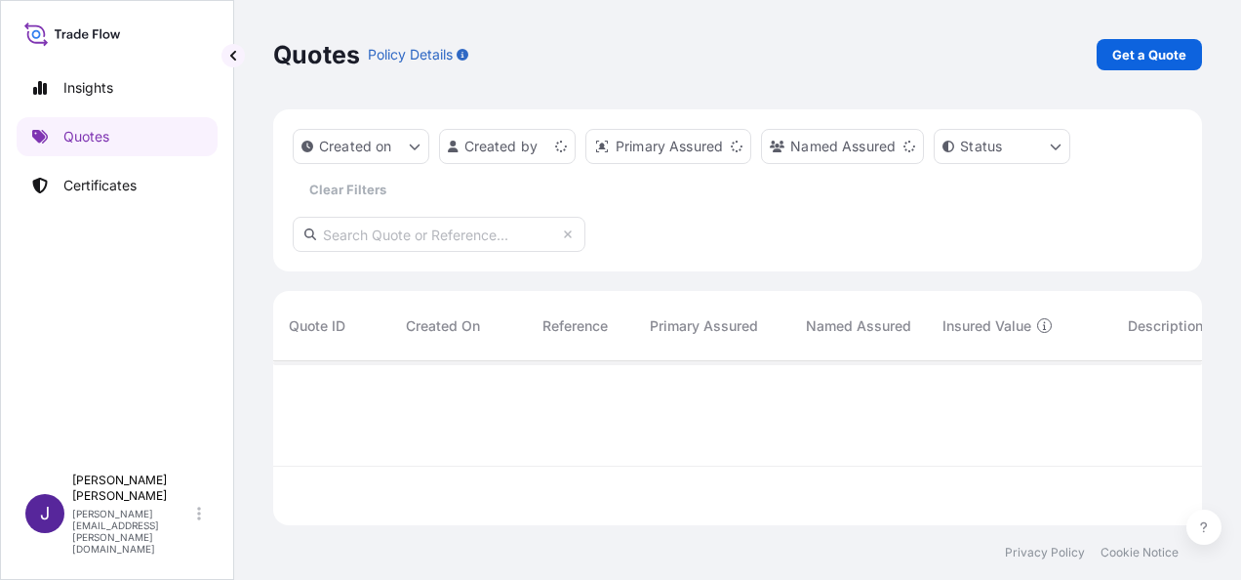
scroll to position [160, 914]
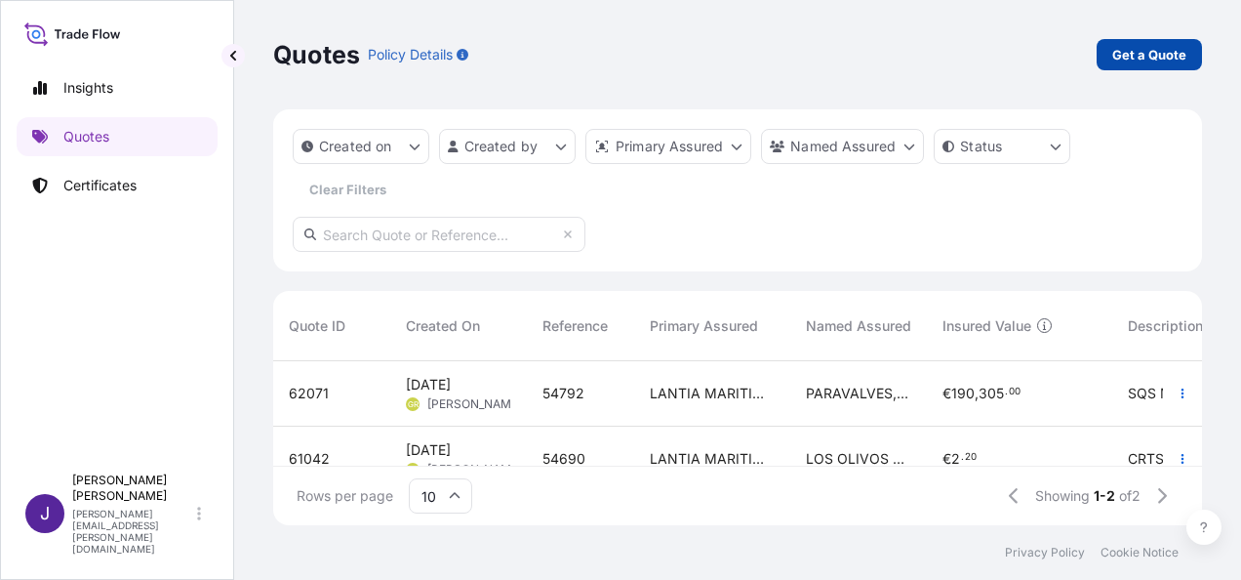
click at [1135, 50] on p "Get a Quote" at bounding box center [1150, 55] width 74 height 20
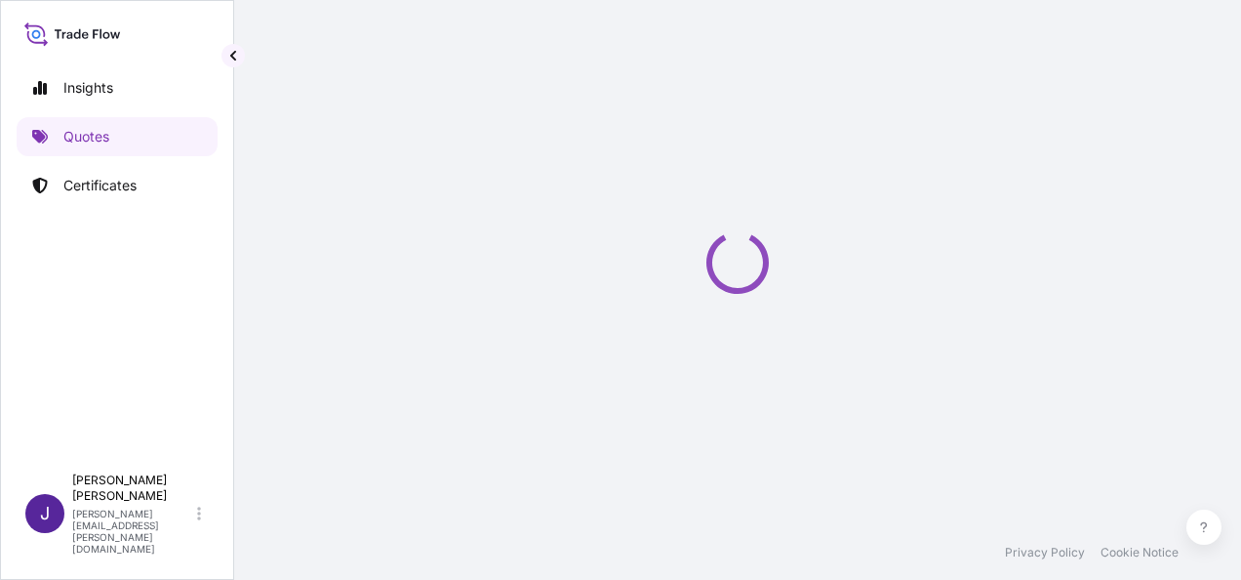
select select "Sea"
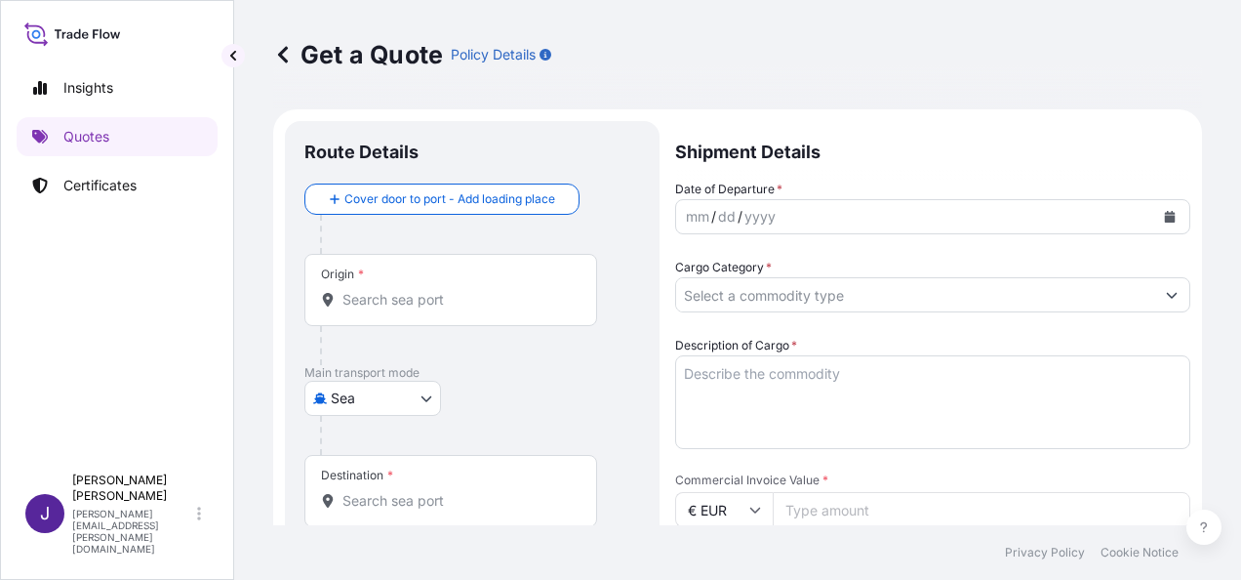
scroll to position [31, 0]
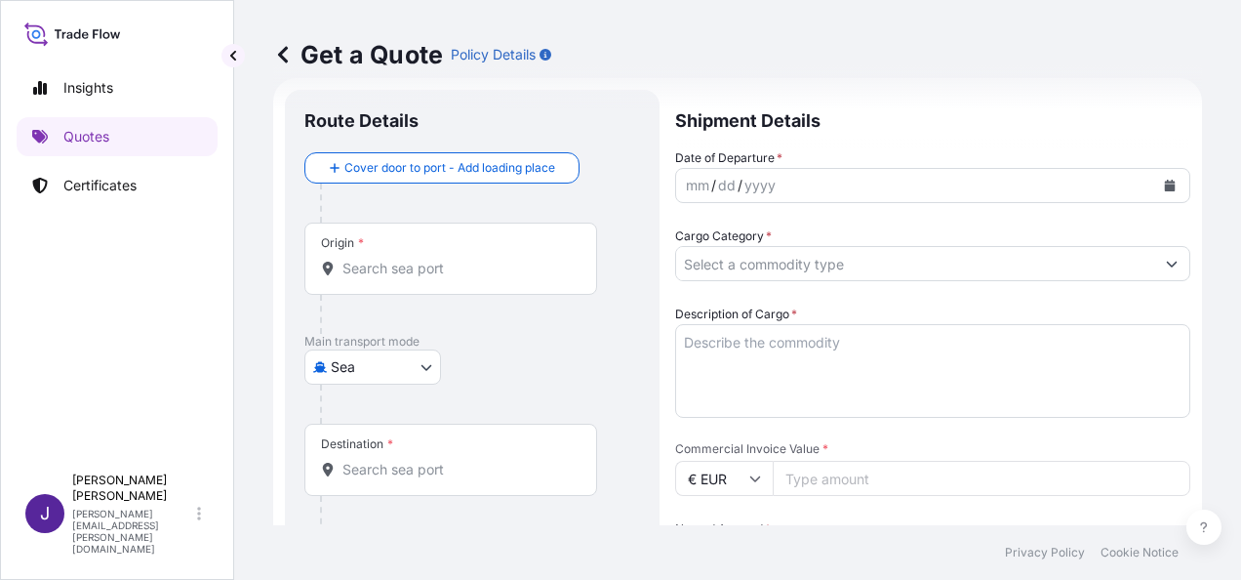
click at [1164, 190] on icon "Calendar" at bounding box center [1170, 186] width 12 height 12
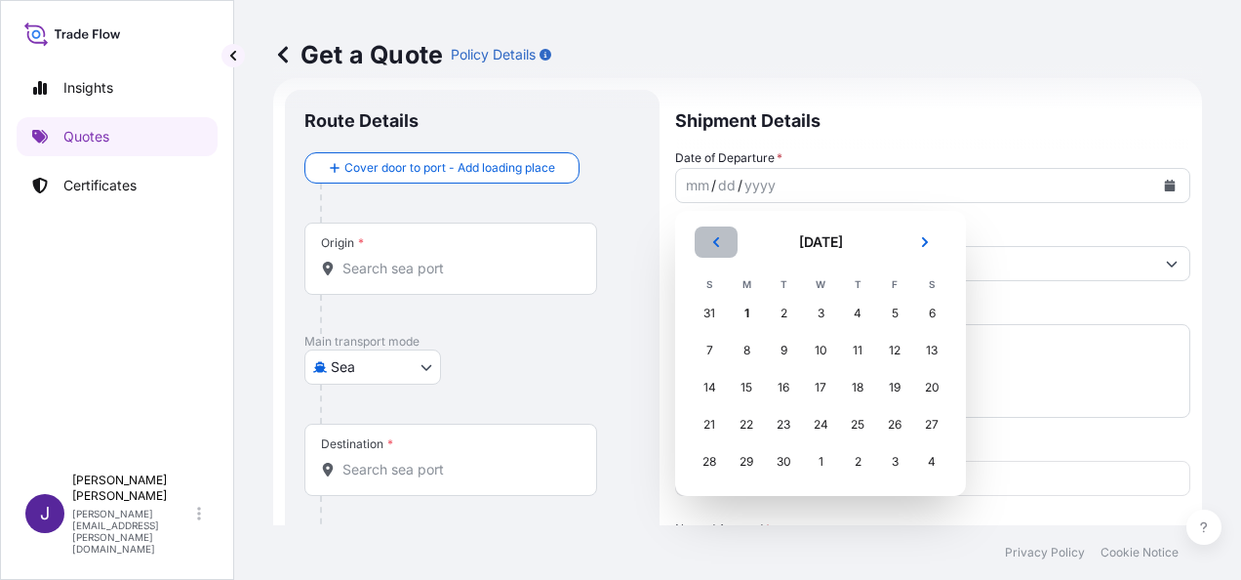
click at [720, 246] on icon "Previous" at bounding box center [717, 242] width 12 height 12
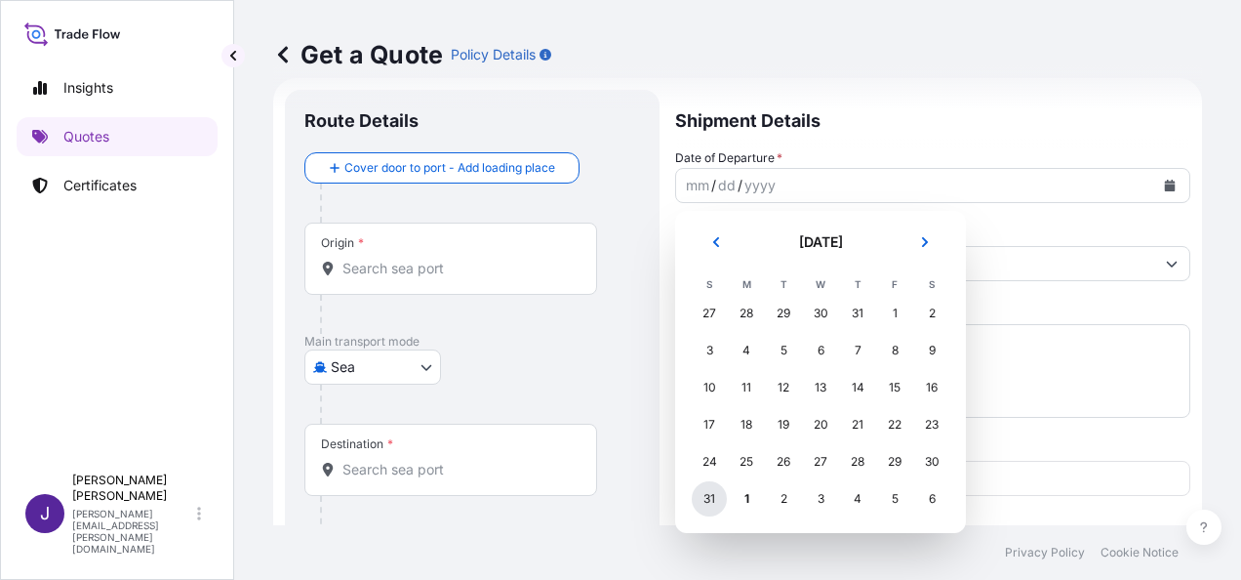
click at [707, 494] on div "31" at bounding box center [709, 498] width 35 height 35
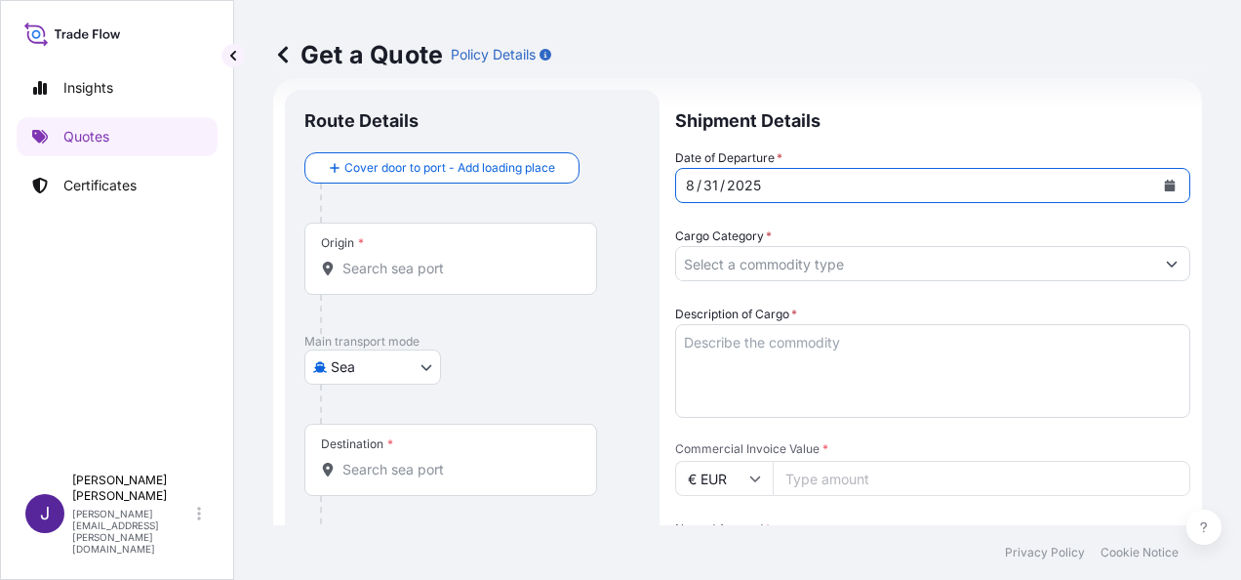
click at [414, 267] on input "Origin *" at bounding box center [458, 269] width 230 height 20
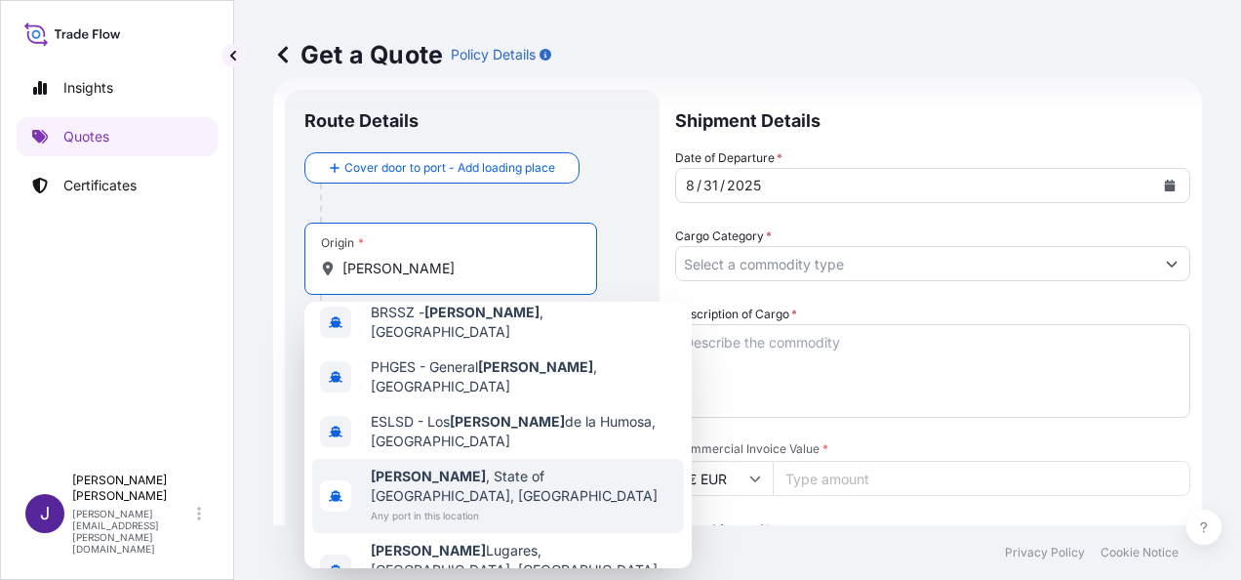
scroll to position [18, 0]
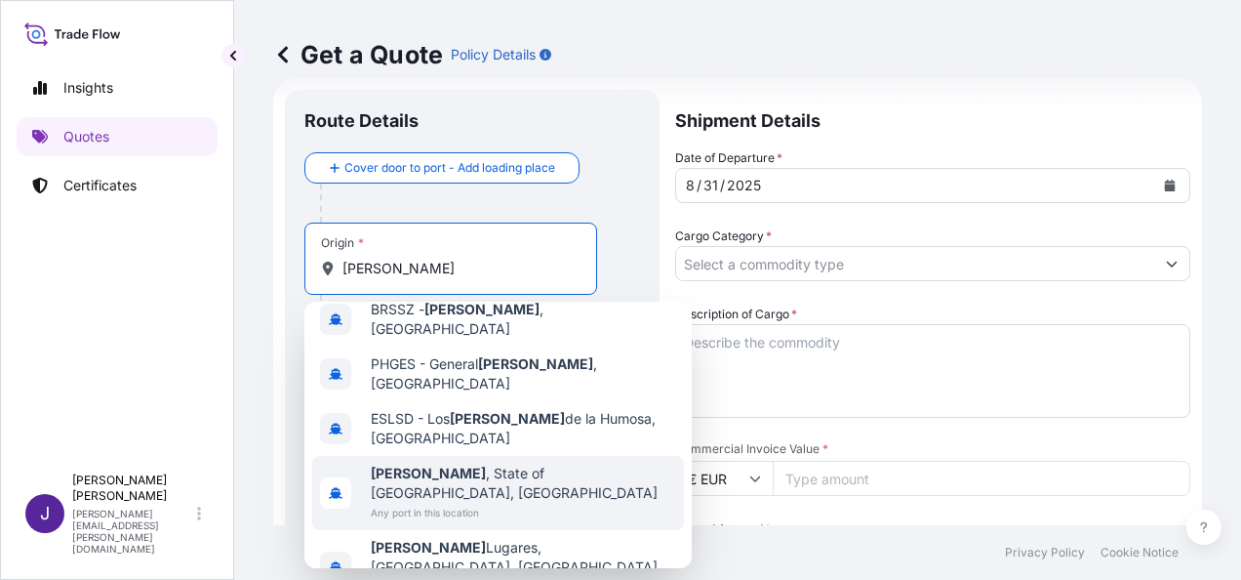
click at [472, 464] on span "[PERSON_NAME] , State of [GEOGRAPHIC_DATA], [GEOGRAPHIC_DATA]" at bounding box center [523, 483] width 305 height 39
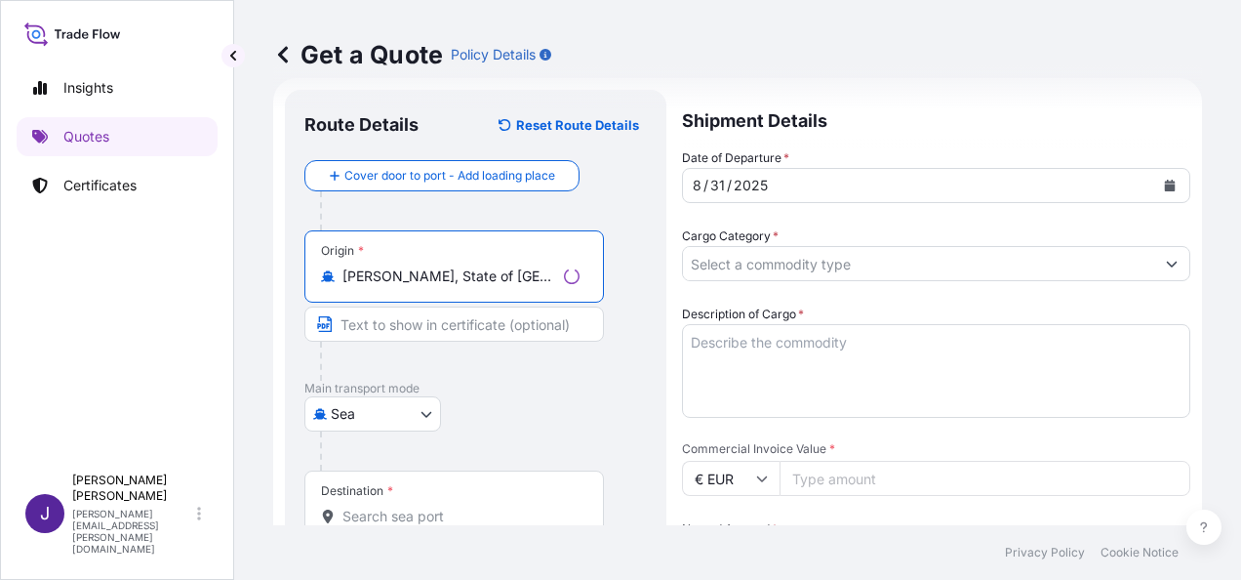
type input "[PERSON_NAME], State of [GEOGRAPHIC_DATA], [GEOGRAPHIC_DATA]"
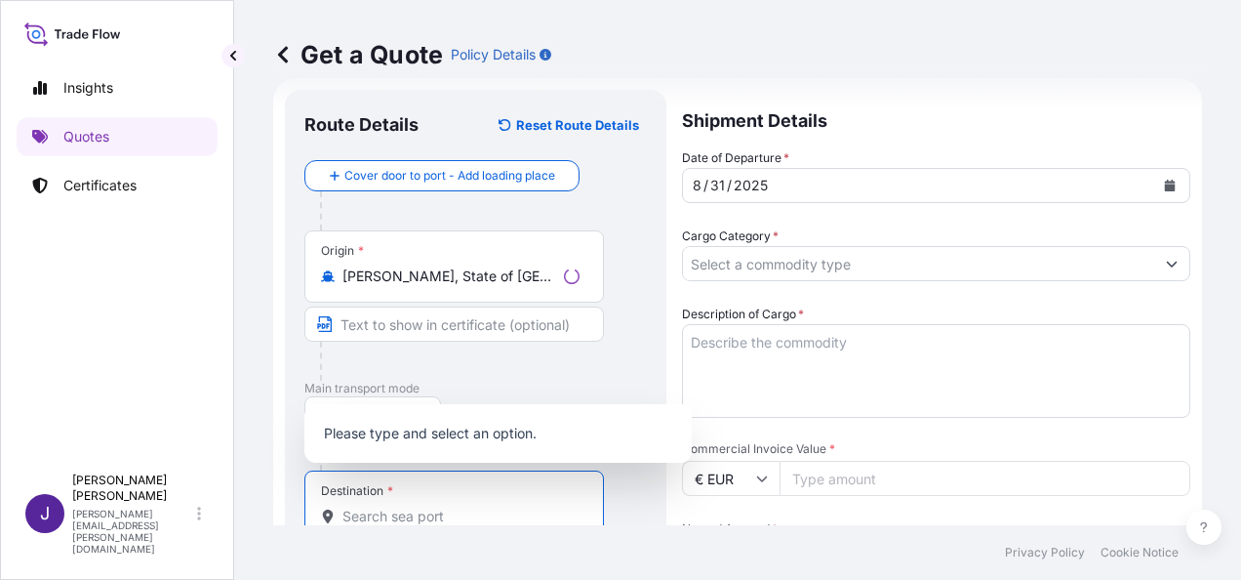
click at [379, 513] on input "Destination *" at bounding box center [461, 517] width 237 height 20
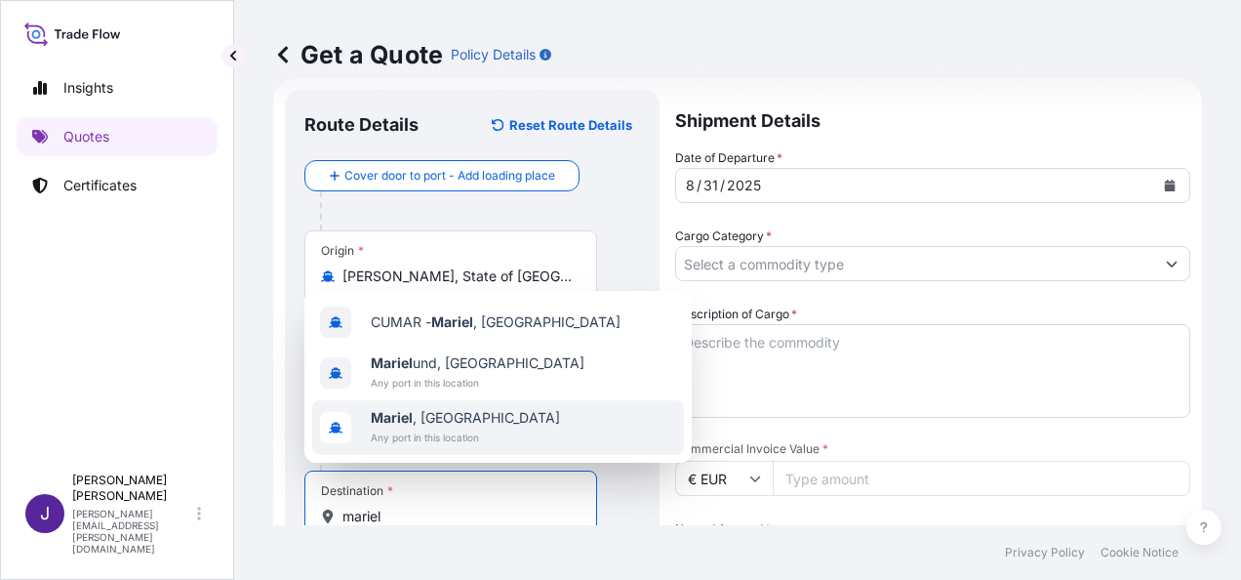
click at [412, 422] on b "Mariel" at bounding box center [392, 417] width 42 height 17
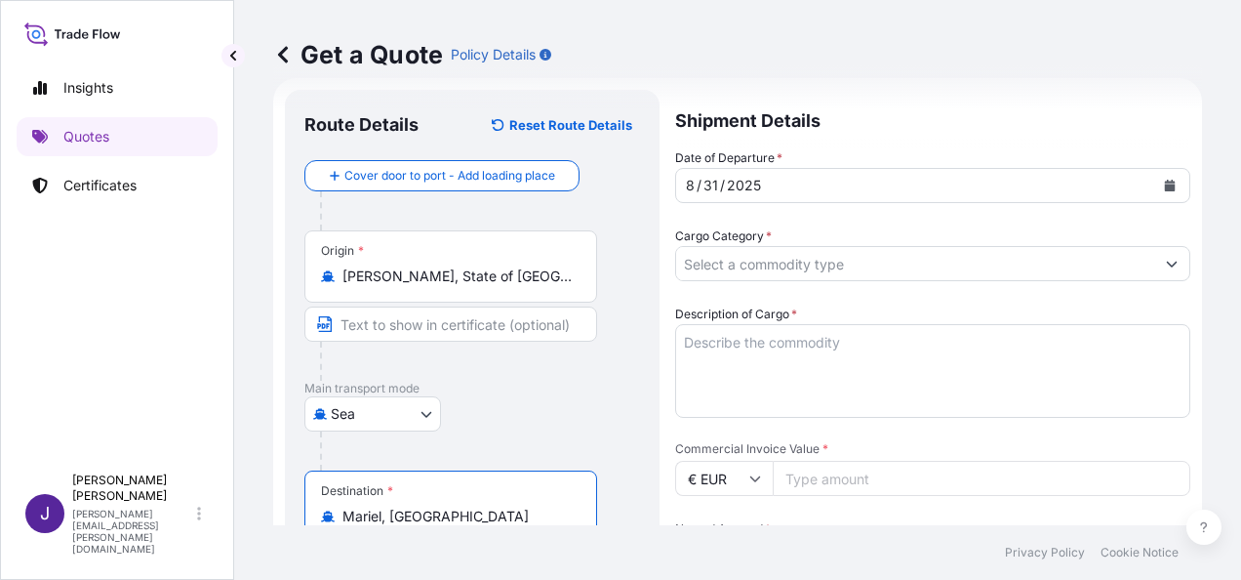
type input "Mariel, [GEOGRAPHIC_DATA]"
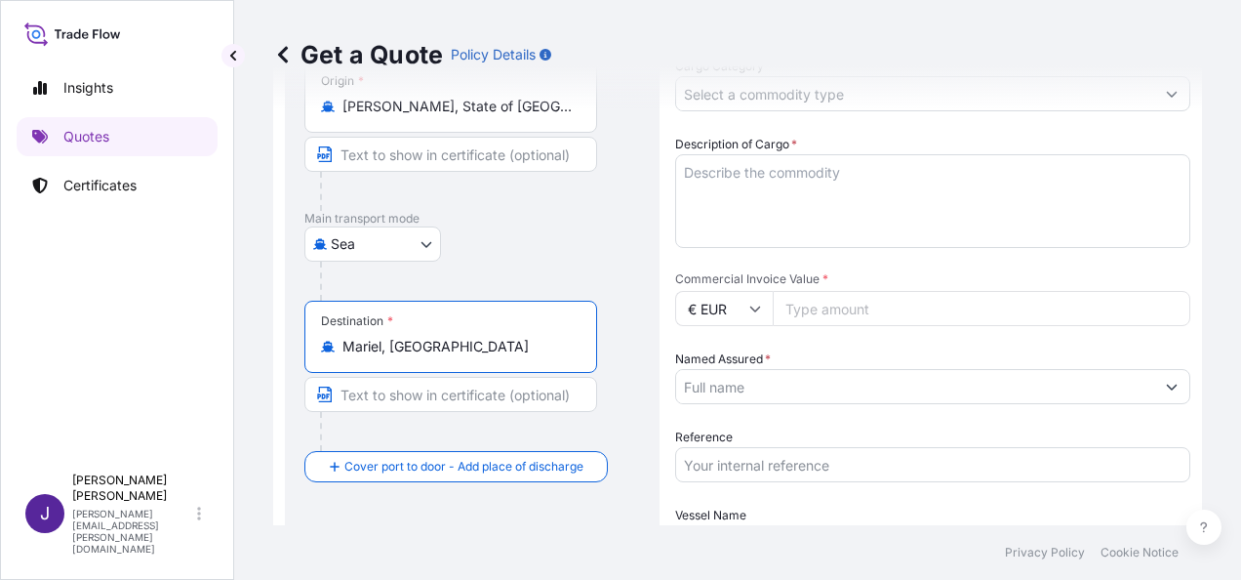
scroll to position [324, 0]
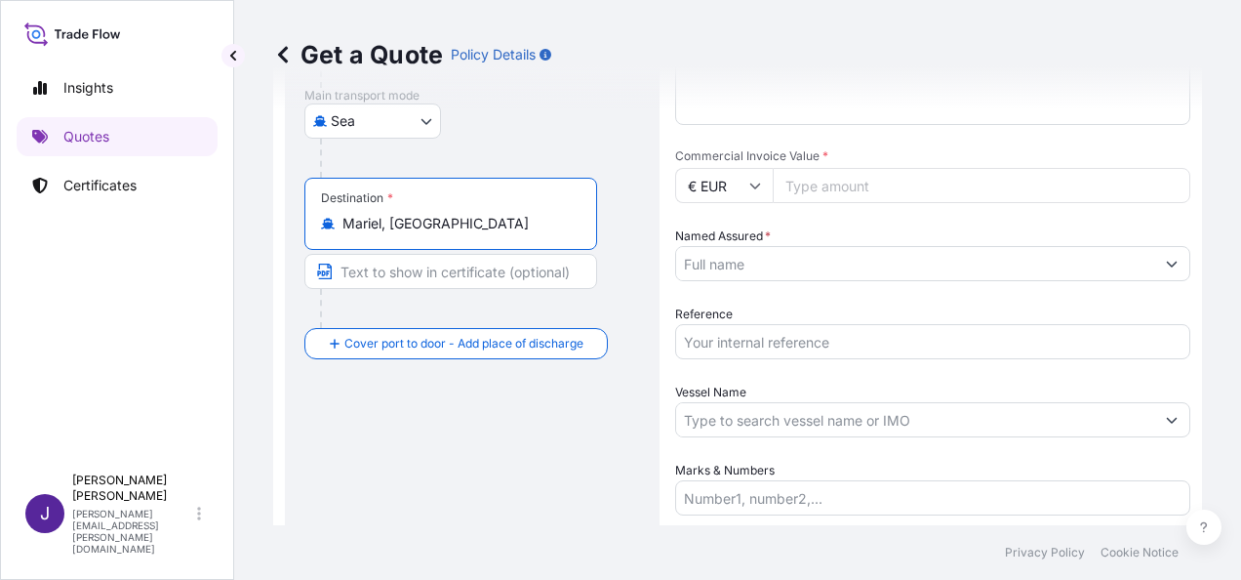
click at [768, 342] on input "Reference" at bounding box center [932, 341] width 515 height 35
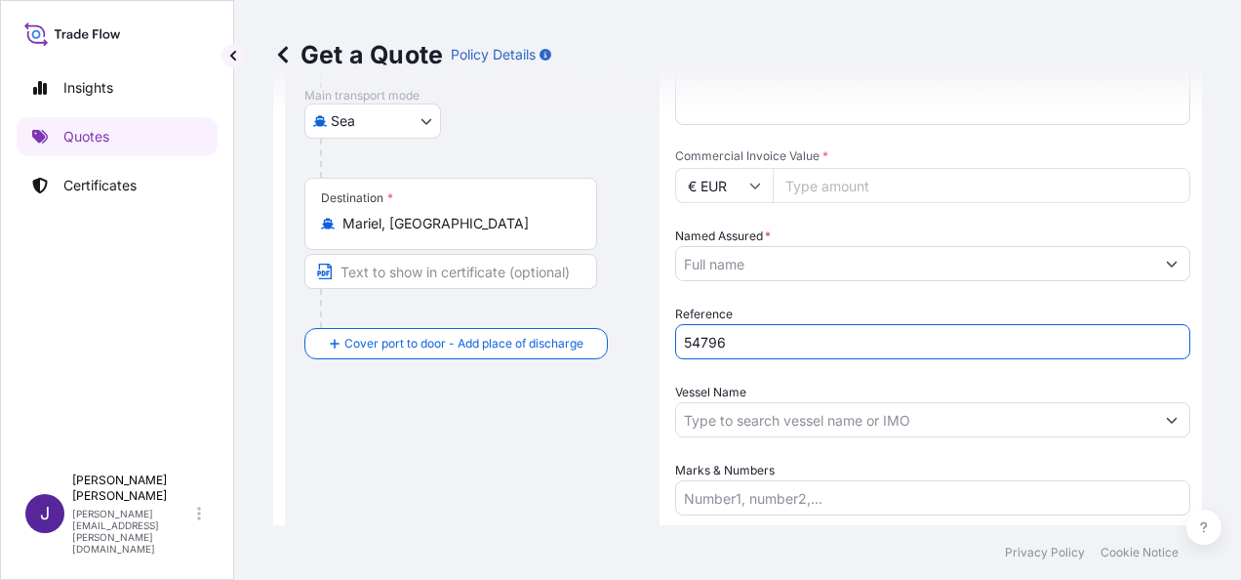
type input "54796"
click at [857, 167] on div "Commercial Invoice Value * € EUR" at bounding box center [932, 175] width 515 height 55
click at [880, 188] on input "Commercial Invoice Value *" at bounding box center [982, 185] width 418 height 35
type input "73142.96"
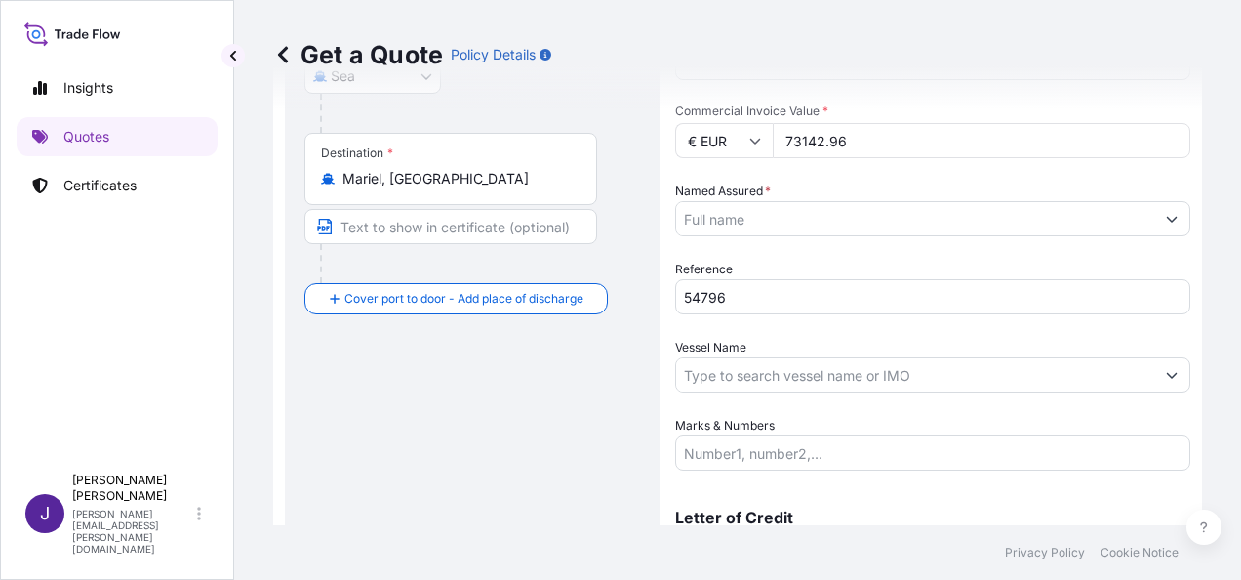
scroll to position [275, 0]
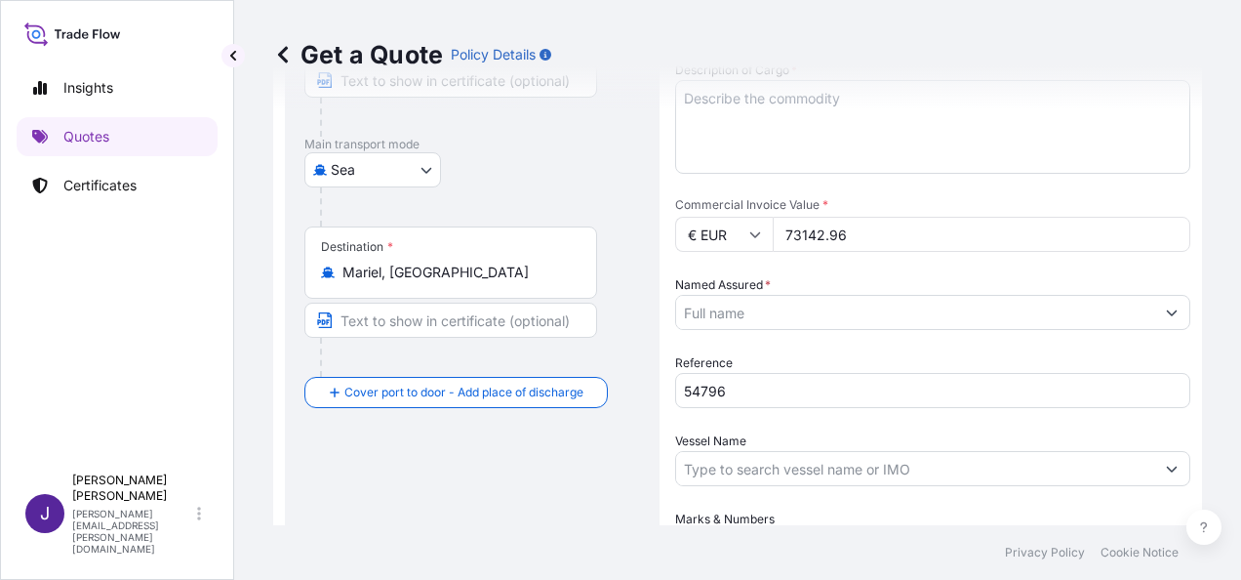
click at [803, 118] on textarea "Description of Cargo *" at bounding box center [932, 127] width 515 height 94
paste textarea "[PERSON_NAME] "[PERSON_NAME]""
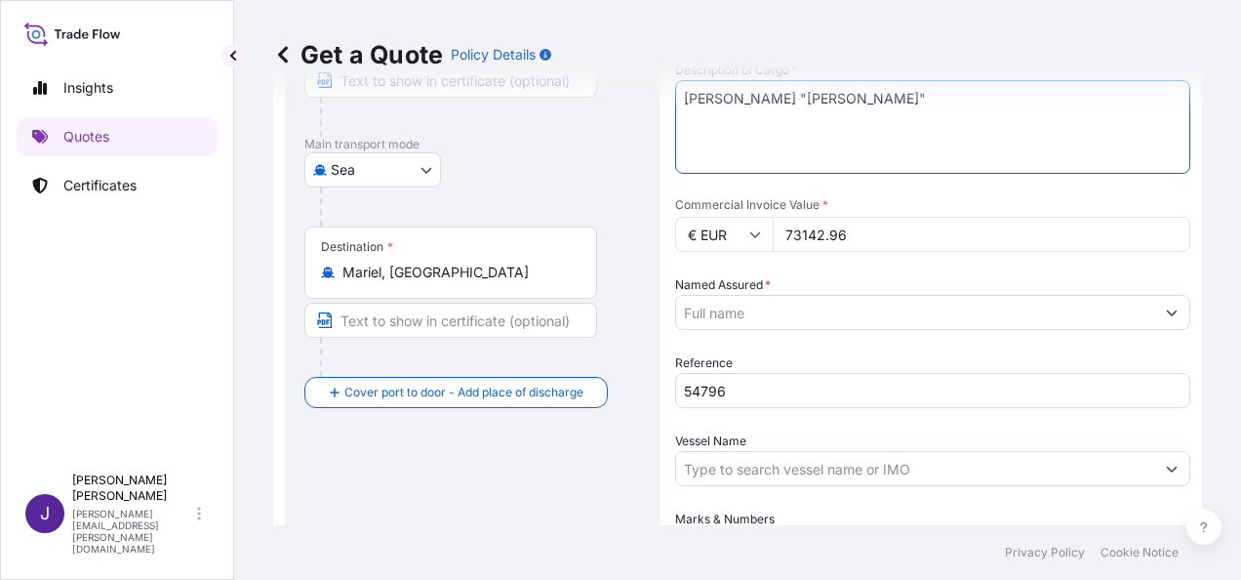
type textarea "[PERSON_NAME] "[PERSON_NAME]""
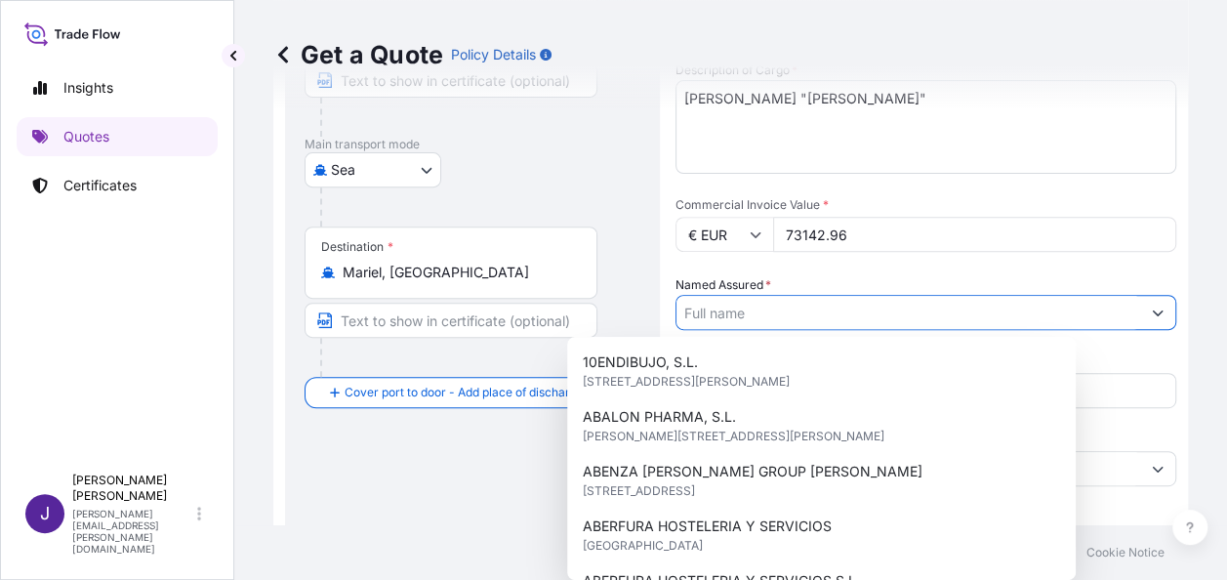
click at [856, 311] on input "Named Assured *" at bounding box center [908, 312] width 464 height 35
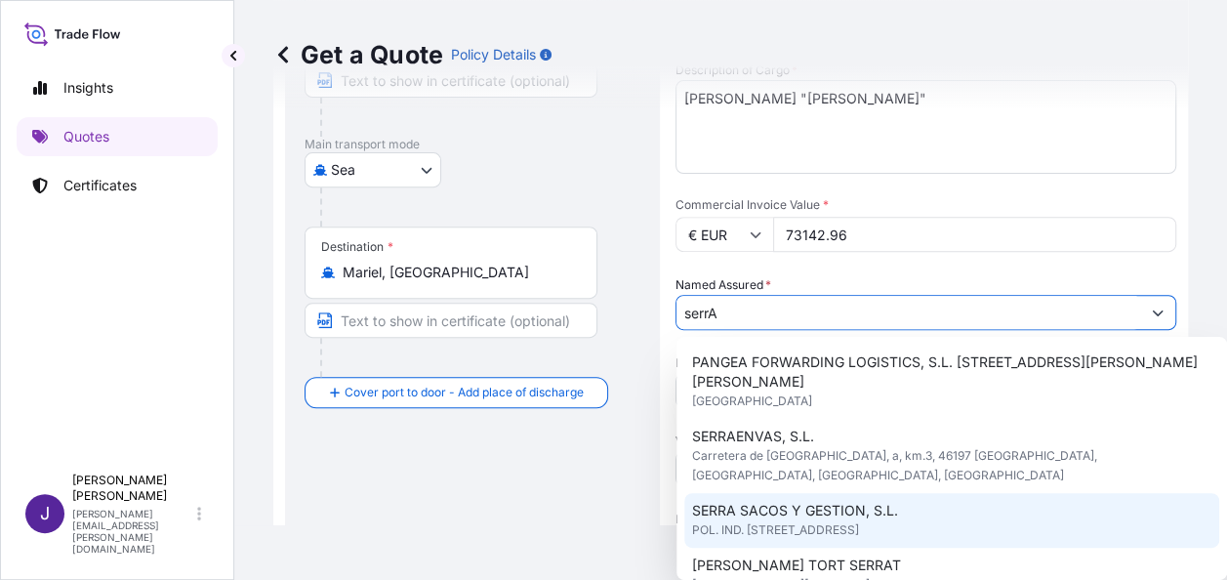
click at [844, 520] on span "POL. IND. [STREET_ADDRESS]" at bounding box center [775, 530] width 167 height 20
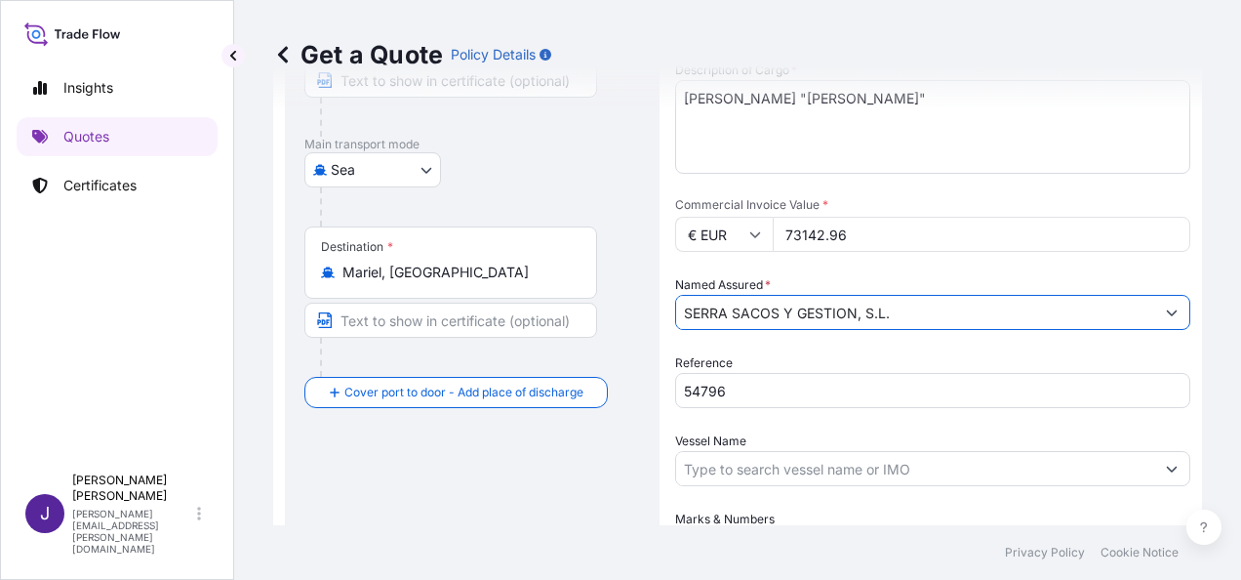
type input "SERRA SACOS Y GESTION, S.L."
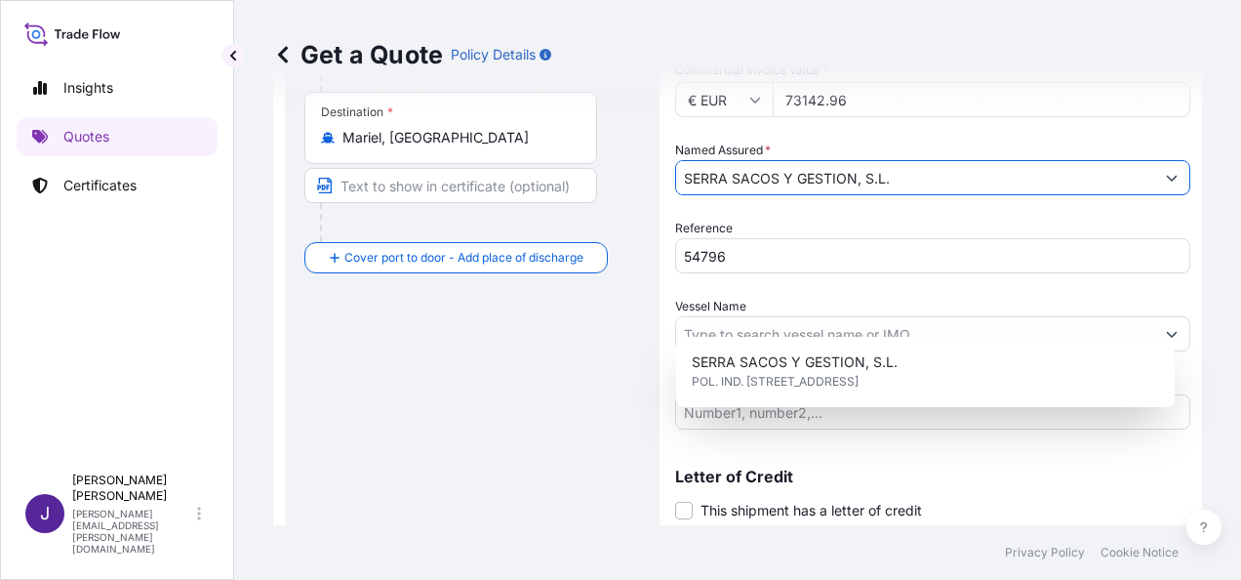
scroll to position [470, 0]
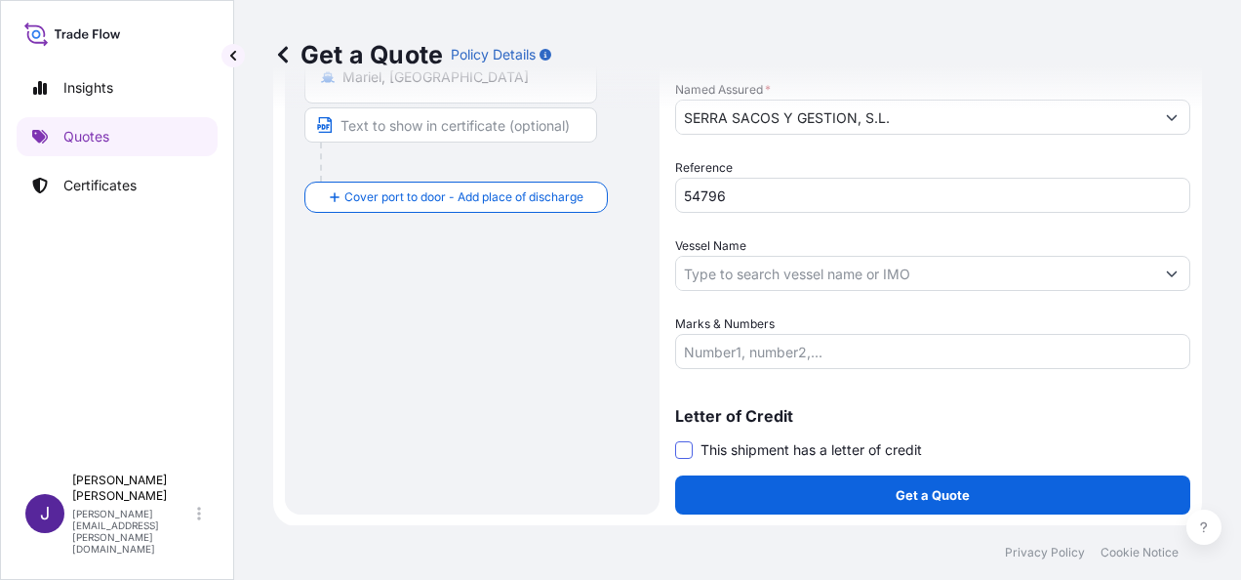
click at [689, 447] on span at bounding box center [684, 450] width 18 height 18
click at [675, 439] on input "This shipment has a letter of credit" at bounding box center [675, 439] width 0 height 0
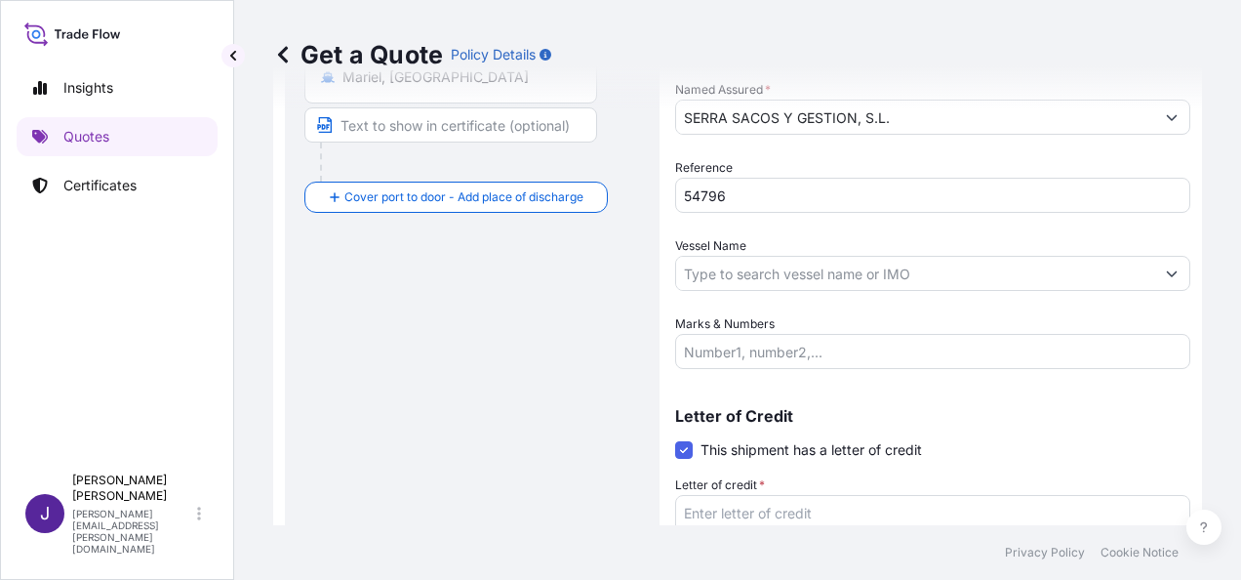
click at [807, 512] on textarea "Letter of credit *" at bounding box center [932, 542] width 515 height 94
paste textarea "SERRA SACOS Y GESTIÓN, S.L. POL. IND. EL PLA, 2A"
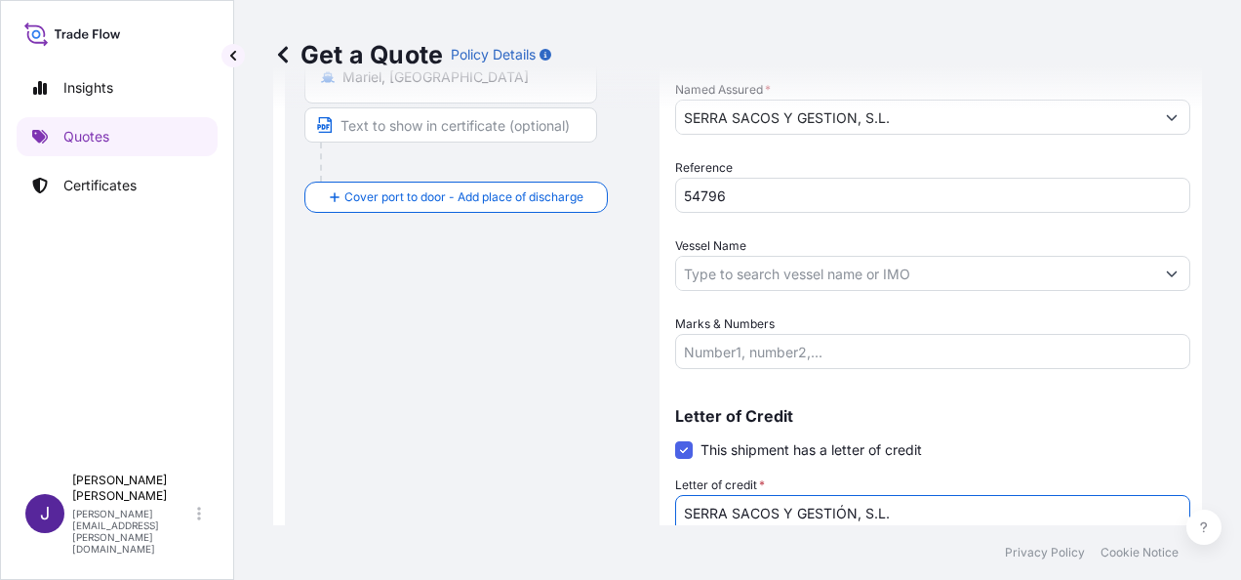
scroll to position [485, 0]
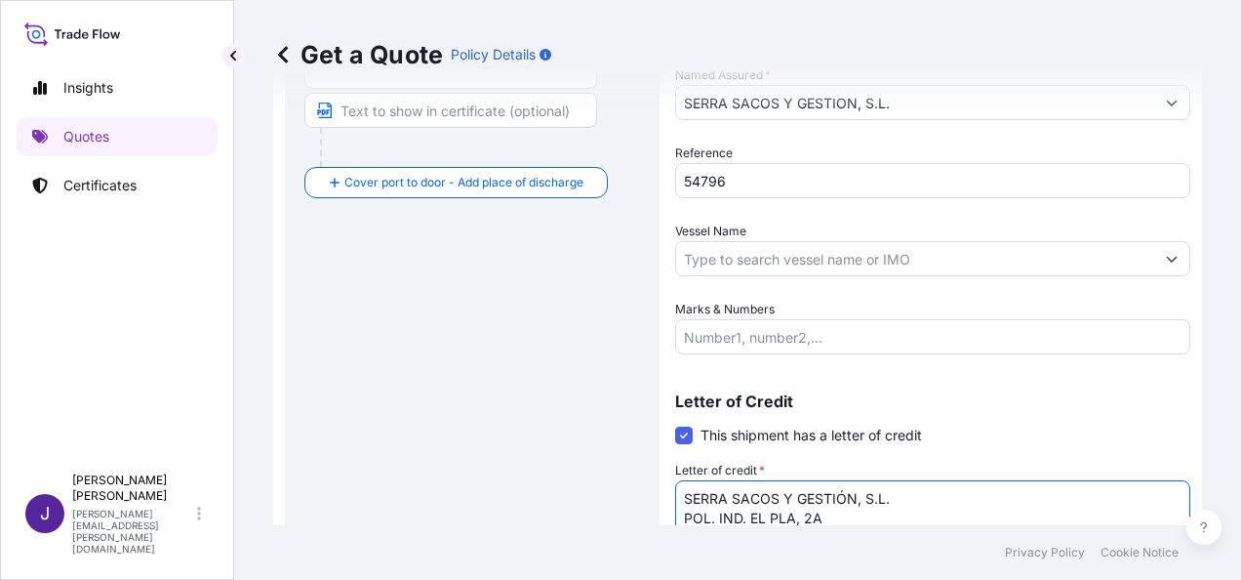
type textarea "SERRA SACOS Y GESTIÓN, S.L. POL. IND. EL PLA, 2A"
click at [747, 255] on input "Vessel Name" at bounding box center [915, 258] width 478 height 35
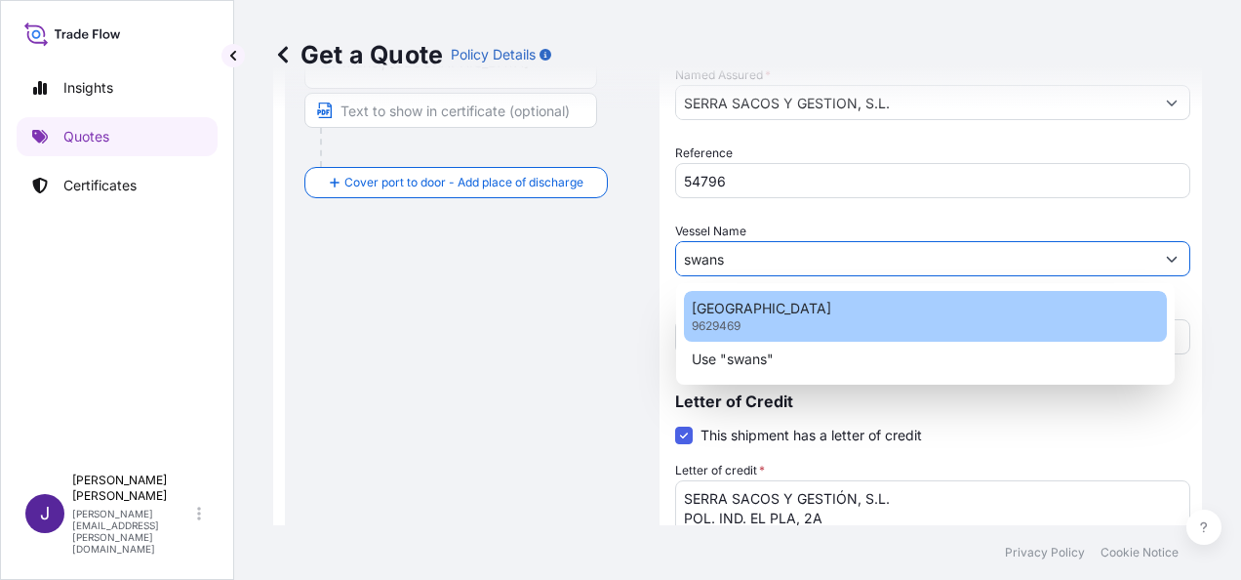
click at [771, 309] on div "SWANSEA 9629469" at bounding box center [925, 316] width 483 height 51
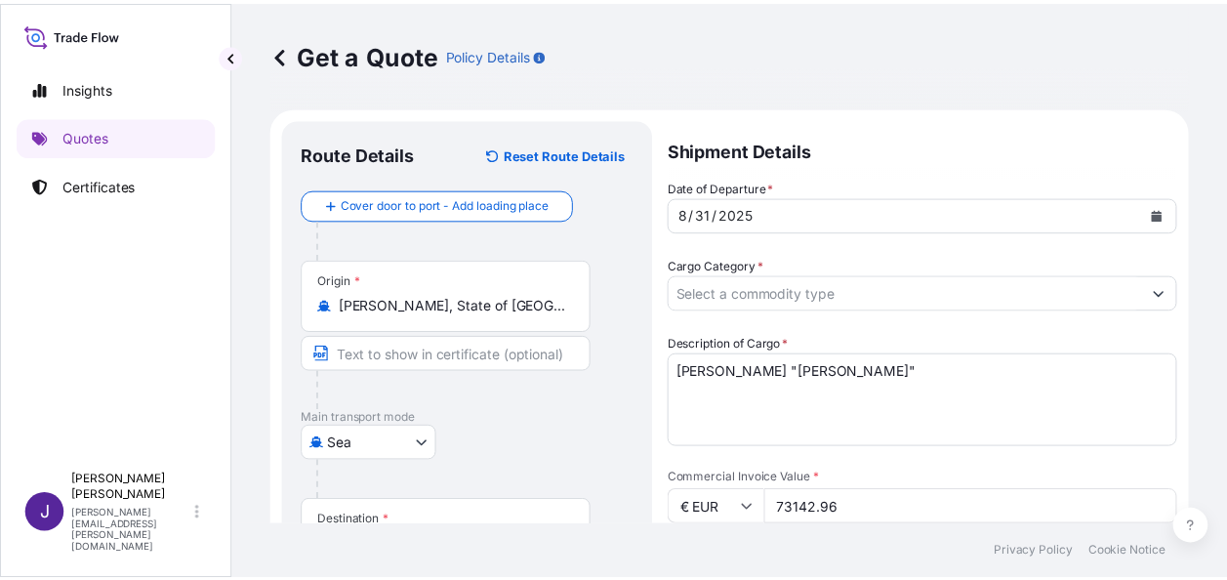
scroll to position [0, 0]
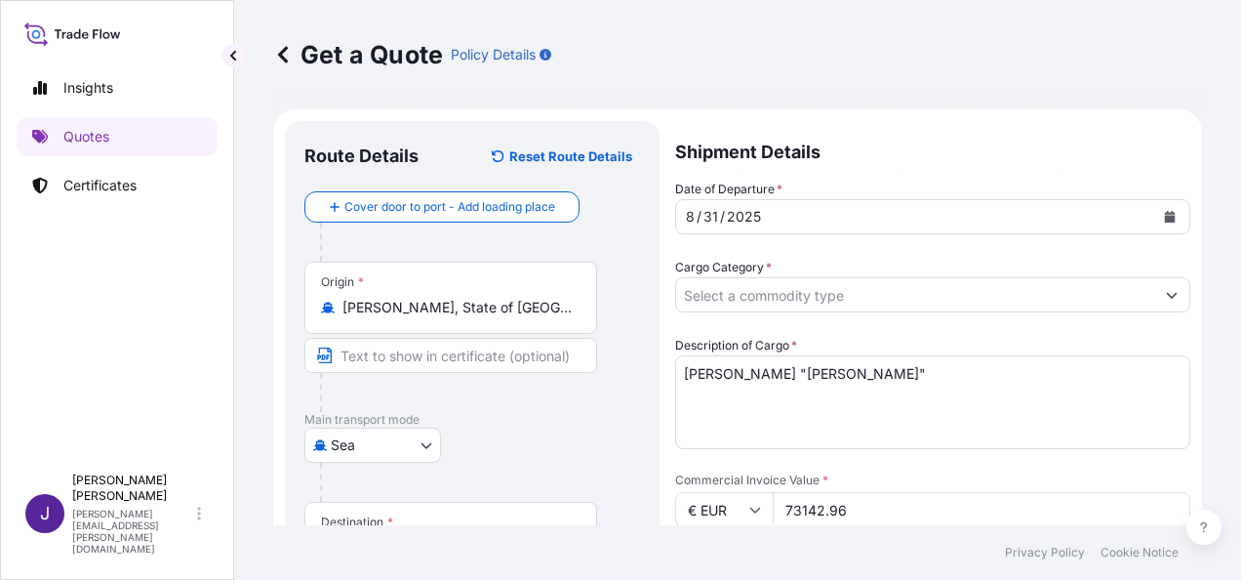
type input "[GEOGRAPHIC_DATA]"
click at [830, 297] on input "Cargo Category *" at bounding box center [915, 294] width 478 height 35
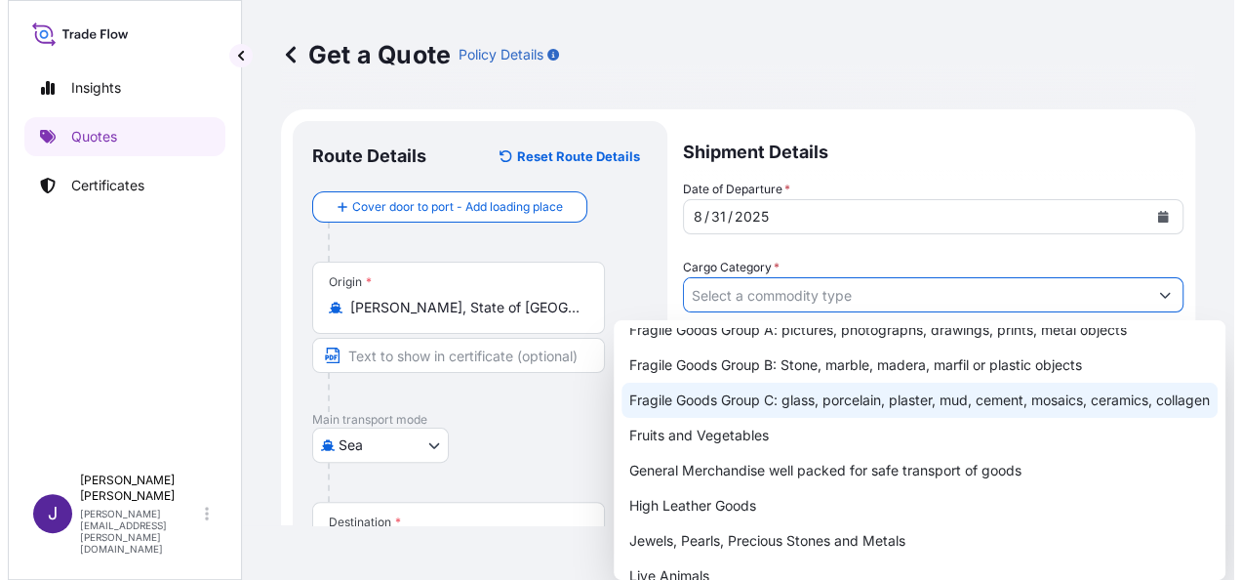
scroll to position [242, 0]
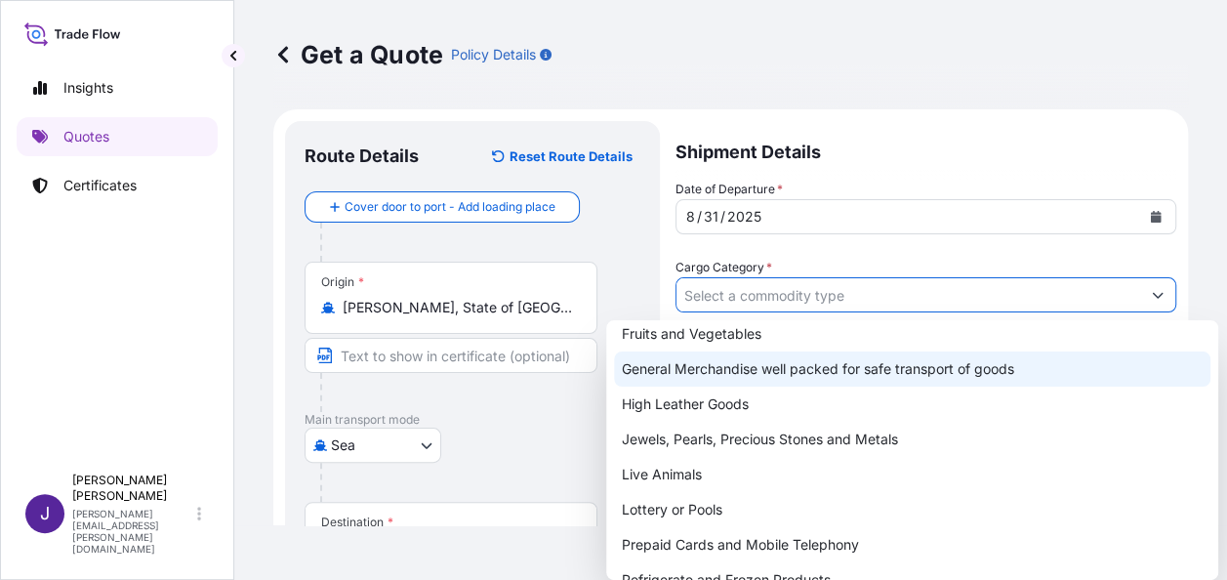
click at [681, 367] on div "General Merchandise well packed for safe transport of goods" at bounding box center [912, 368] width 596 height 35
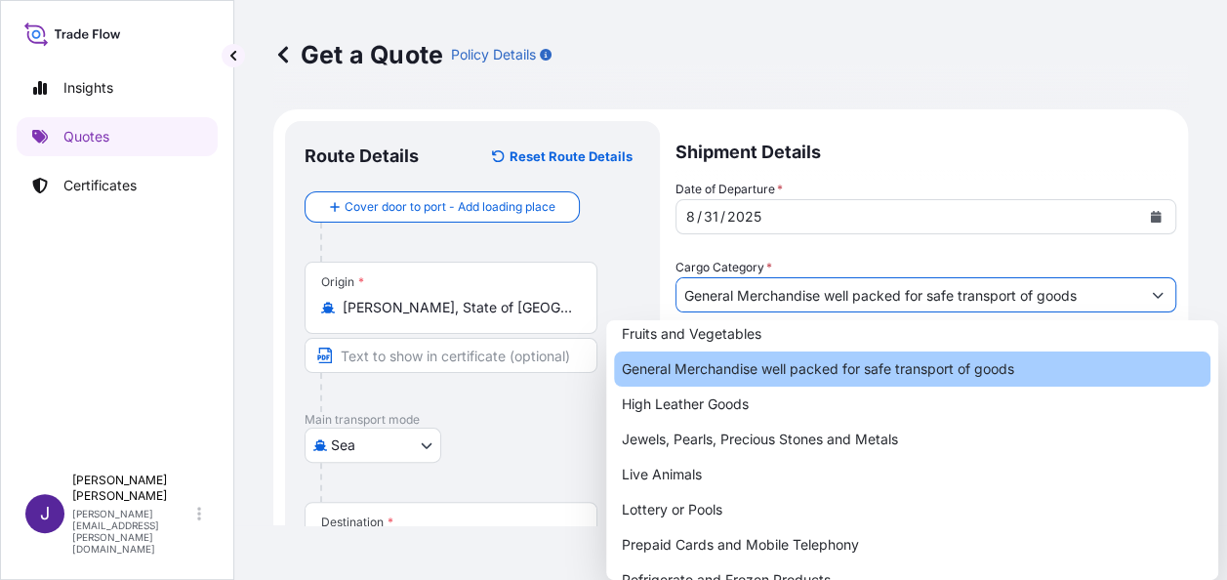
type input "General Merchandise well packed for safe transport of goods"
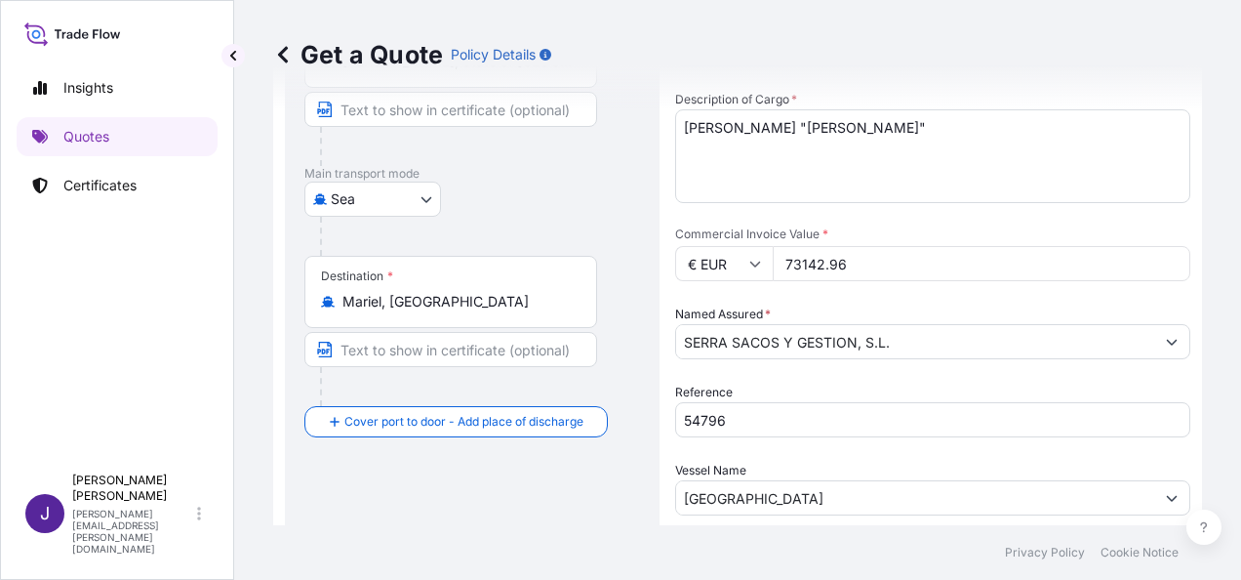
scroll to position [293, 0]
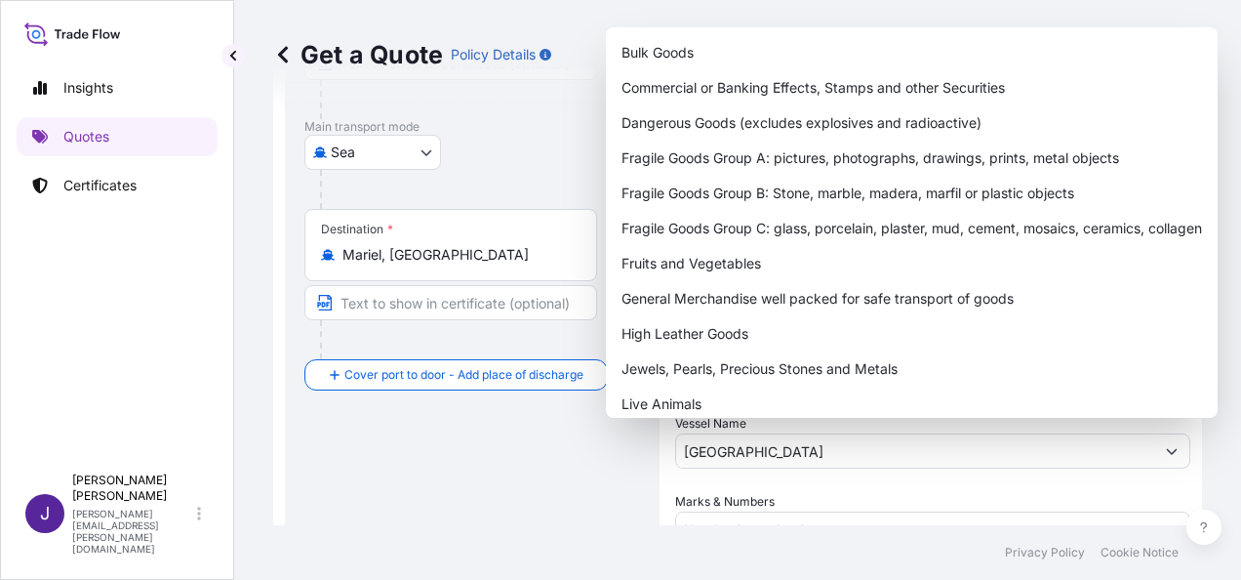
click at [367, 496] on div "Route Details Reset Route Details Cover door to port - Add loading place Place …" at bounding box center [473, 334] width 336 height 973
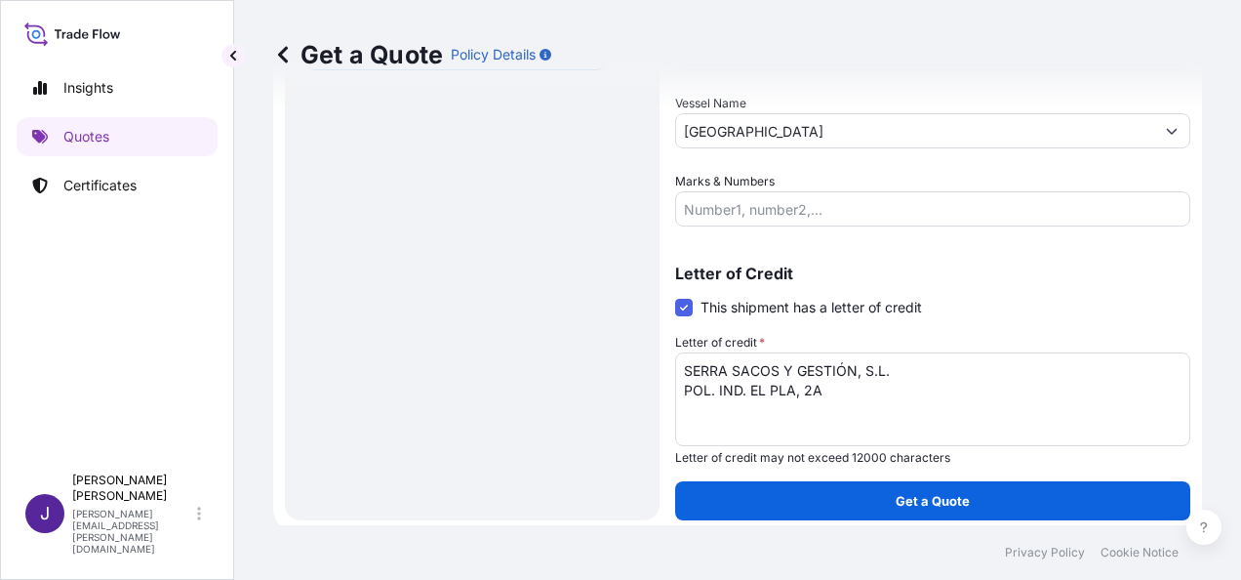
scroll to position [619, 0]
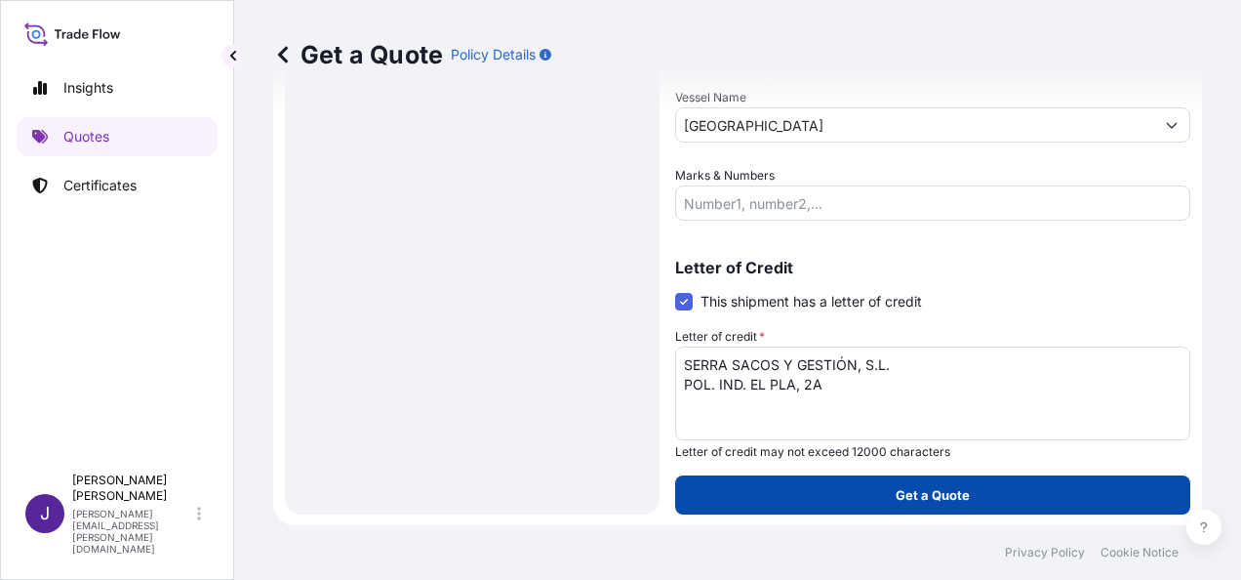
click at [902, 500] on p "Get a Quote" at bounding box center [933, 495] width 74 height 20
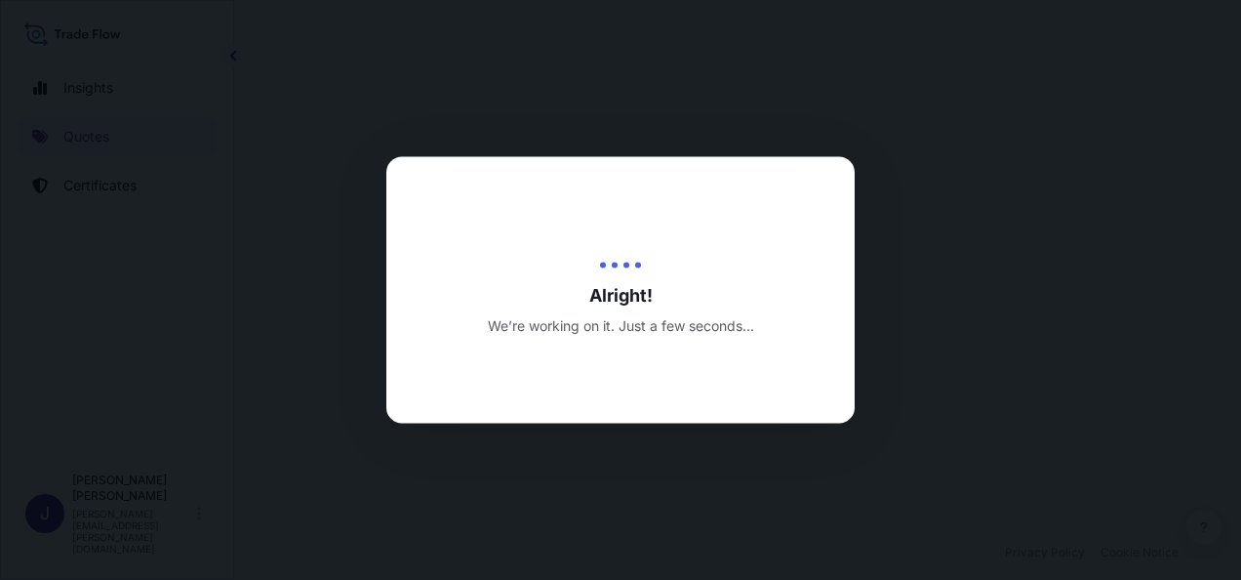
select select "Sea"
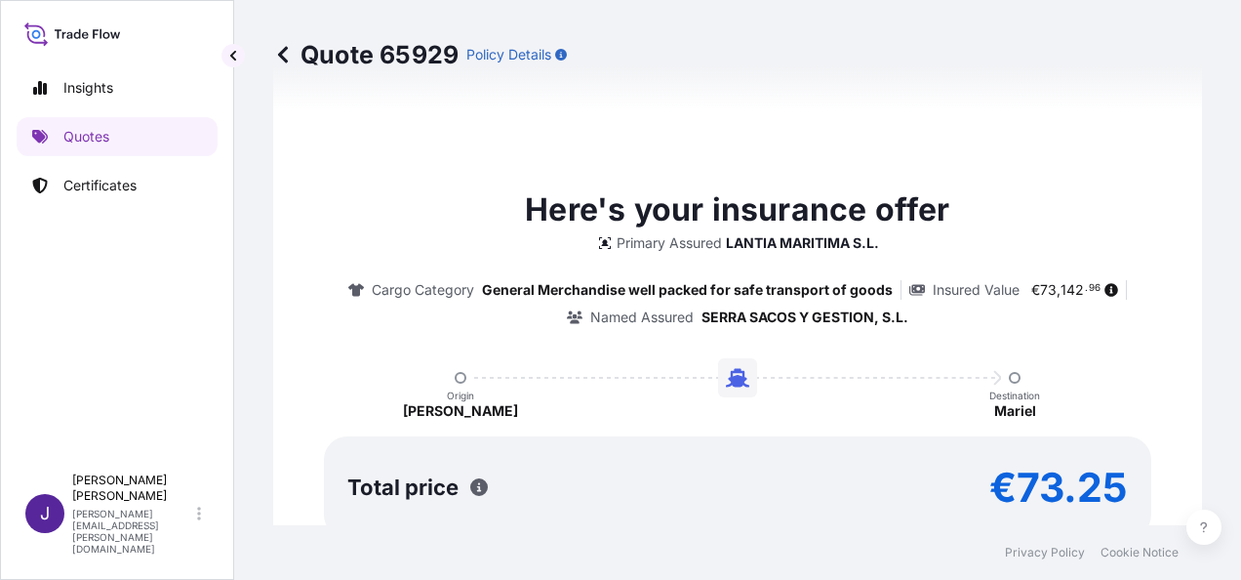
scroll to position [1554, 0]
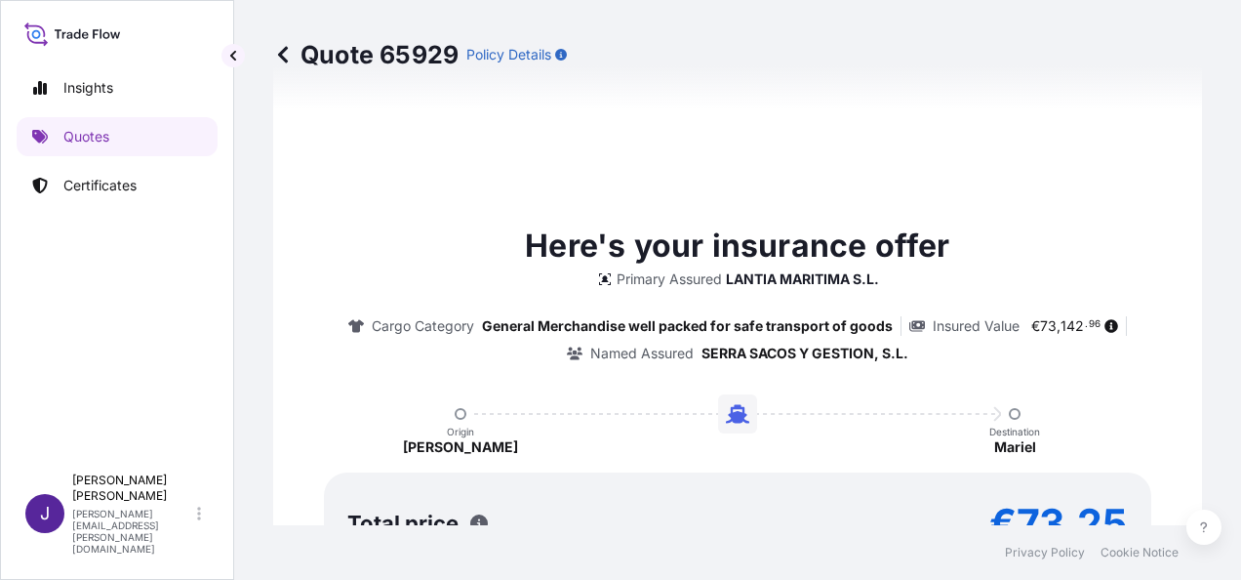
type input "[DATE]"
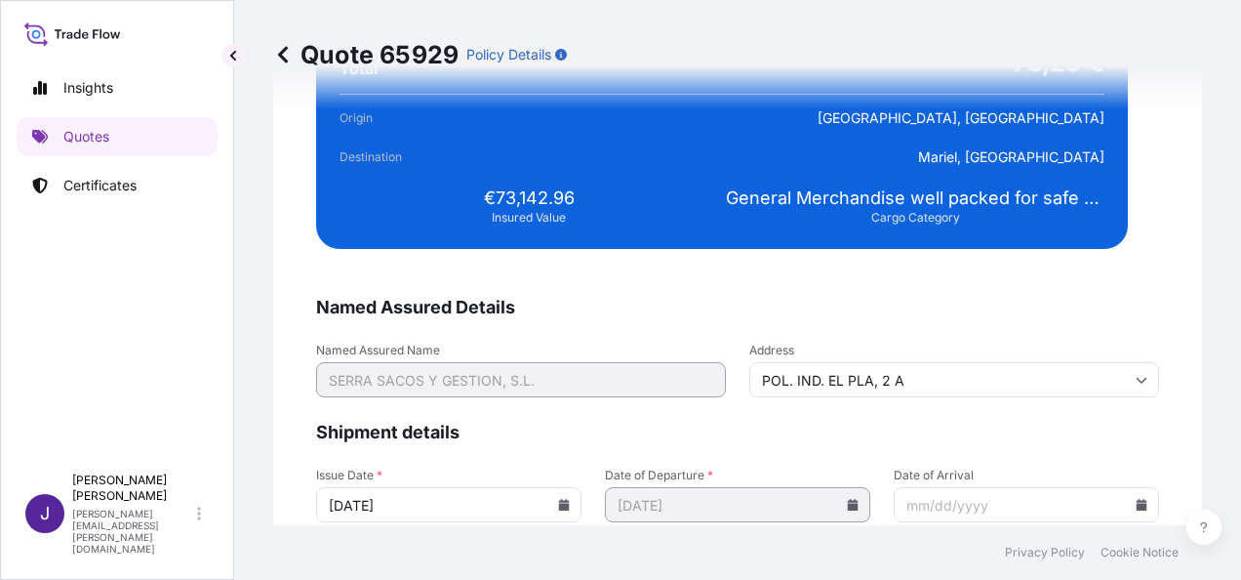
scroll to position [3985, 0]
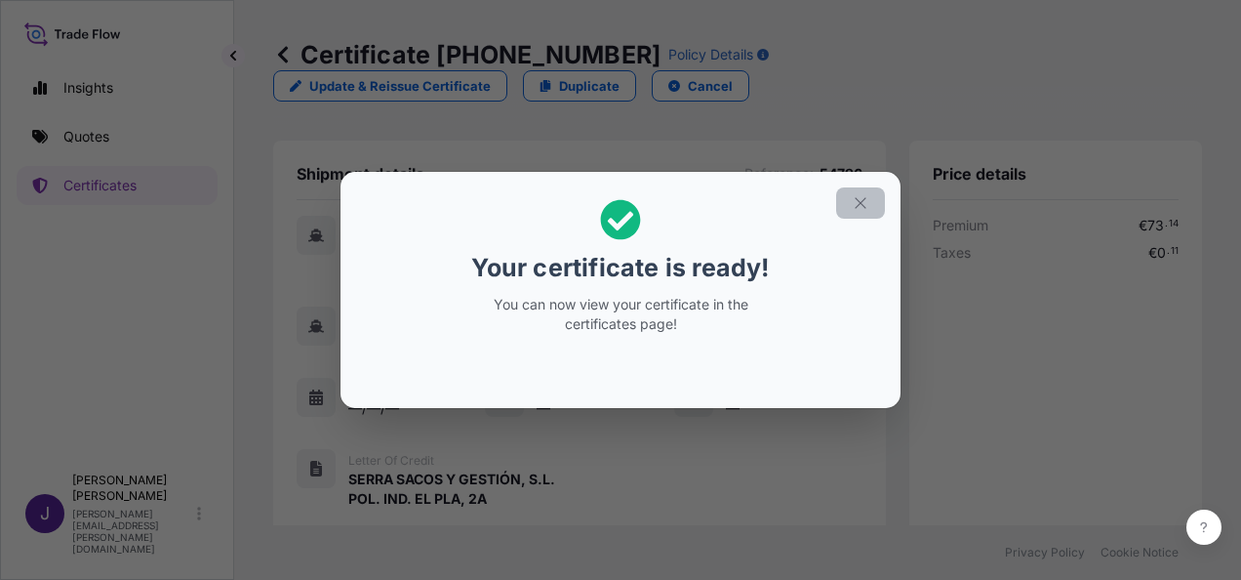
click at [863, 202] on icon "button" at bounding box center [861, 203] width 18 height 18
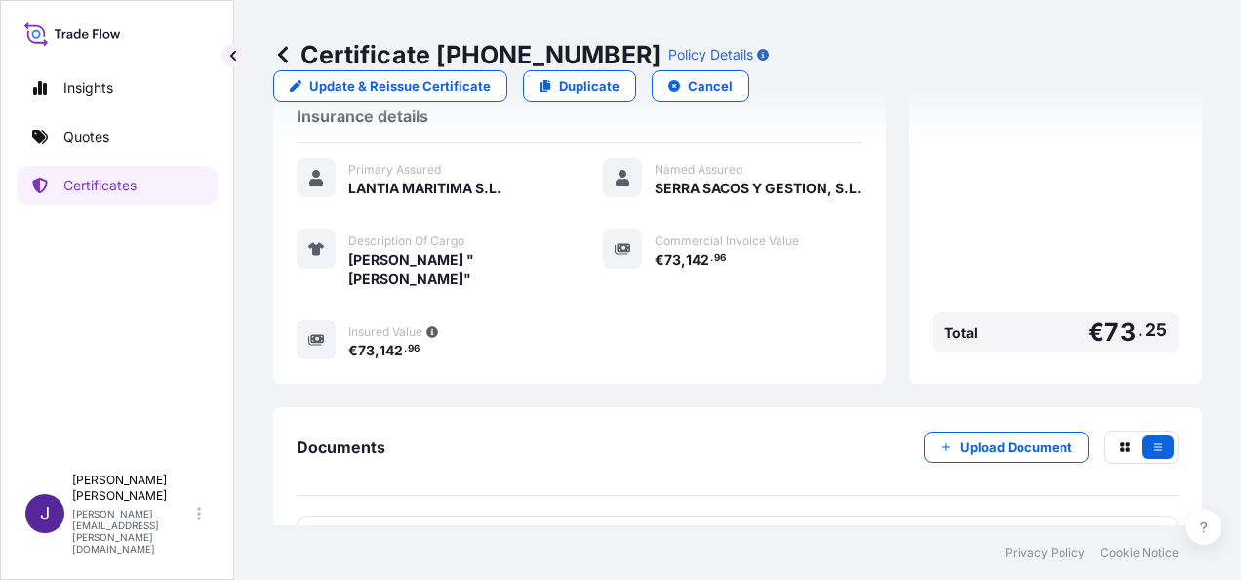
scroll to position [482, 0]
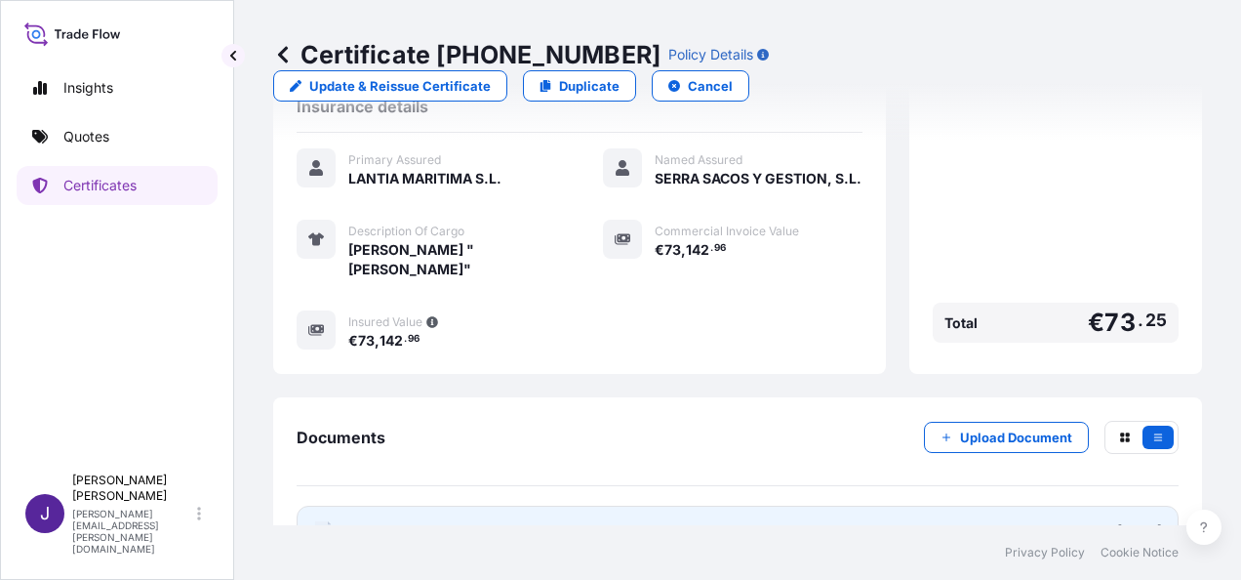
click at [690, 506] on link "PDF Certificate [DATE]" at bounding box center [738, 531] width 882 height 51
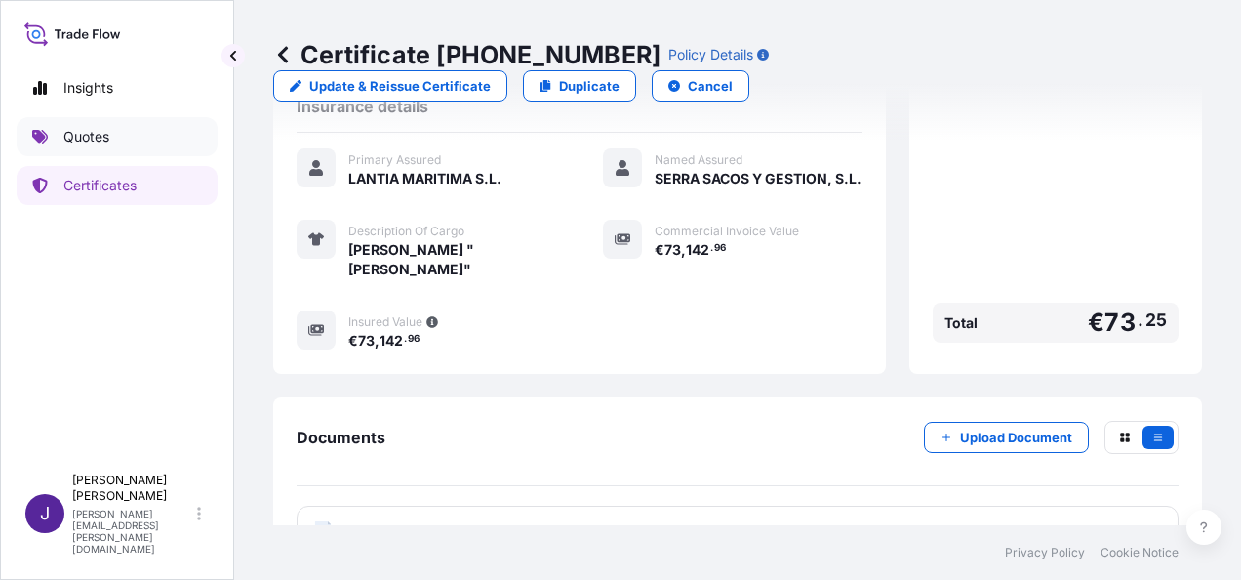
click at [106, 139] on p "Quotes" at bounding box center [86, 137] width 46 height 20
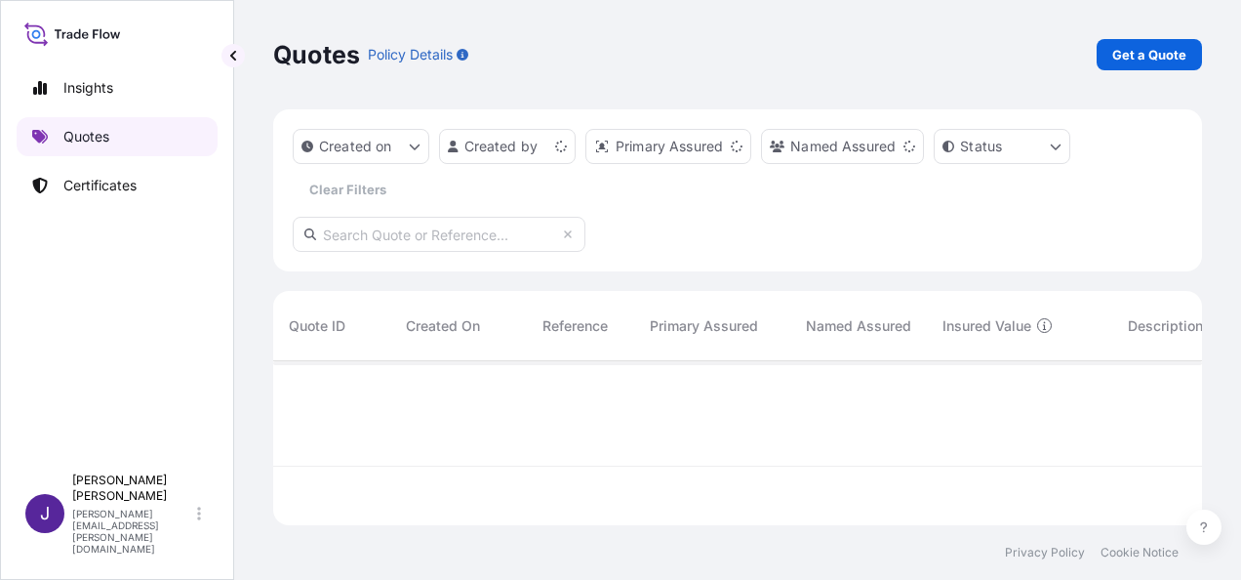
scroll to position [160, 914]
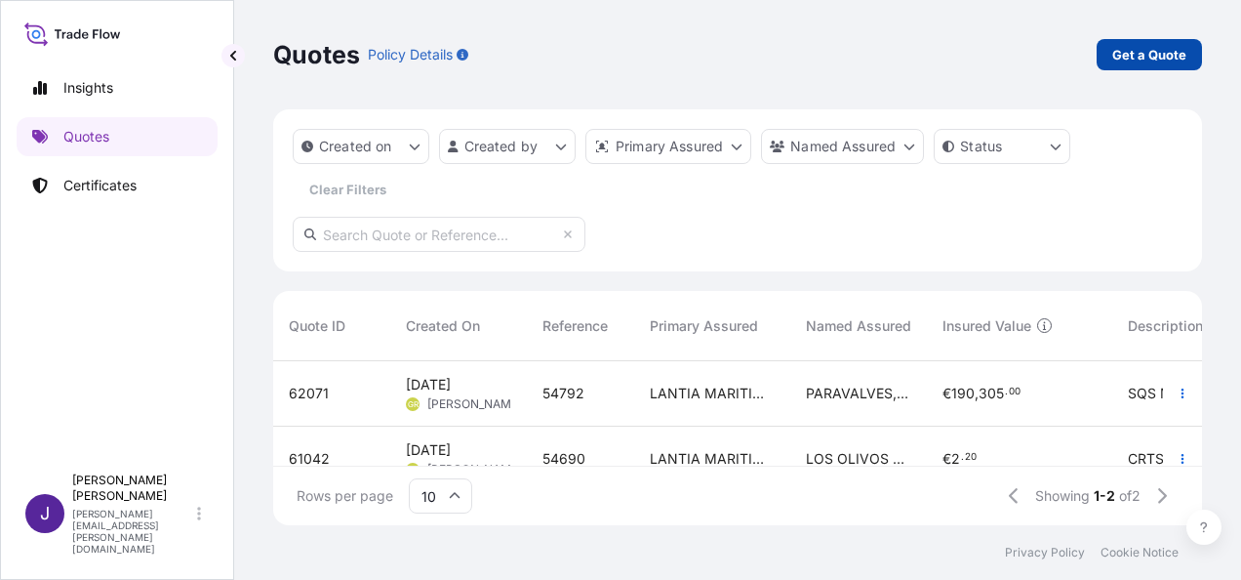
click at [1117, 57] on p "Get a Quote" at bounding box center [1150, 55] width 74 height 20
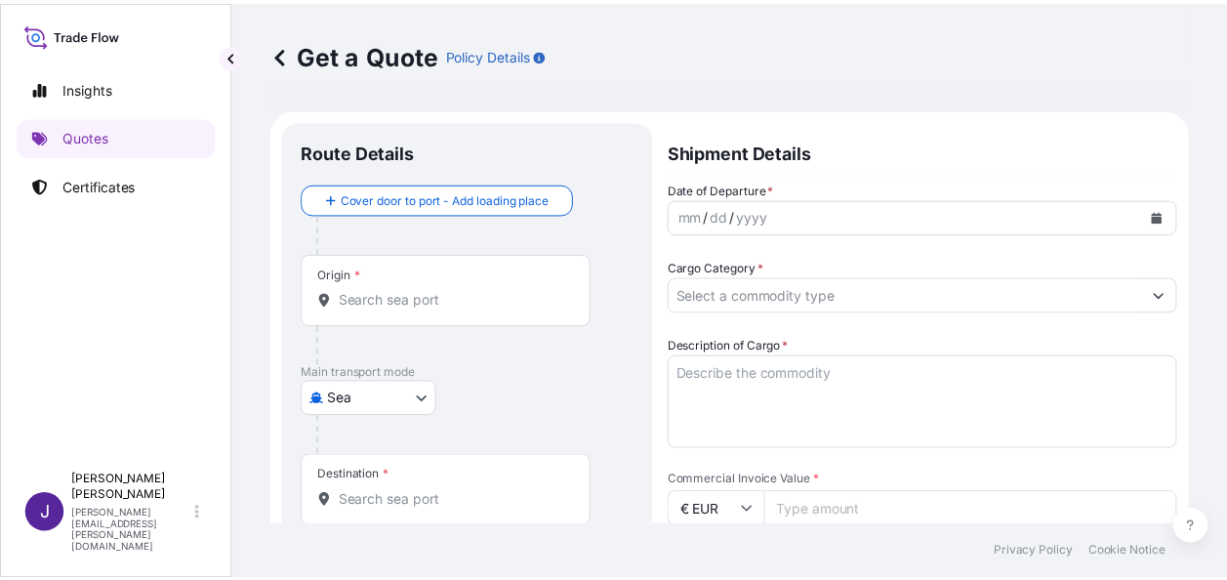
scroll to position [31, 0]
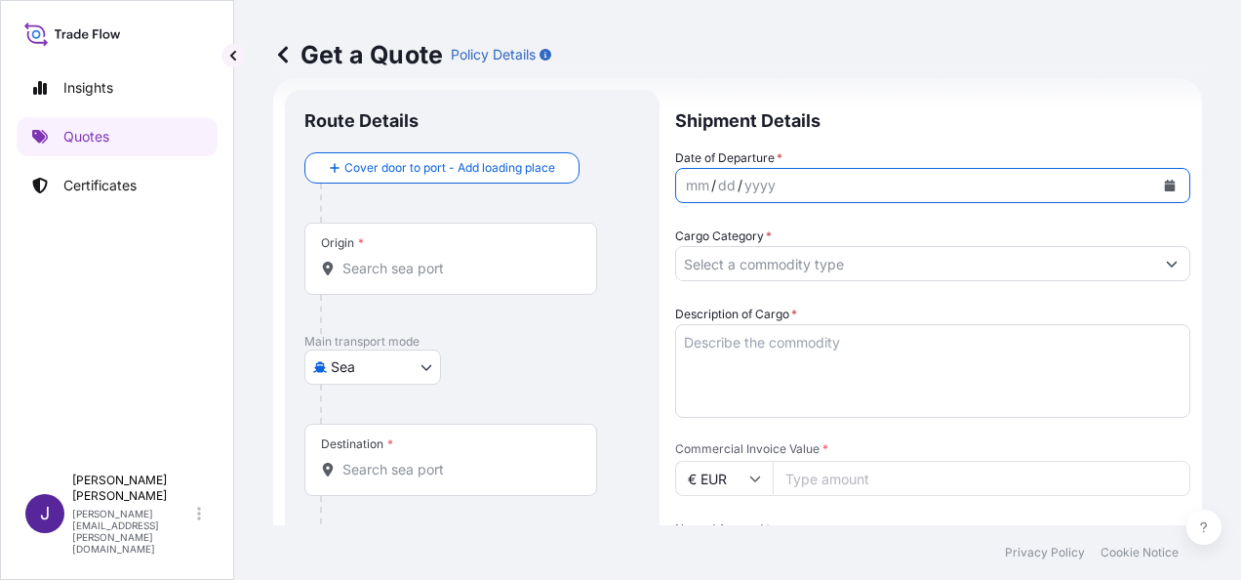
click at [1165, 186] on icon "Calendar" at bounding box center [1170, 186] width 11 height 12
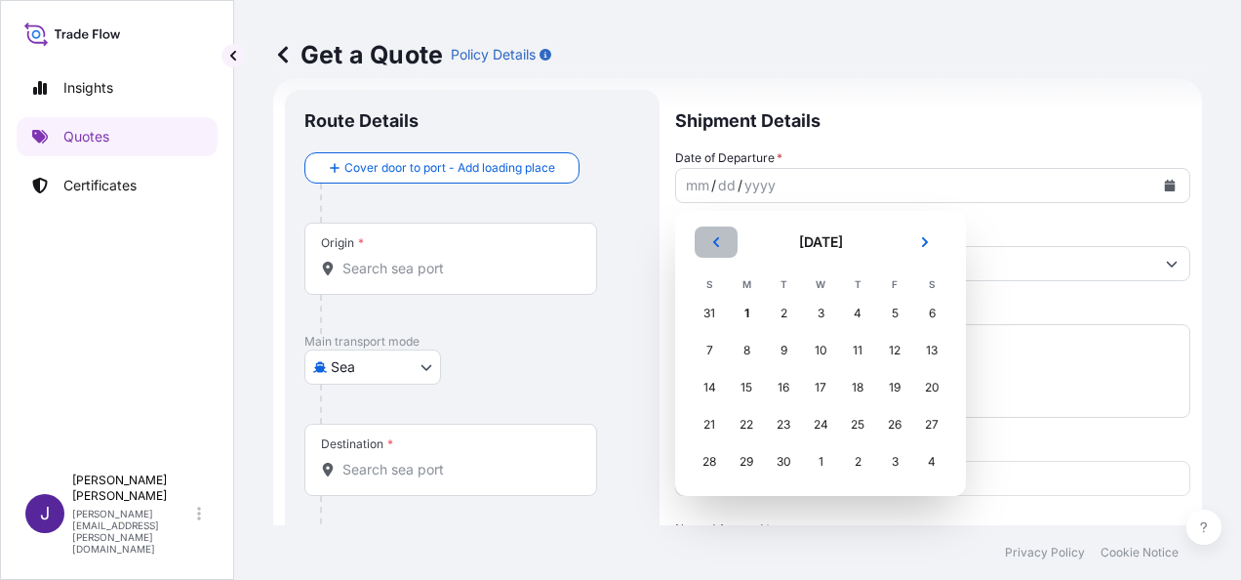
click at [716, 238] on icon "Previous" at bounding box center [717, 242] width 12 height 12
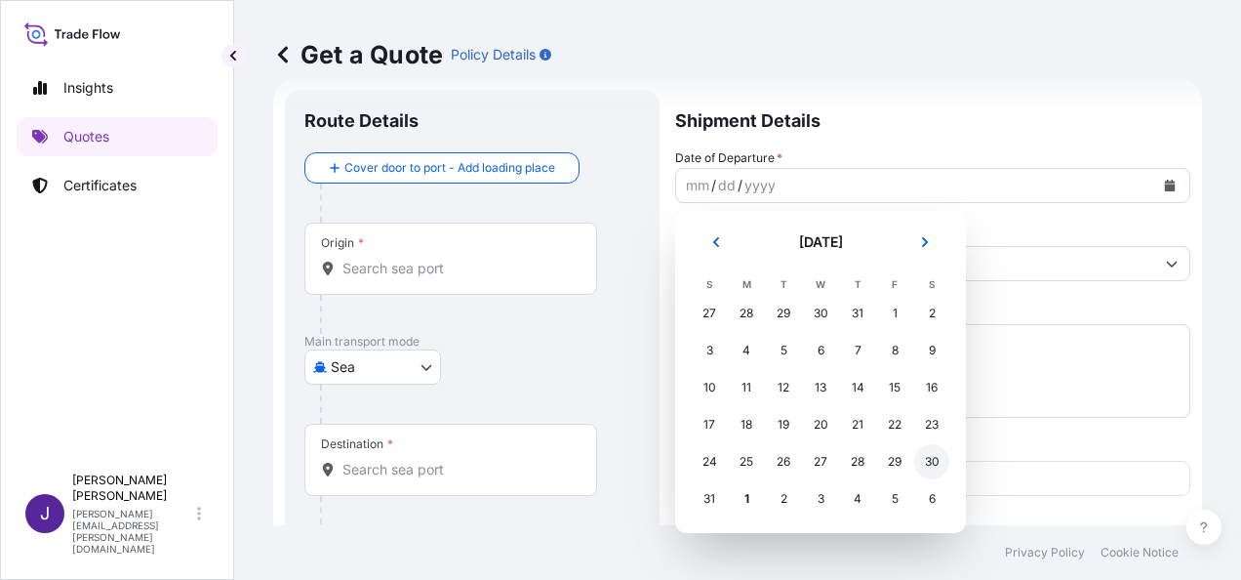
click at [931, 459] on div "30" at bounding box center [932, 461] width 35 height 35
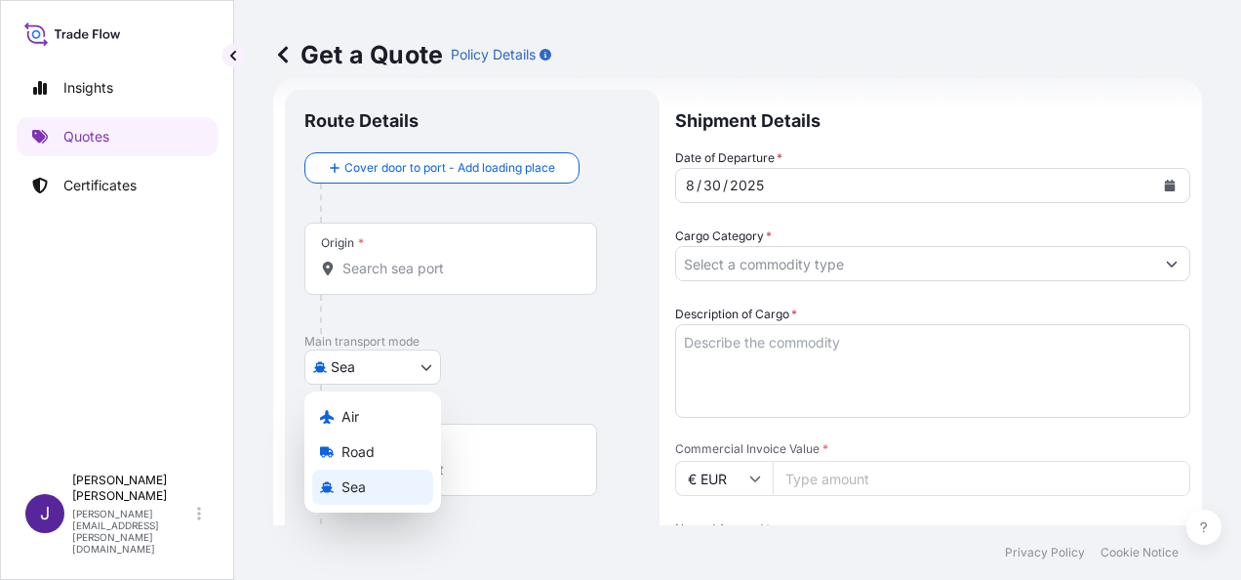
click at [377, 380] on body "Insights Quotes Certificates J [PERSON_NAME] [PERSON_NAME][EMAIL_ADDRESS][PERSO…" at bounding box center [620, 290] width 1241 height 580
click at [355, 416] on span "Air" at bounding box center [351, 417] width 18 height 20
select select "Air"
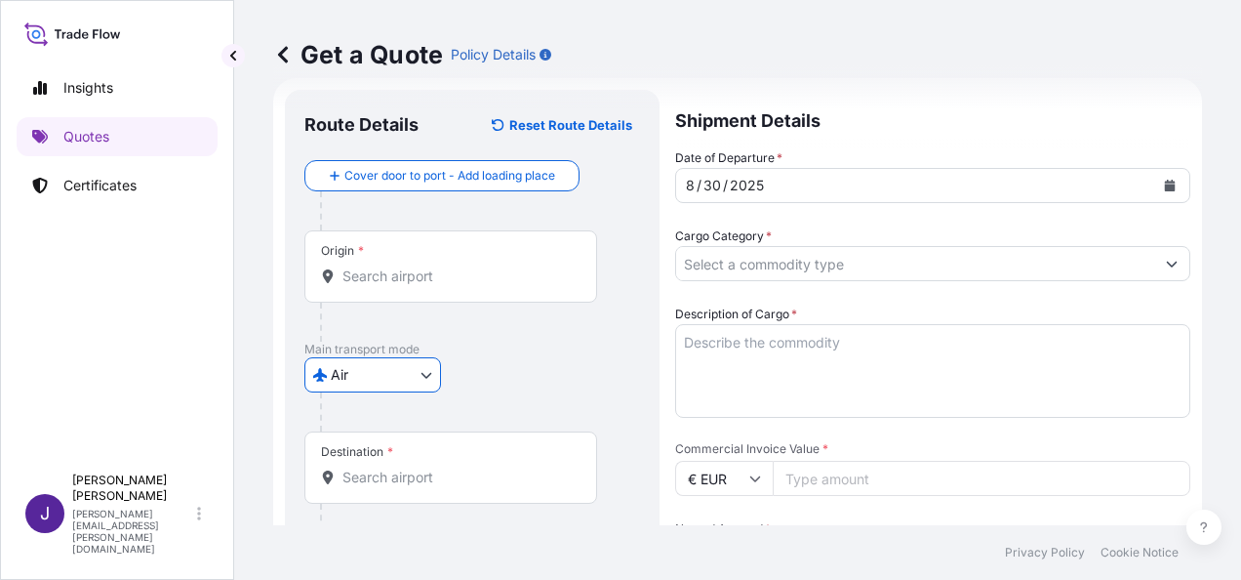
click at [395, 281] on input "Origin *" at bounding box center [458, 276] width 230 height 20
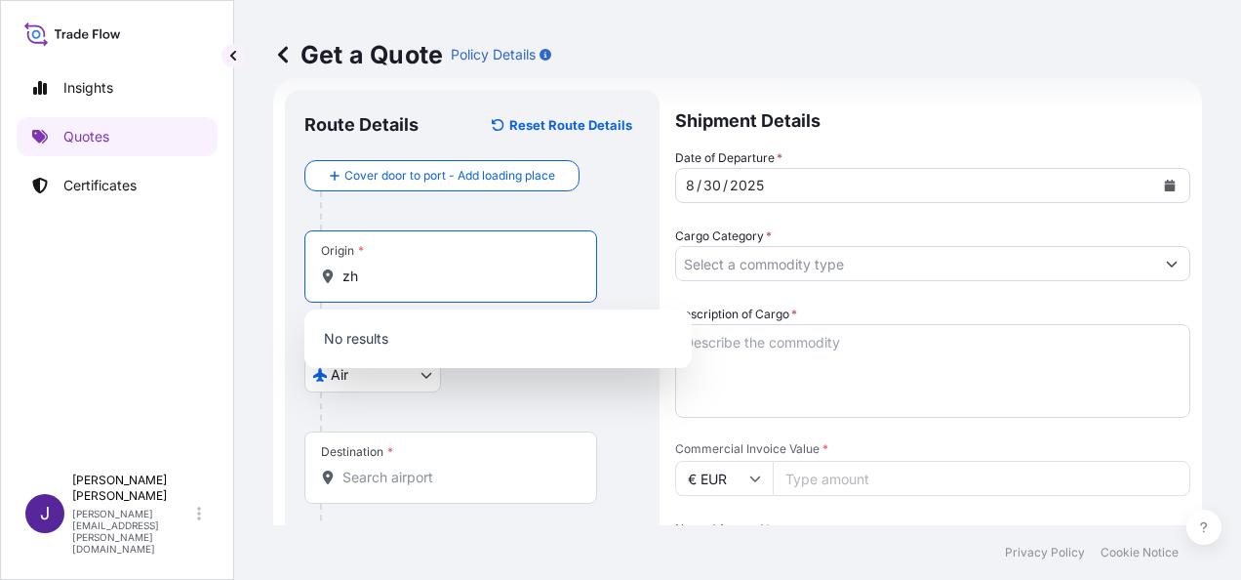
type input "z"
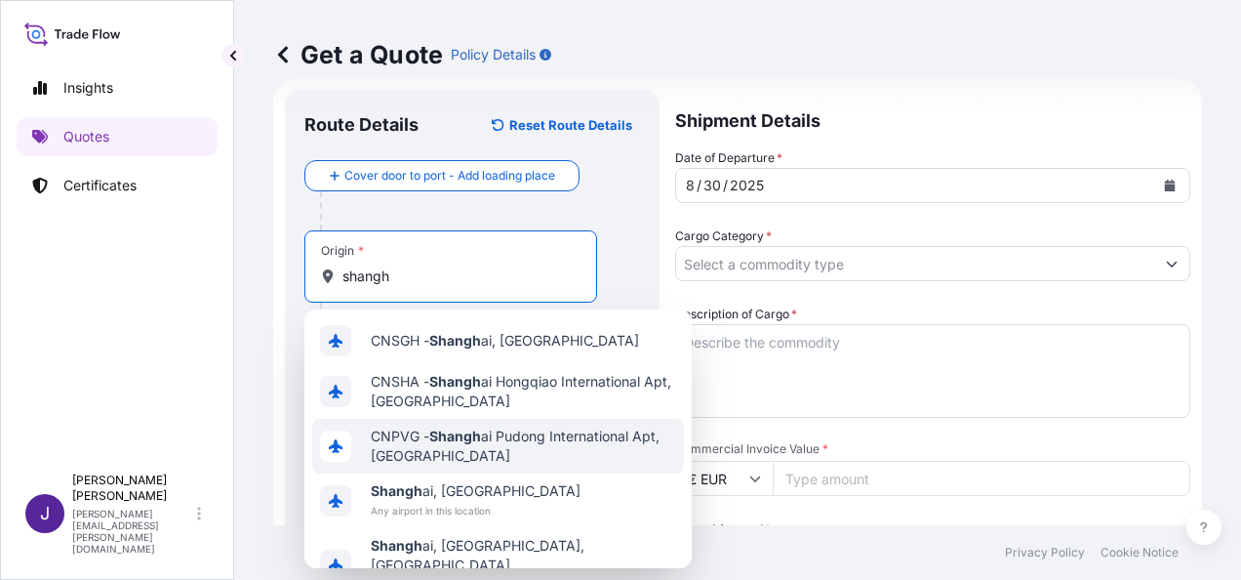
click at [509, 445] on span "CNPVG - Shangh ai Pudong International Apt, [GEOGRAPHIC_DATA]" at bounding box center [523, 446] width 305 height 39
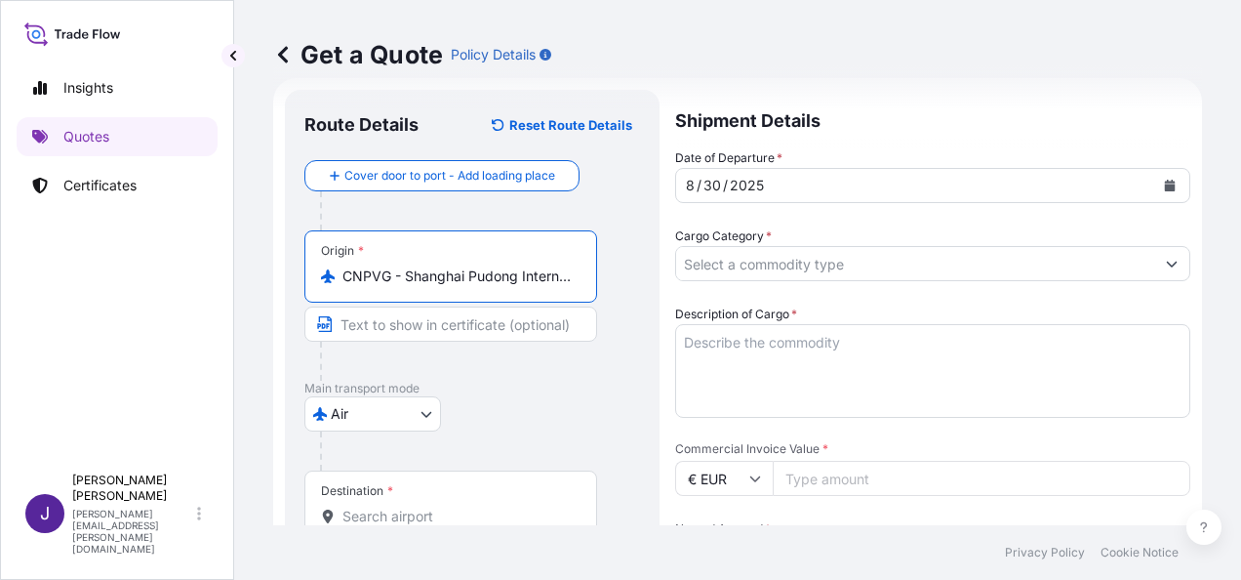
type input "CNPVG - Shanghai Pudong International Apt, [GEOGRAPHIC_DATA]"
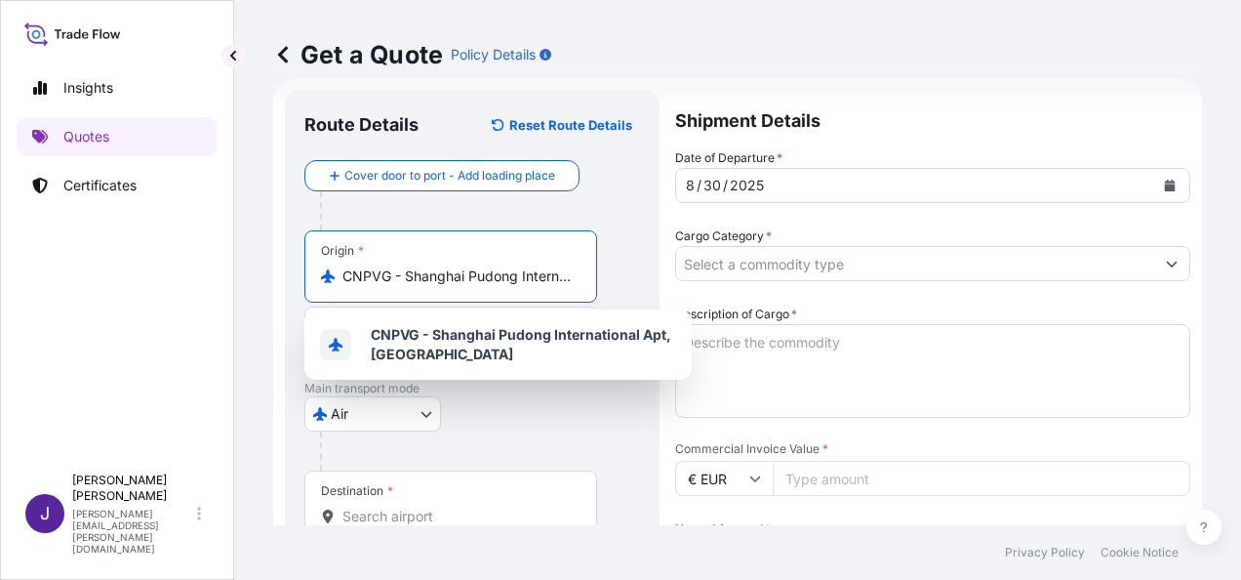
click at [461, 515] on input "Destination *" at bounding box center [458, 517] width 230 height 20
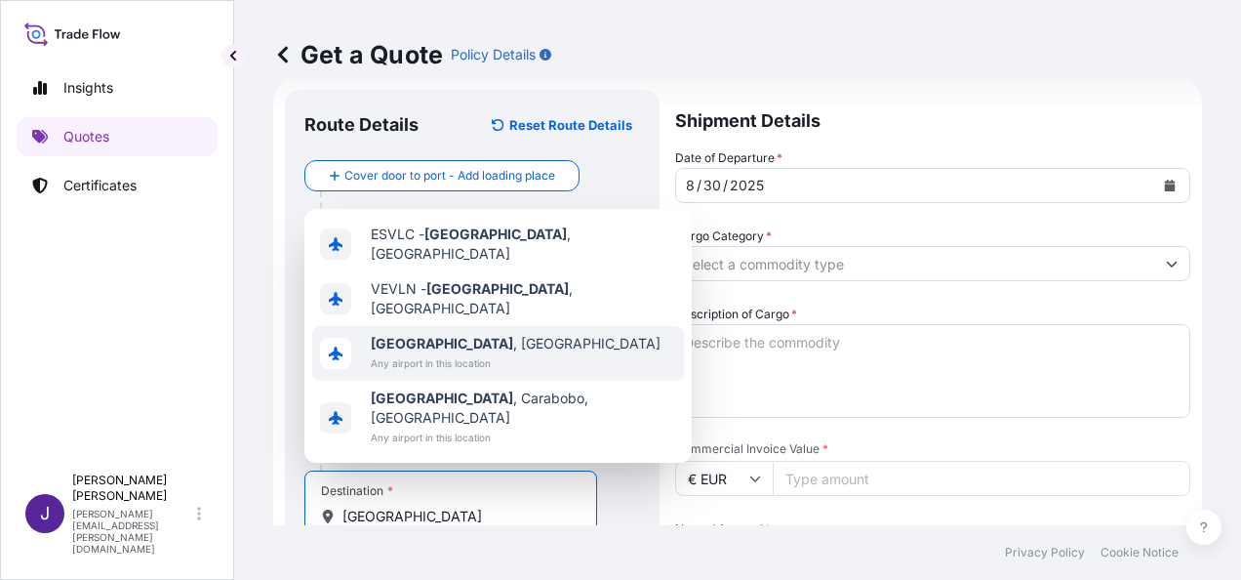
click at [461, 353] on span "[GEOGRAPHIC_DATA] , [GEOGRAPHIC_DATA]" at bounding box center [516, 344] width 290 height 20
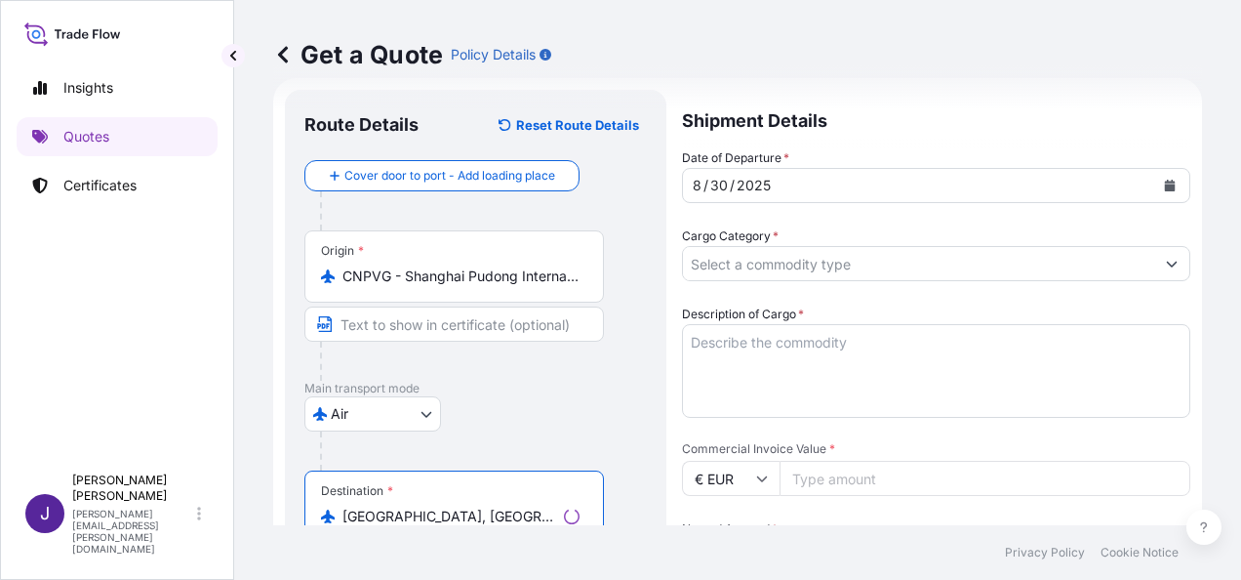
type input "[GEOGRAPHIC_DATA], [GEOGRAPHIC_DATA]"
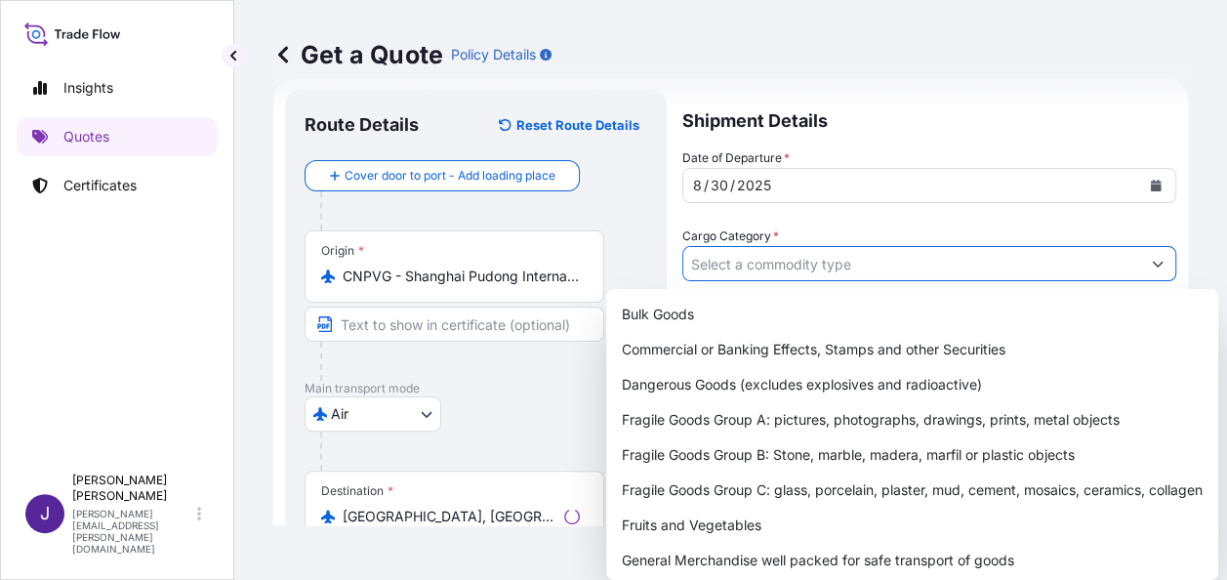
click at [914, 252] on input "Cargo Category *" at bounding box center [911, 263] width 457 height 35
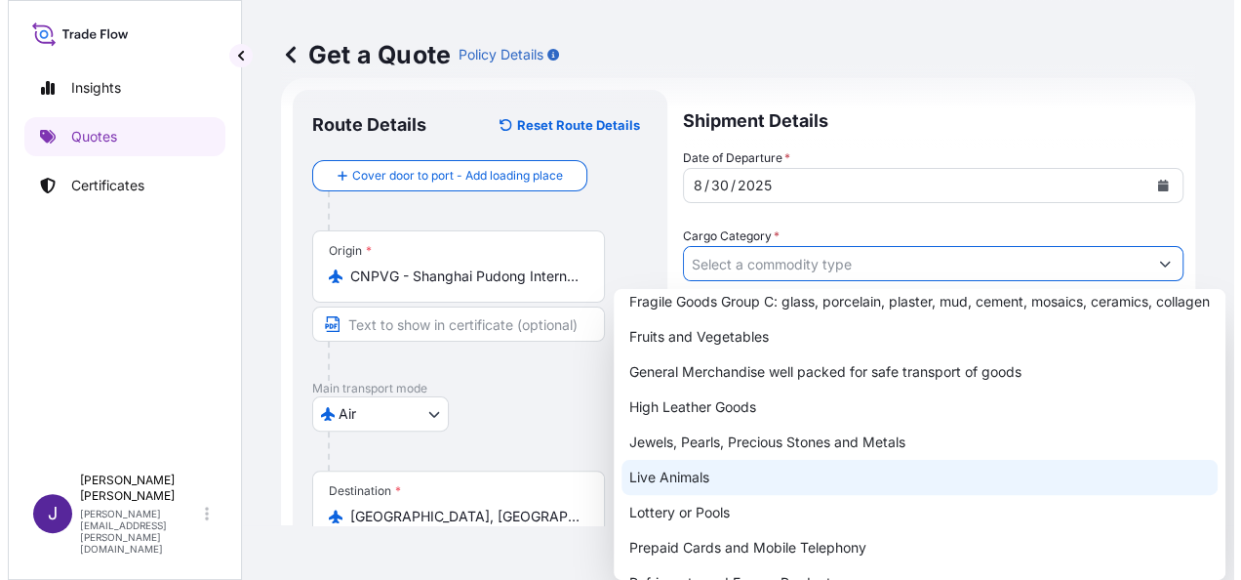
scroll to position [195, 0]
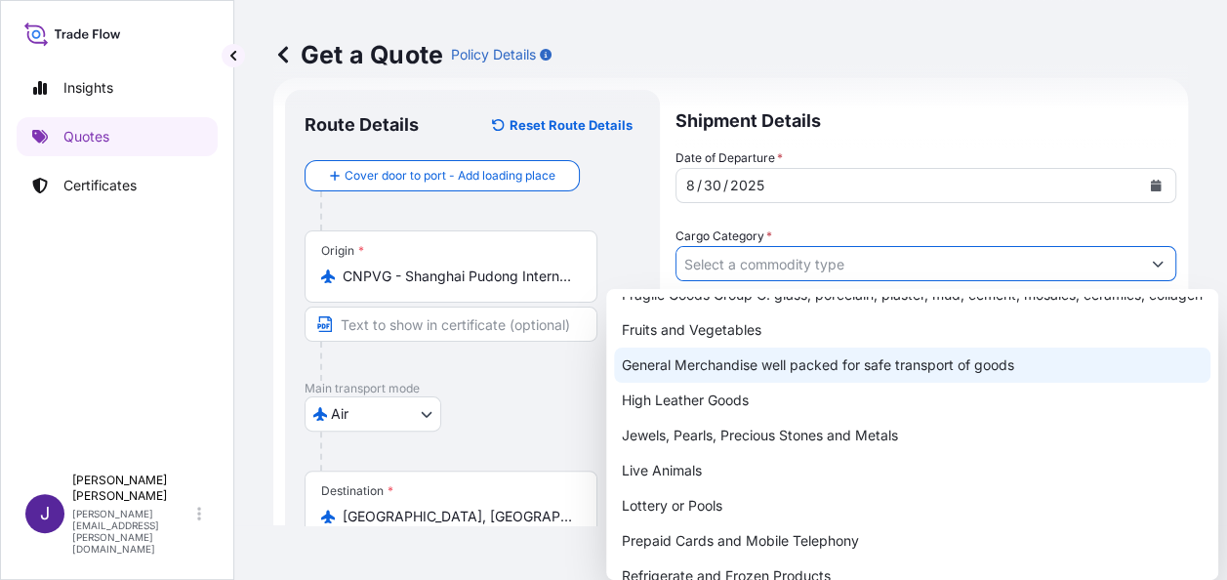
click at [713, 383] on div "General Merchandise well packed for safe transport of goods" at bounding box center [912, 364] width 596 height 35
type input "General Merchandise well packed for safe transport of goods"
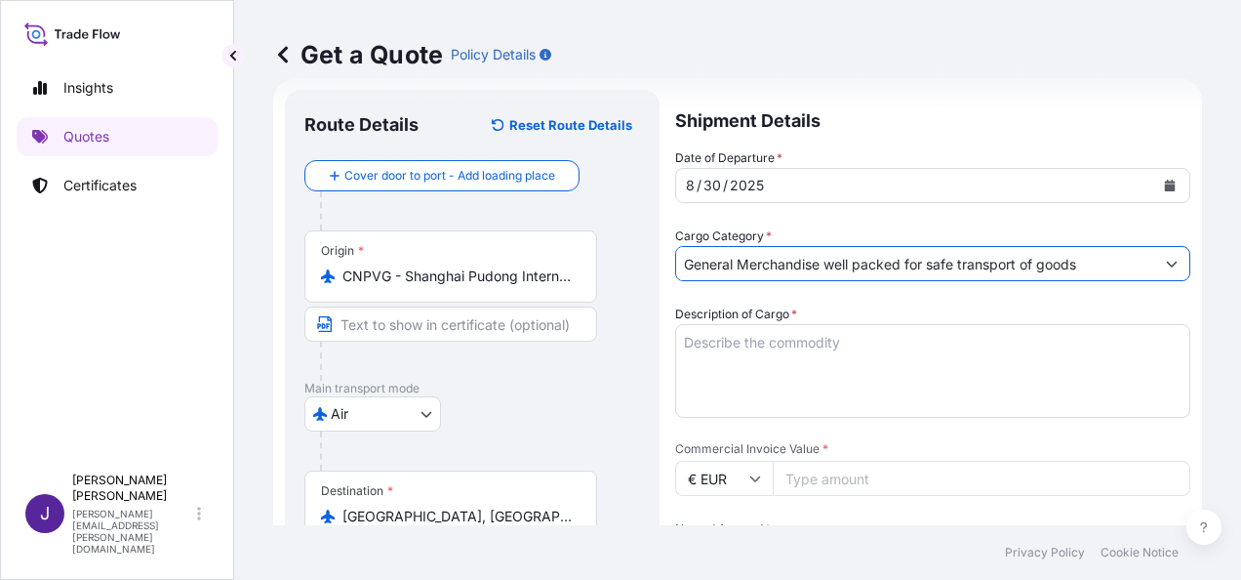
click at [754, 338] on textarea "Description of Cargo *" at bounding box center [932, 371] width 515 height 94
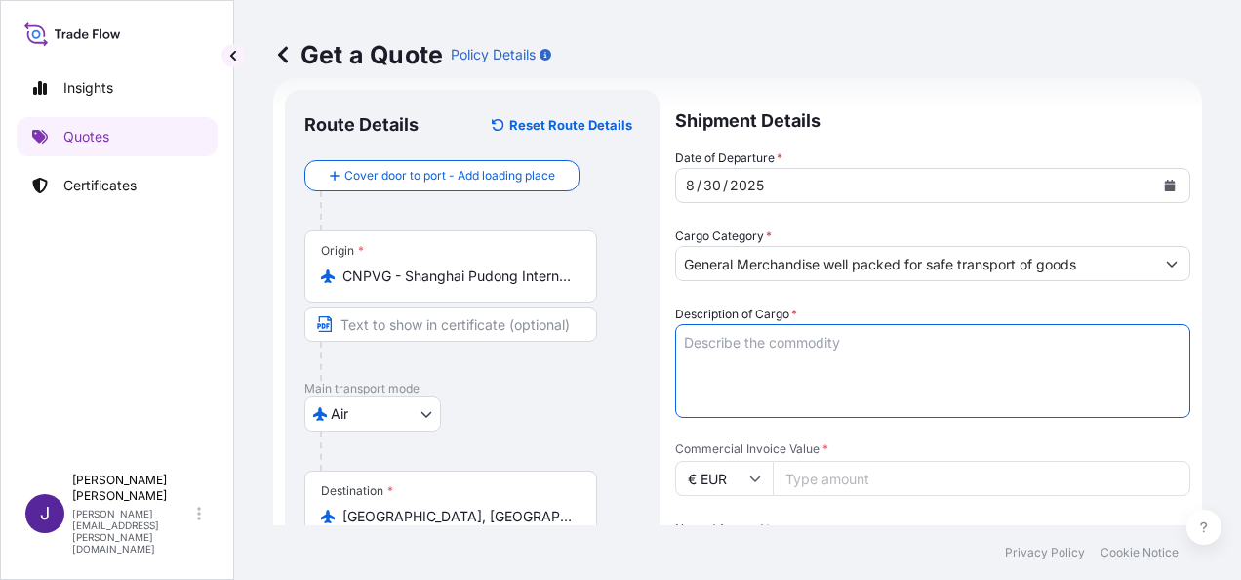
drag, startPoint x: 757, startPoint y: 340, endPoint x: 760, endPoint y: 351, distance: 12.1
click at [757, 340] on textarea "Description of Cargo *" at bounding box center [932, 371] width 515 height 94
paste textarea "DRIVE SHAFTS"
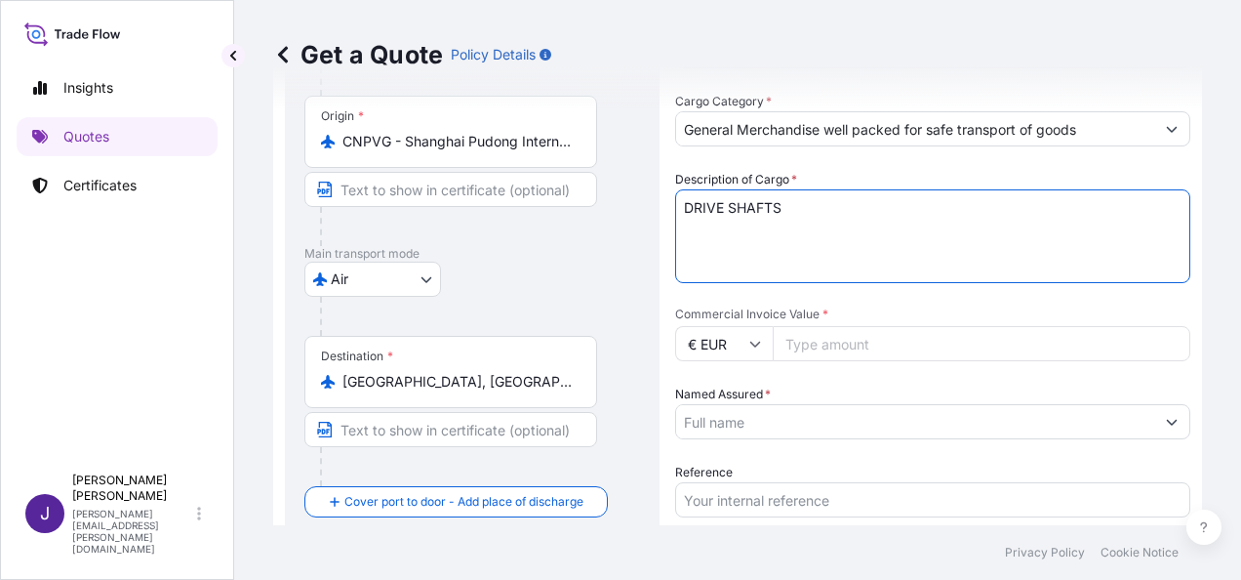
scroll to position [226, 0]
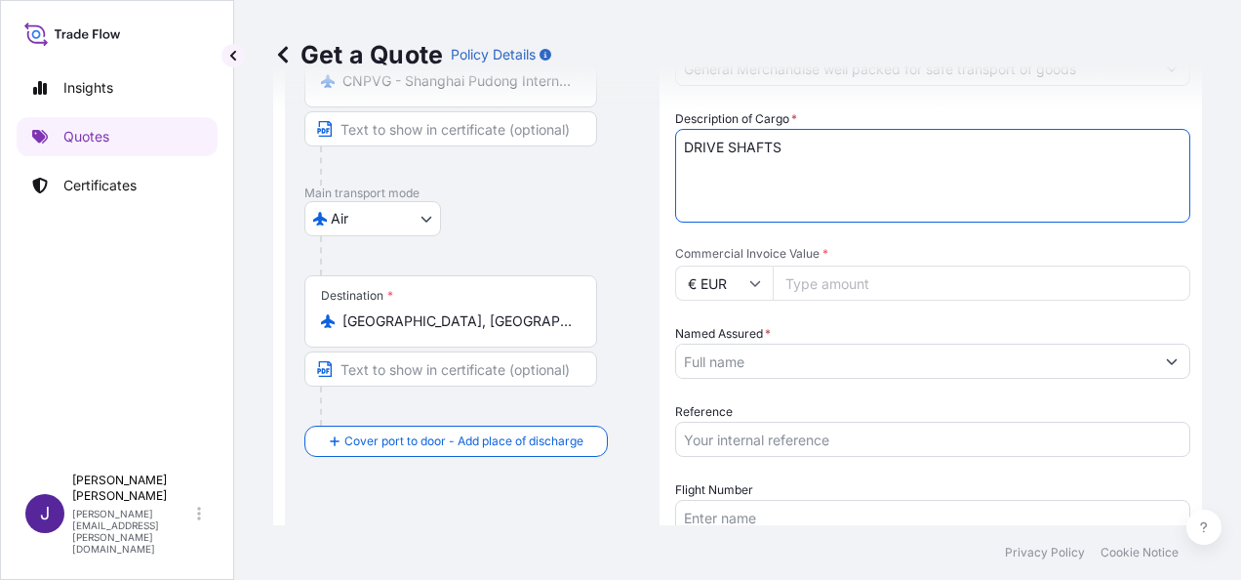
type textarea "DRIVE SHAFTS"
click at [867, 285] on input "Commercial Invoice Value *" at bounding box center [982, 282] width 418 height 35
type input "6072.86"
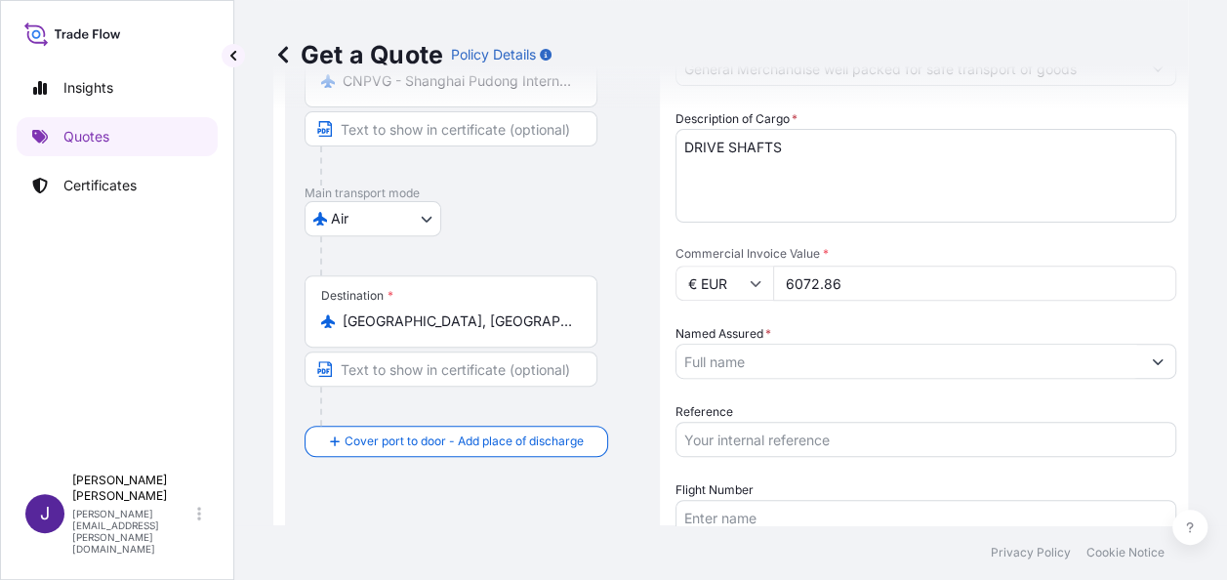
click at [878, 361] on input "Named Assured *" at bounding box center [908, 361] width 464 height 35
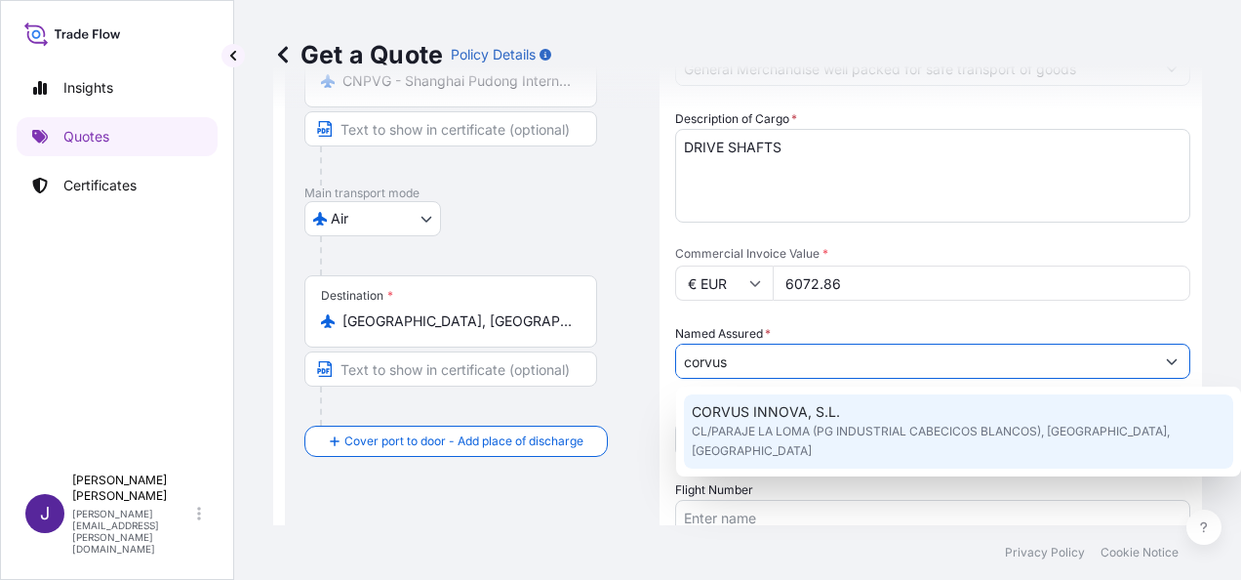
click at [807, 408] on span "CORVUS INNOVA, S.L." at bounding box center [766, 412] width 148 height 20
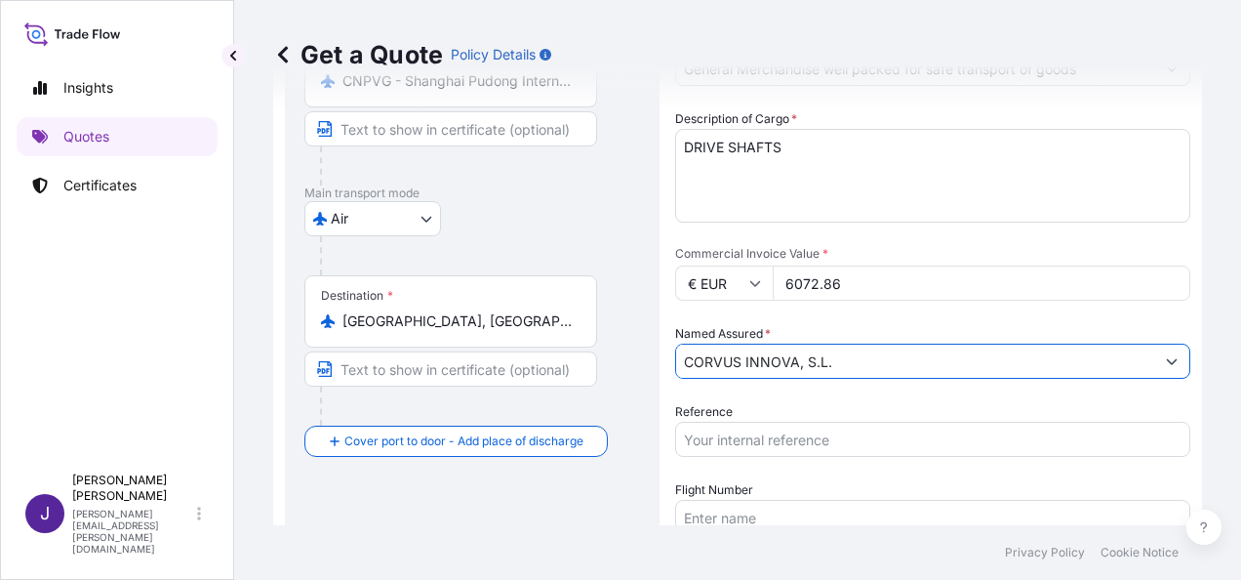
type input "CORVUS INNOVA, S.L."
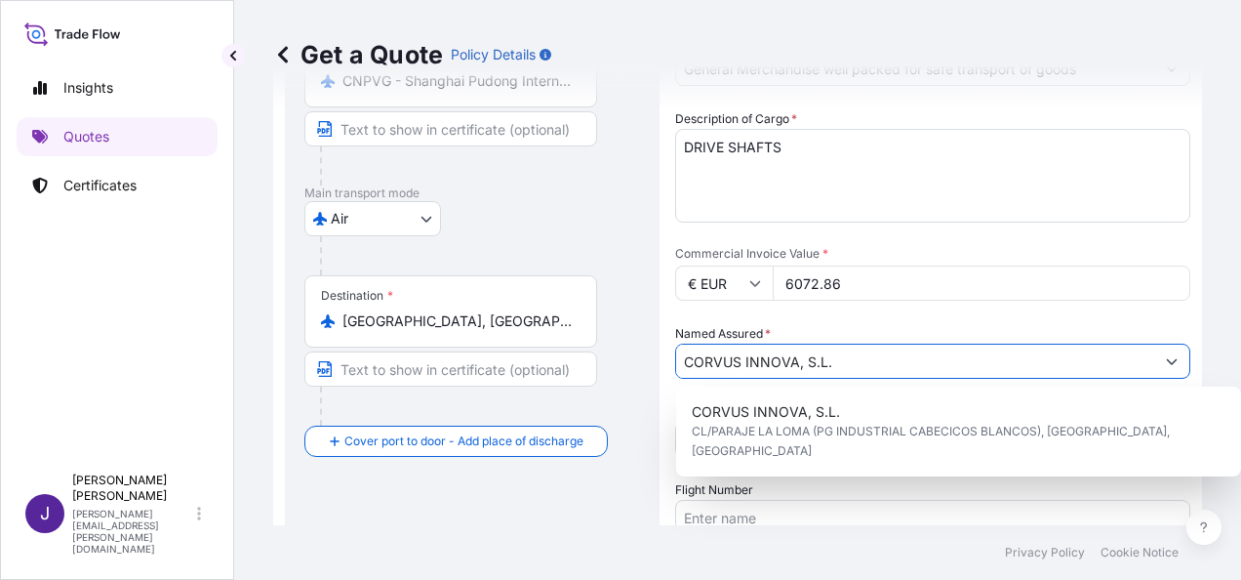
click at [738, 510] on input "Flight Number" at bounding box center [932, 517] width 515 height 35
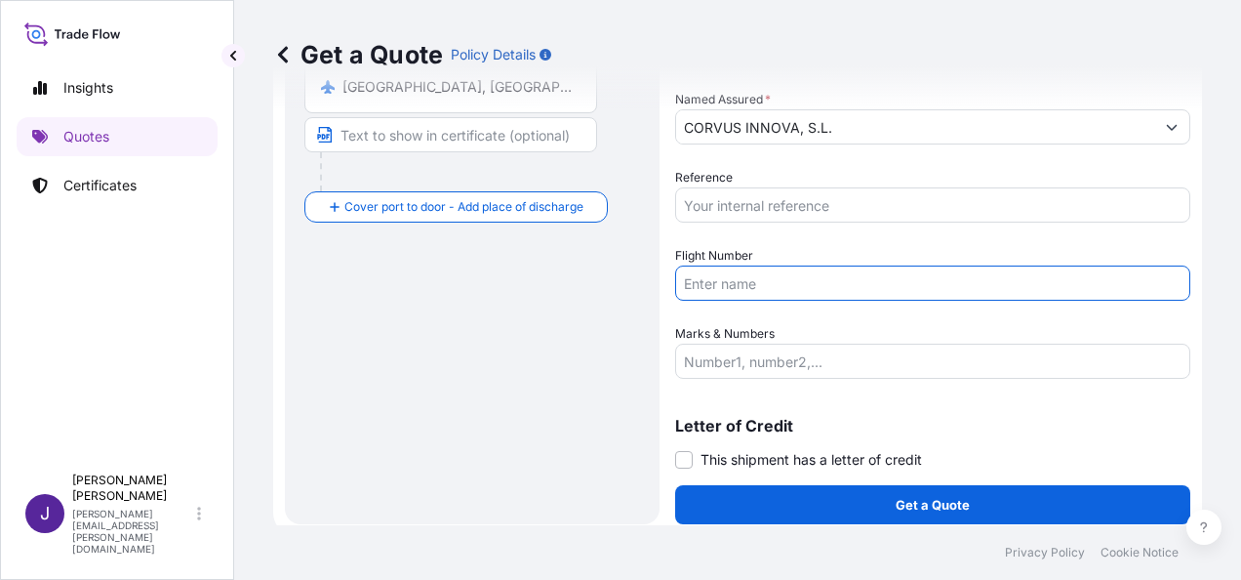
scroll to position [470, 0]
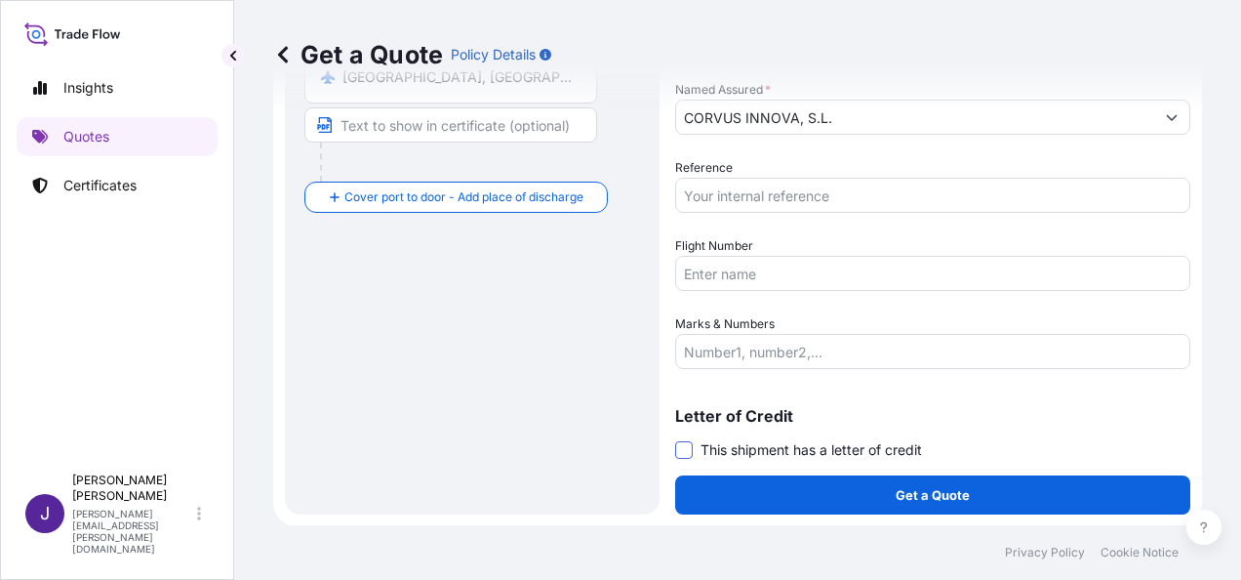
click at [676, 457] on span at bounding box center [684, 450] width 18 height 18
click at [675, 439] on input "This shipment has a letter of credit" at bounding box center [675, 439] width 0 height 0
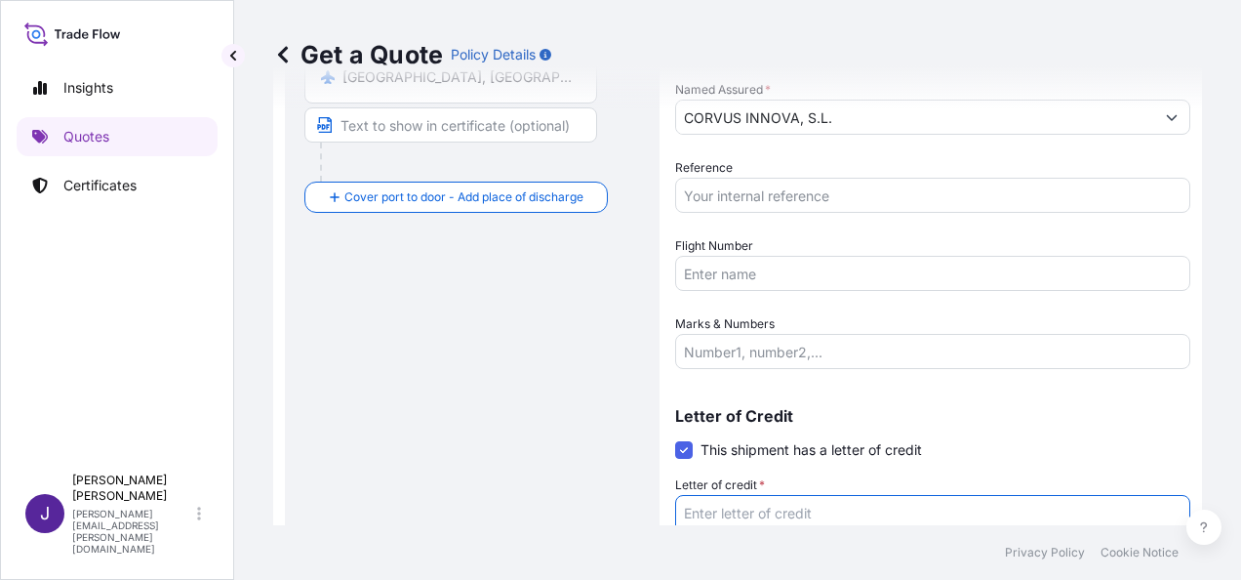
click at [724, 519] on textarea "Letter of credit *" at bounding box center [932, 542] width 515 height 94
paste textarea "CORVUS INNOVA S.L. CL/PARAJE LA LOMA (PG INDUSTRIAL CABECICOS BLANCOS), PARC. 1"
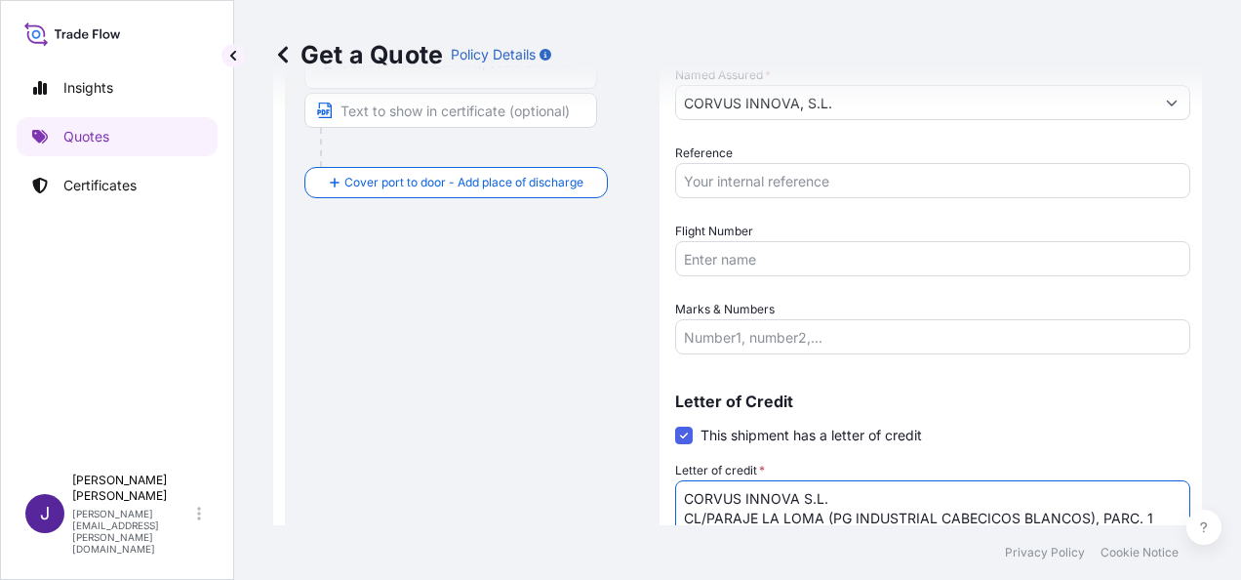
type textarea "CORVUS INNOVA S.L. CL/PARAJE LA LOMA (PG INDUSTRIAL CABECICOS BLANCOS), PARC. 1"
click at [807, 170] on input "Reference" at bounding box center [932, 180] width 515 height 35
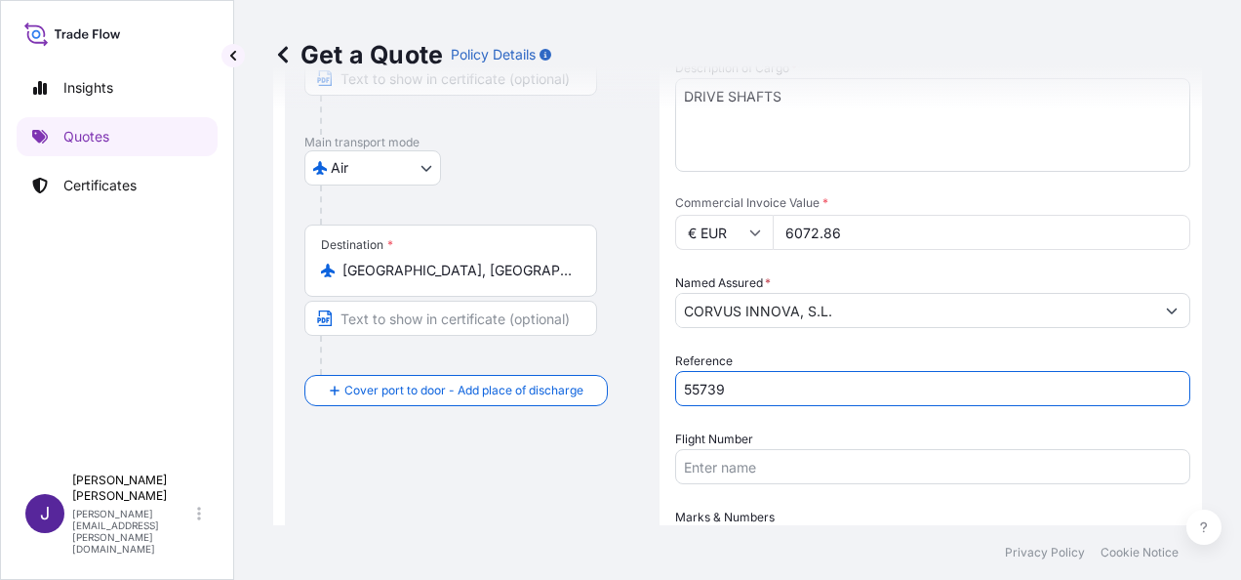
scroll to position [95, 0]
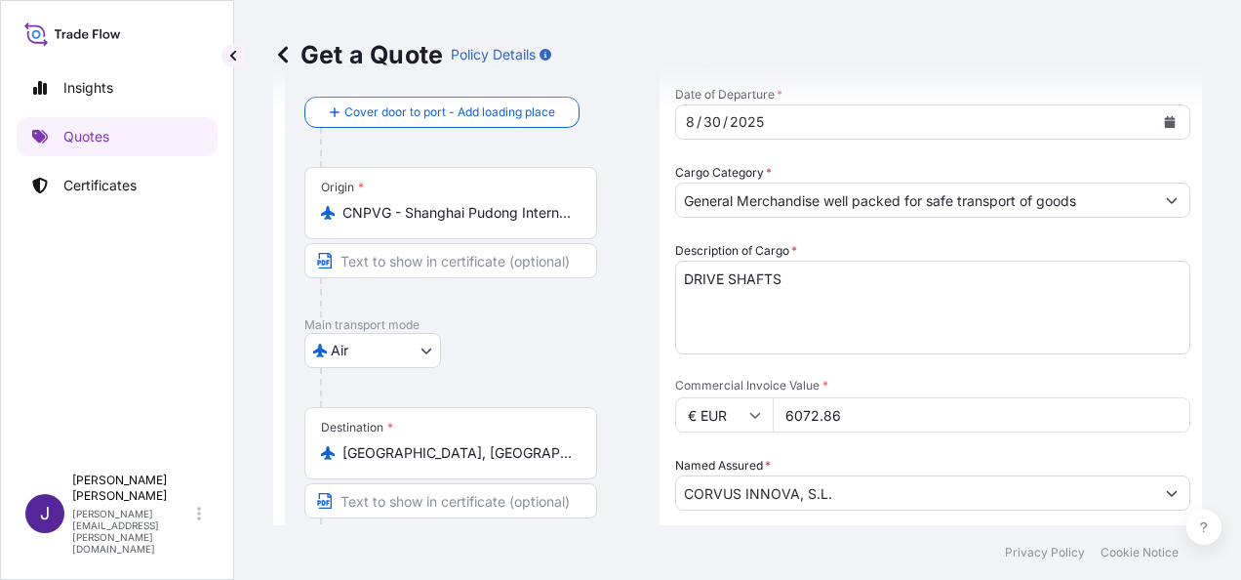
type input "55739"
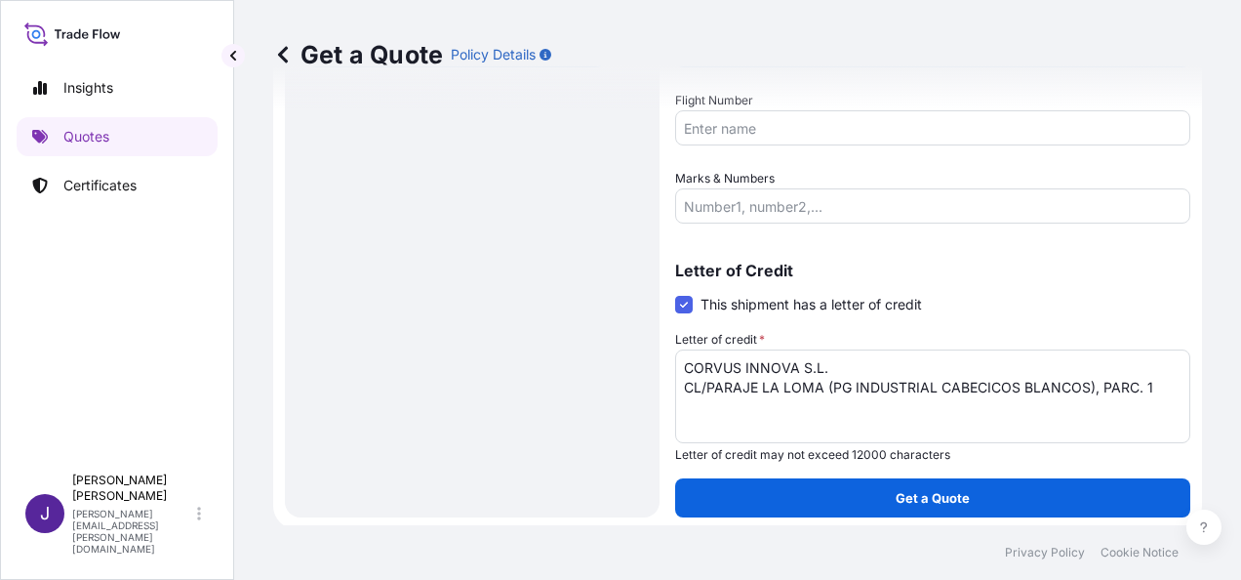
scroll to position [619, 0]
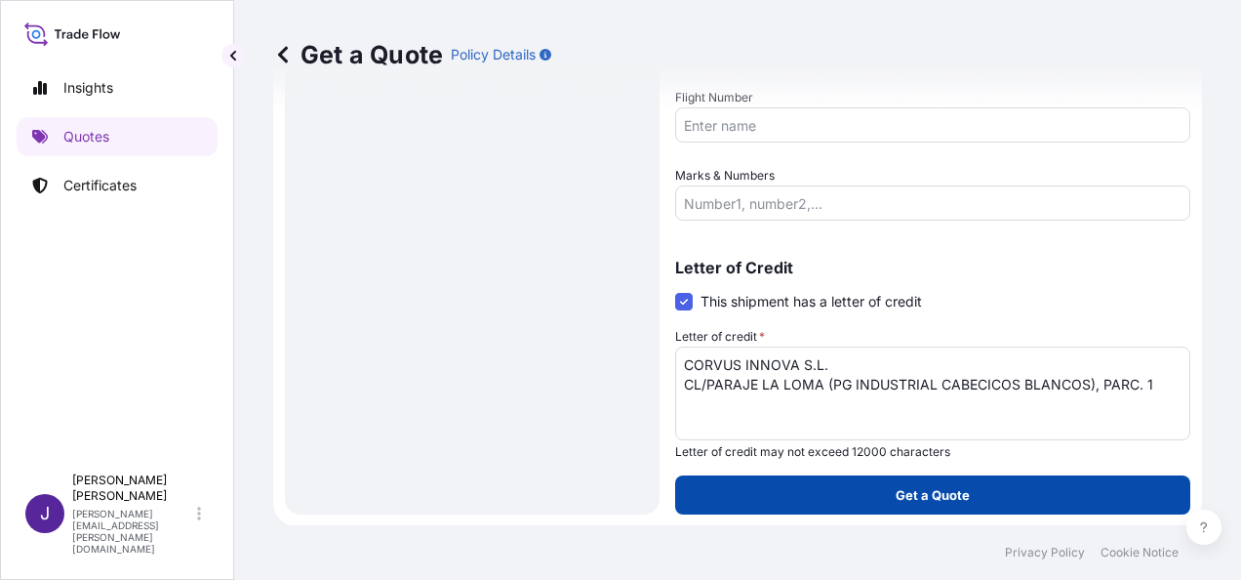
click at [947, 500] on p "Get a Quote" at bounding box center [933, 495] width 74 height 20
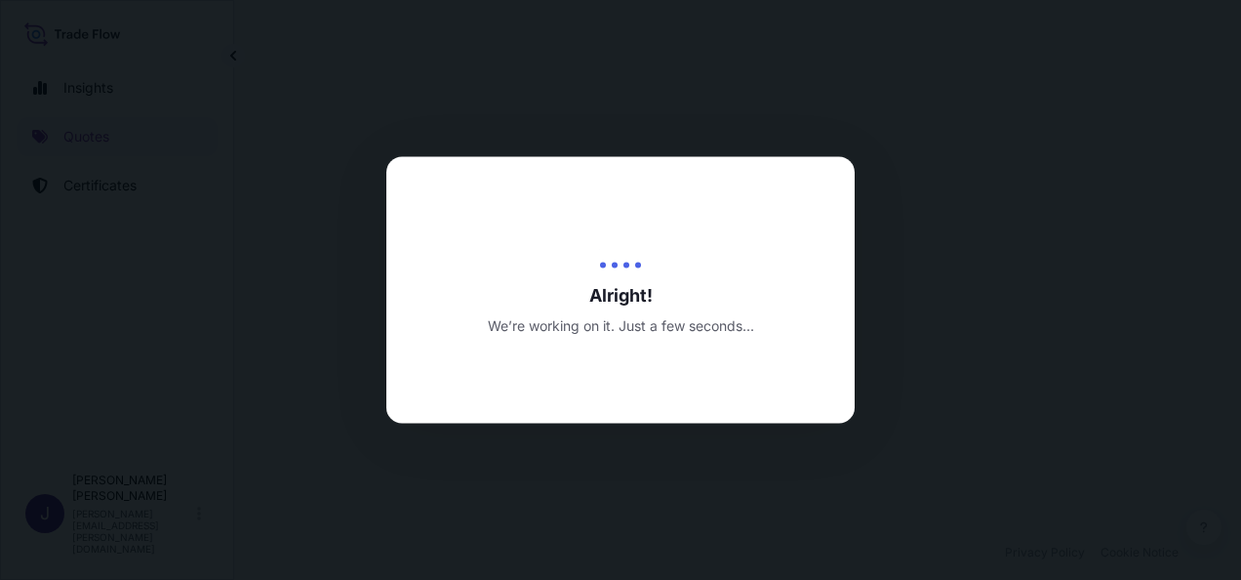
select select "Air"
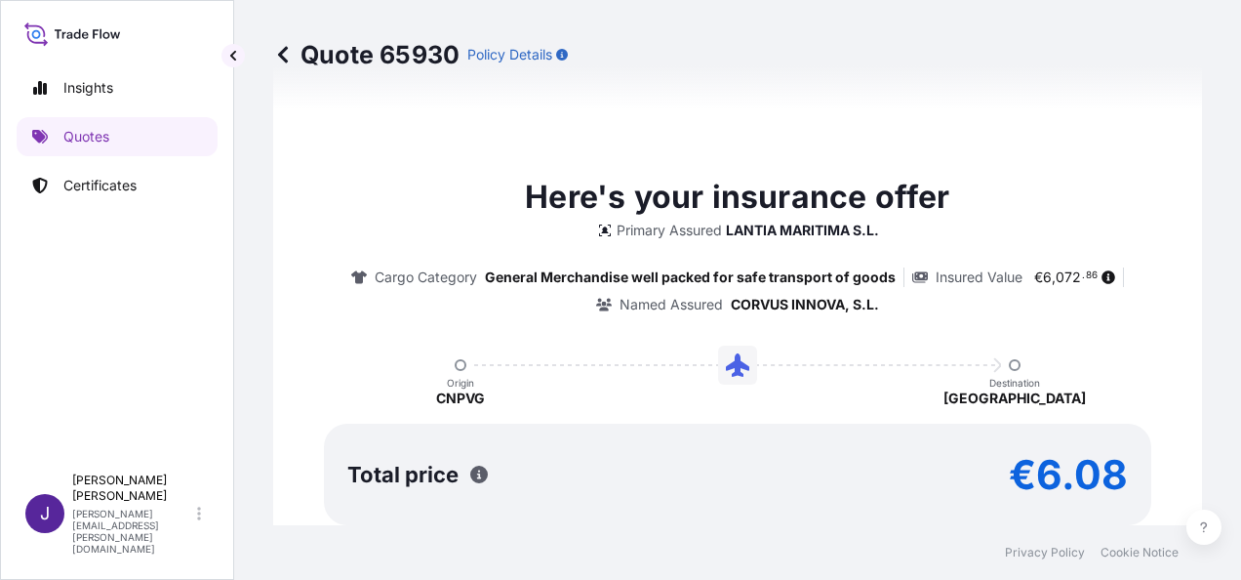
scroll to position [1651, 0]
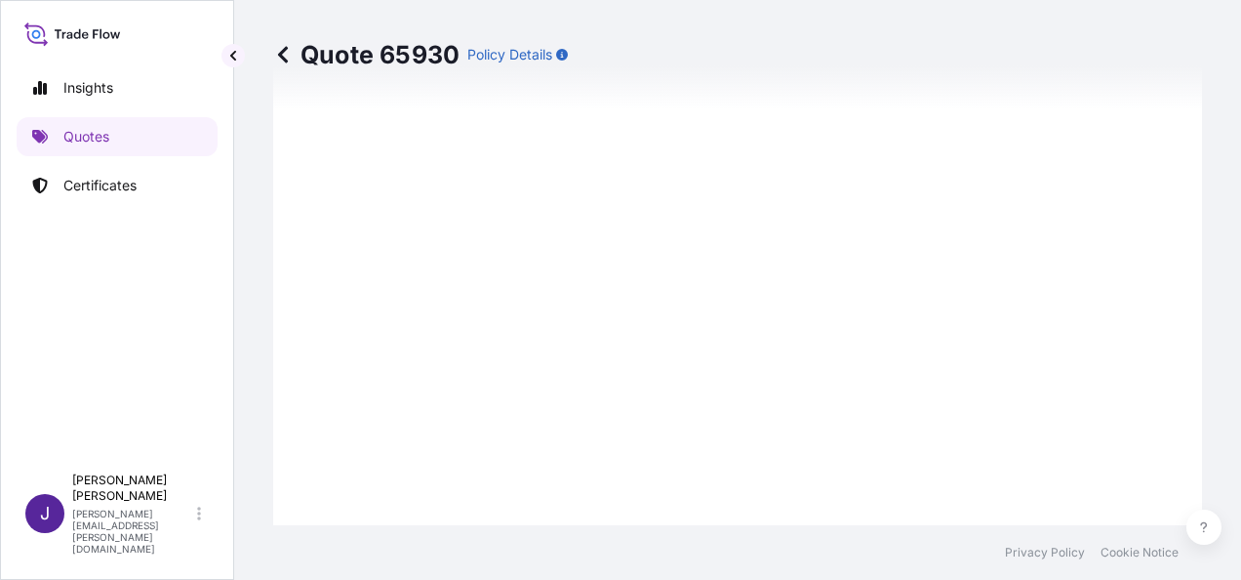
type input "[DATE]"
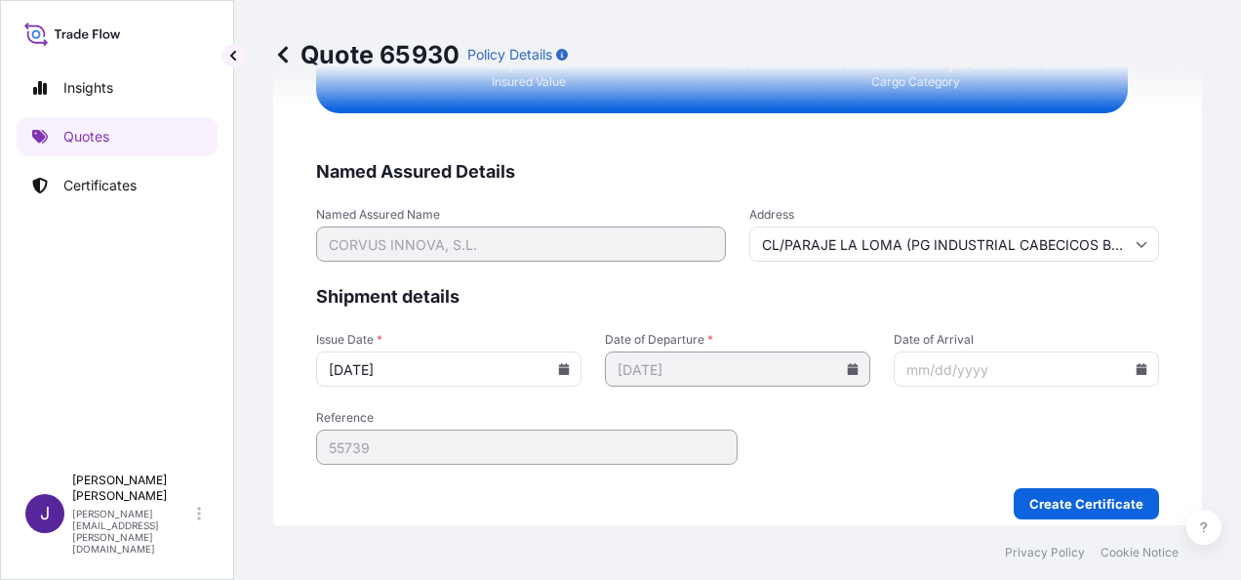
scroll to position [3985, 0]
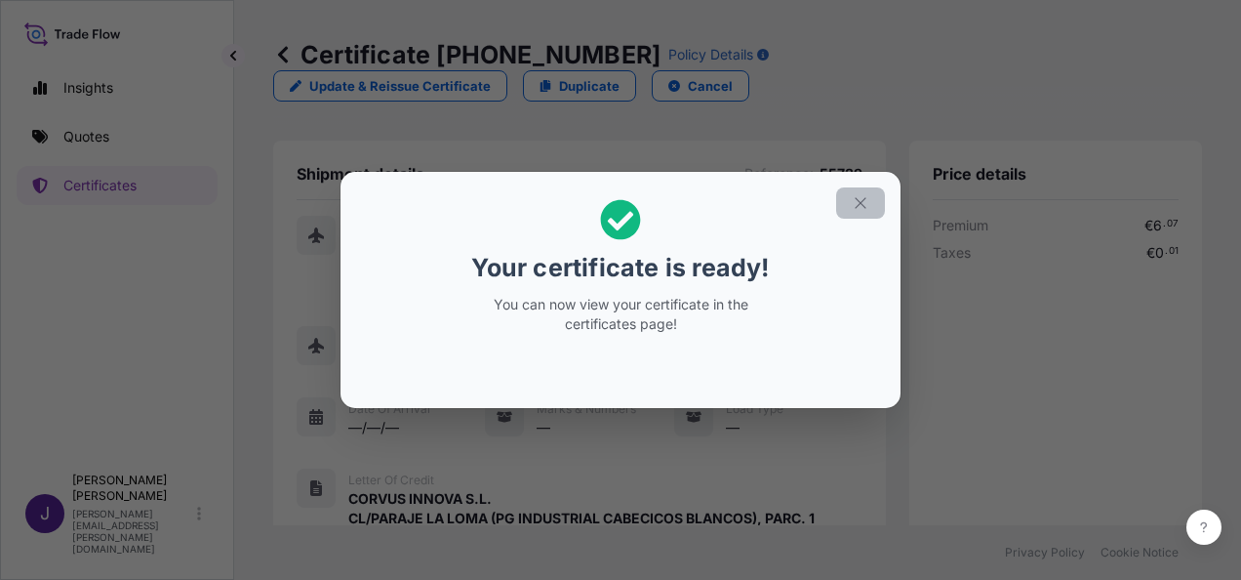
click at [856, 209] on icon "button" at bounding box center [861, 203] width 18 height 18
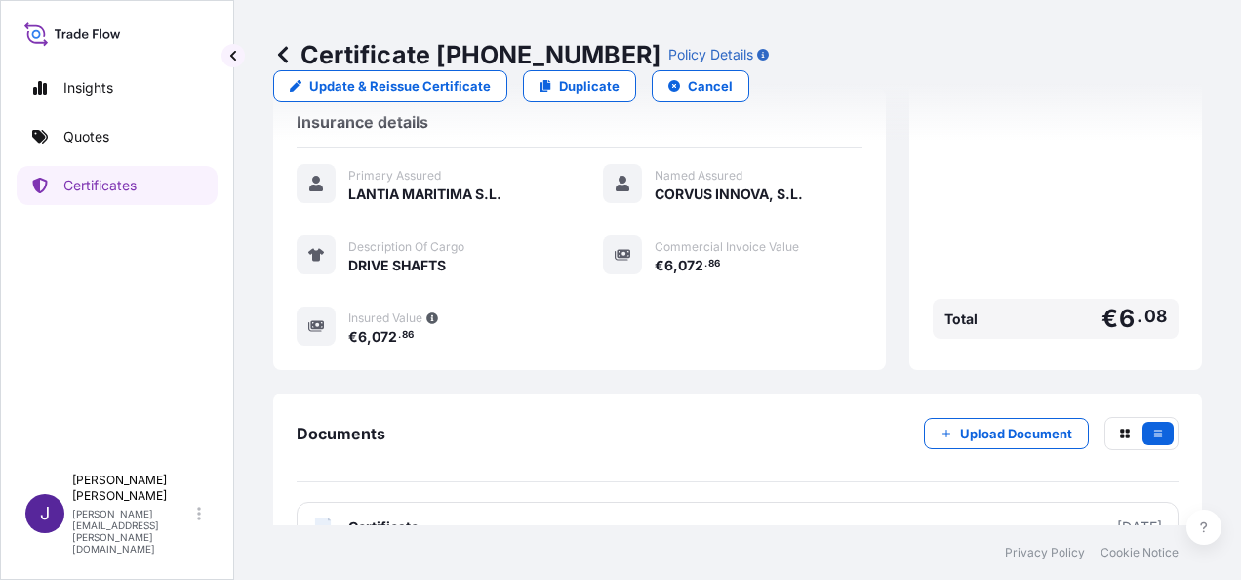
scroll to position [502, 0]
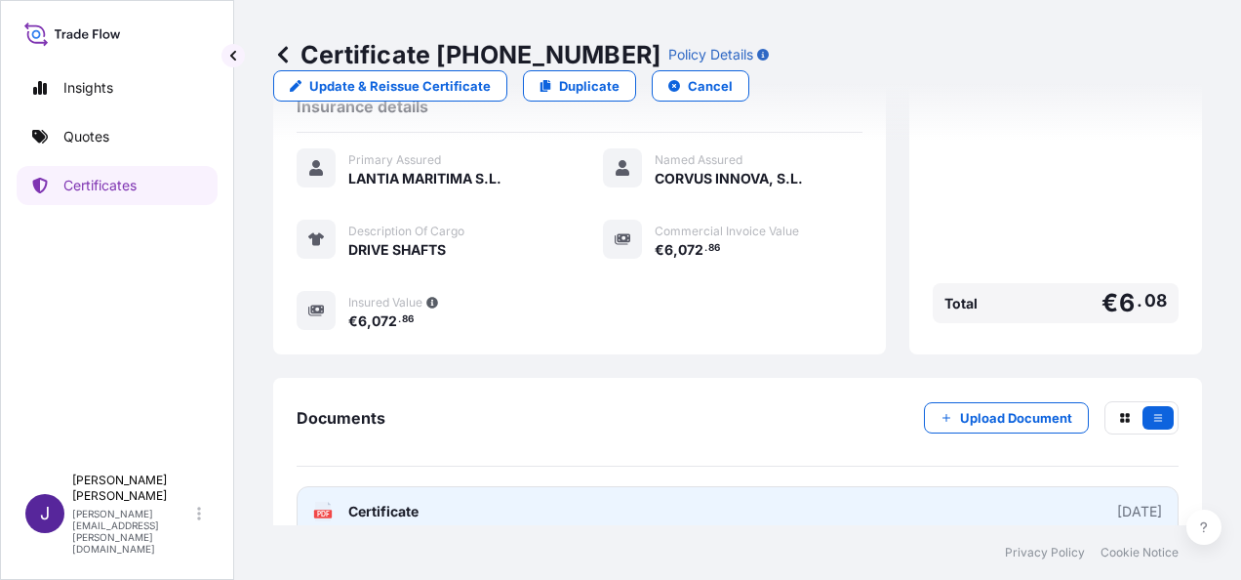
click at [520, 486] on link "PDF Certificate [DATE]" at bounding box center [738, 511] width 882 height 51
